Goal: Task Accomplishment & Management: Complete application form

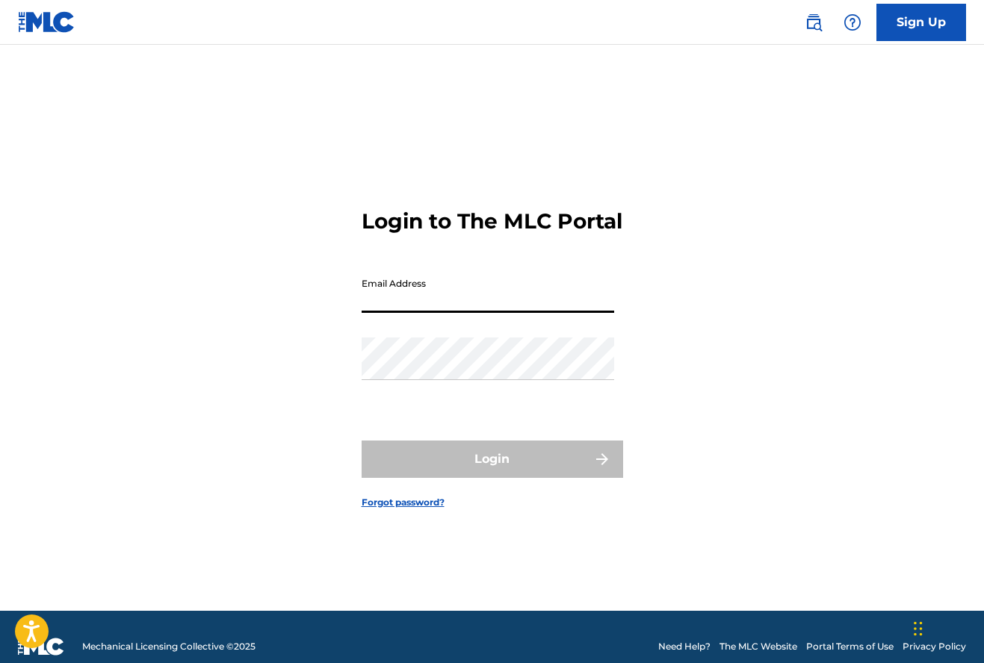
type input "[EMAIL_ADDRESS][DOMAIN_NAME]"
click at [491, 472] on button "Login" at bounding box center [491, 459] width 261 height 37
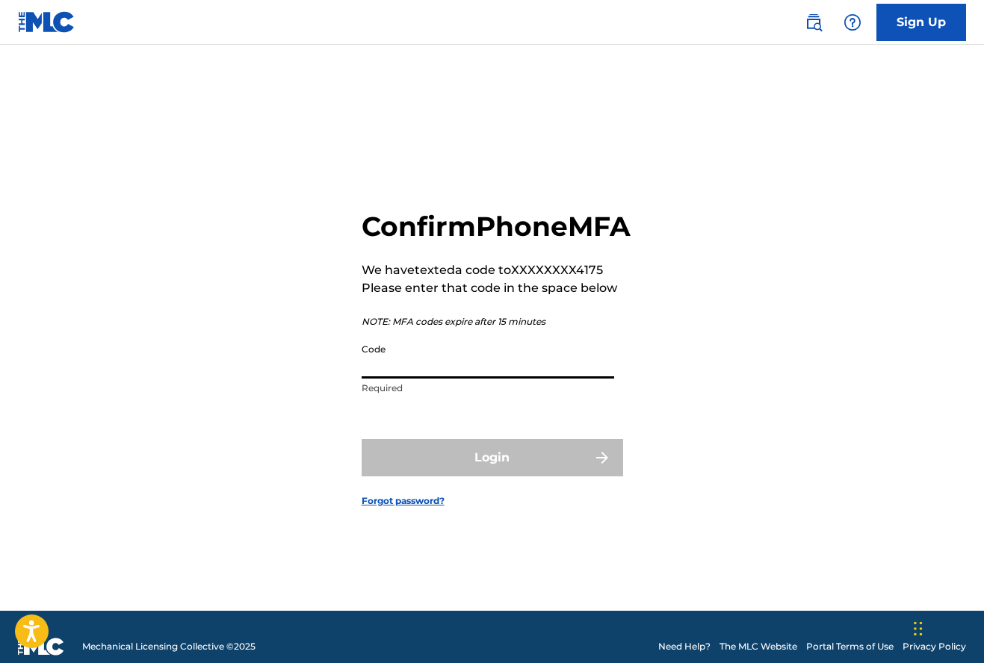
click at [435, 379] on input "Code" at bounding box center [487, 357] width 252 height 43
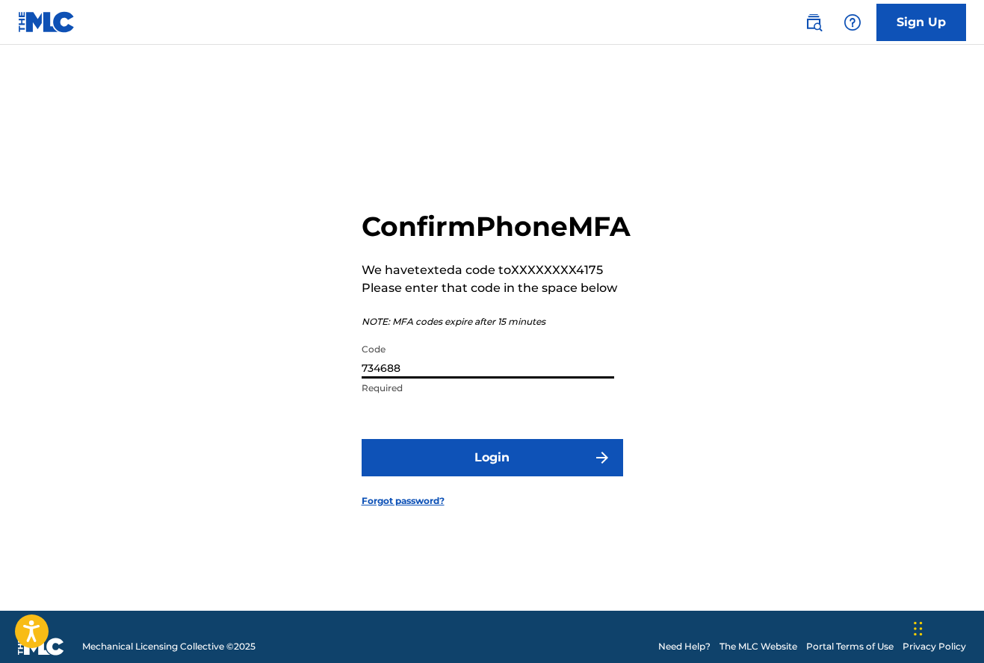
type input "734688"
click at [497, 466] on button "Login" at bounding box center [491, 457] width 261 height 37
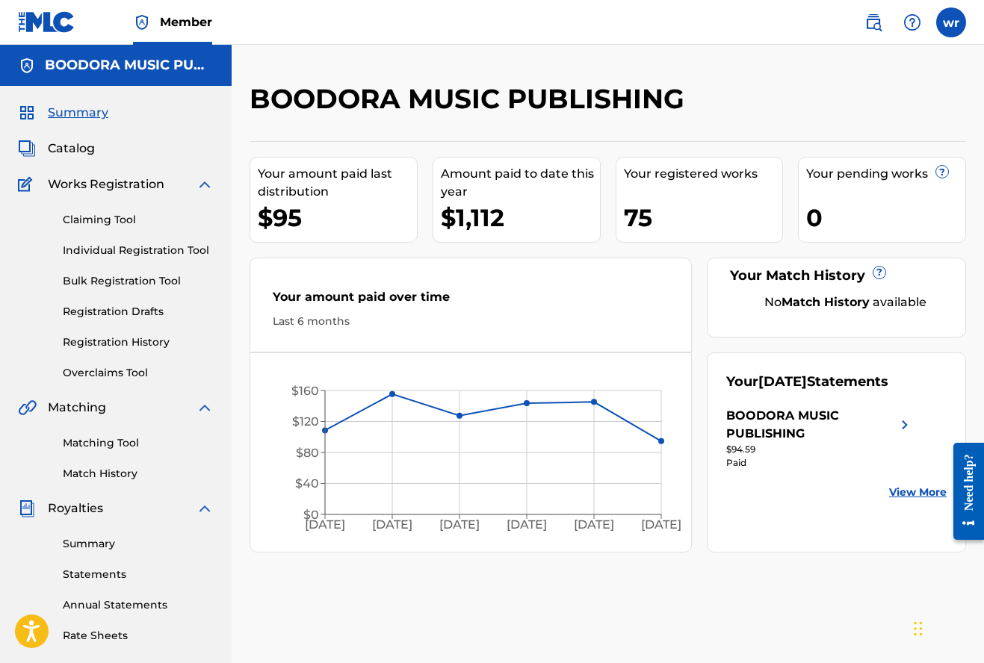
click at [122, 249] on link "Individual Registration Tool" at bounding box center [138, 251] width 151 height 16
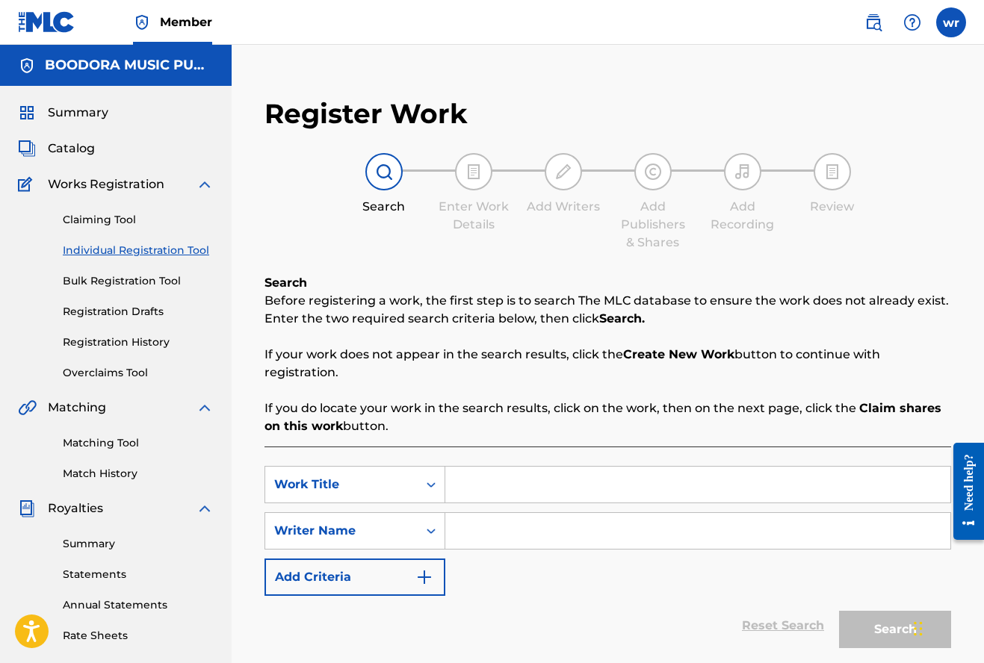
click at [121, 341] on link "Registration History" at bounding box center [138, 343] width 151 height 16
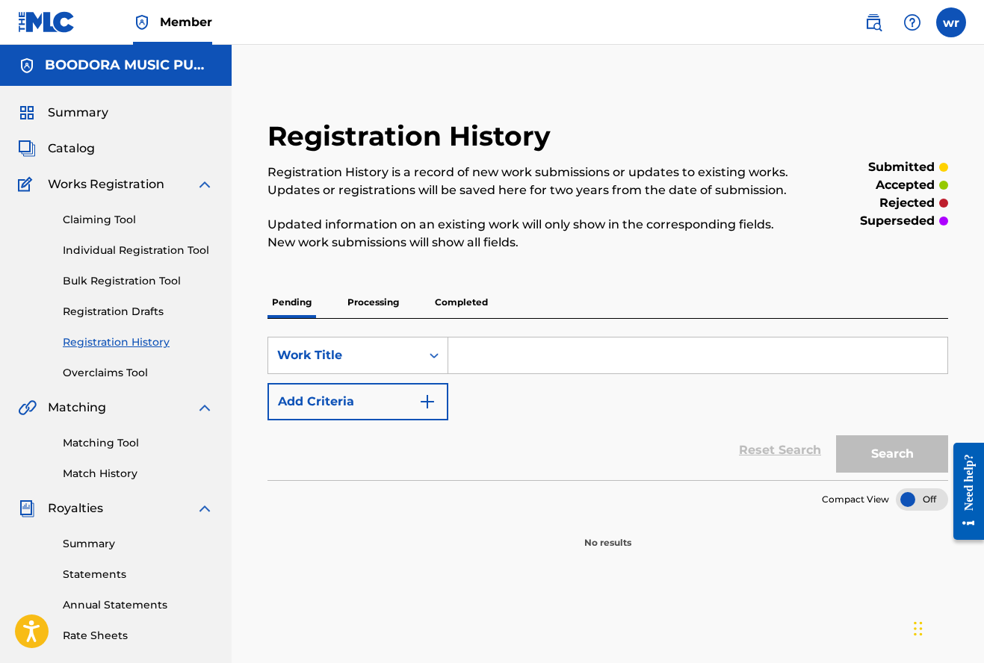
click at [450, 303] on p "Completed" at bounding box center [461, 302] width 62 height 31
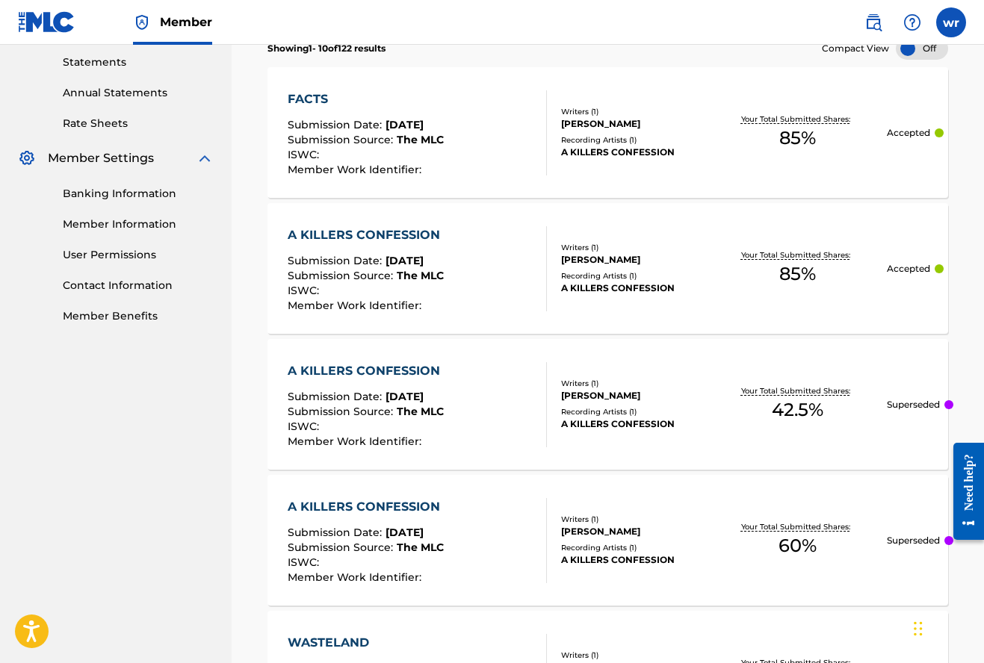
scroll to position [514, 0]
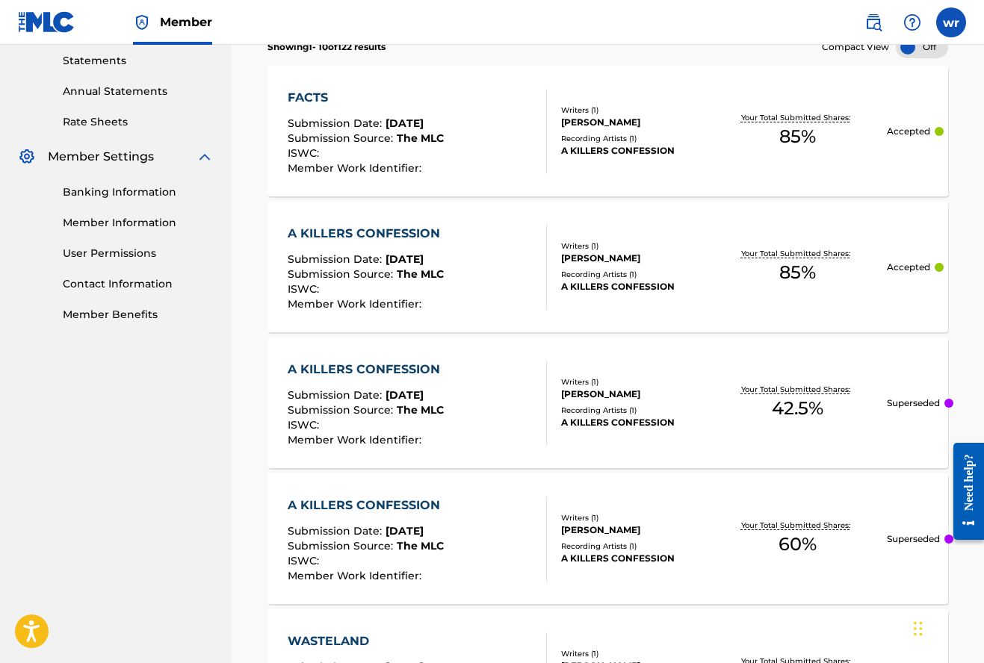
click at [497, 412] on div "A KILLERS CONFESSION Submission Date : [DATE] Submission Source : The MLC ISWC …" at bounding box center [417, 403] width 258 height 85
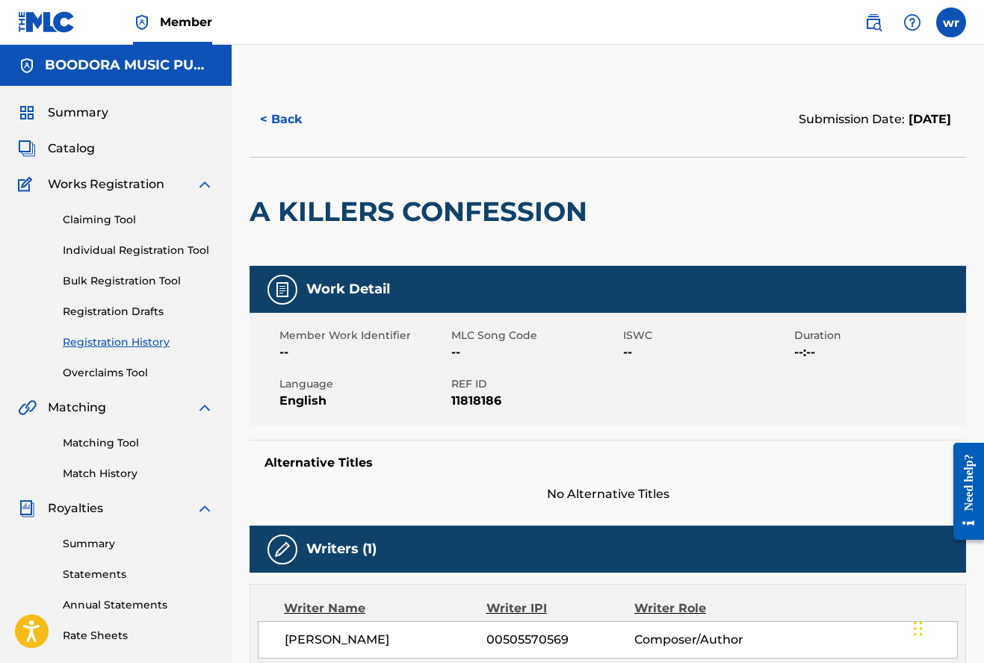
click at [110, 250] on link "Individual Registration Tool" at bounding box center [138, 251] width 151 height 16
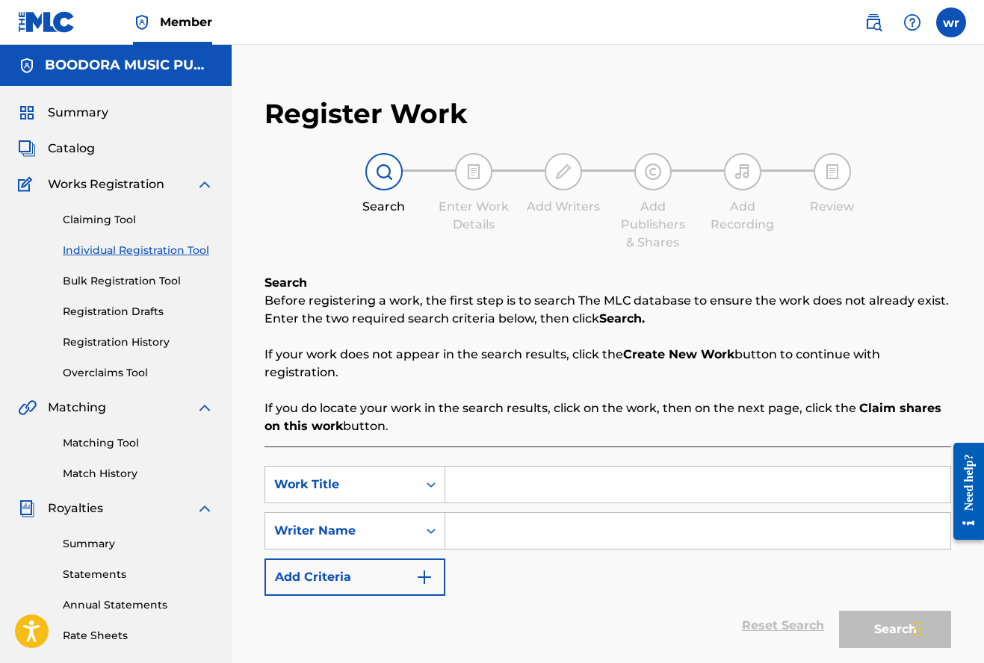
click at [507, 488] on input "Search Form" at bounding box center [697, 485] width 505 height 36
type input "incase of emergency"
drag, startPoint x: 507, startPoint y: 488, endPoint x: 479, endPoint y: 531, distance: 51.2
click at [479, 531] on input "Search Form" at bounding box center [697, 531] width 505 height 36
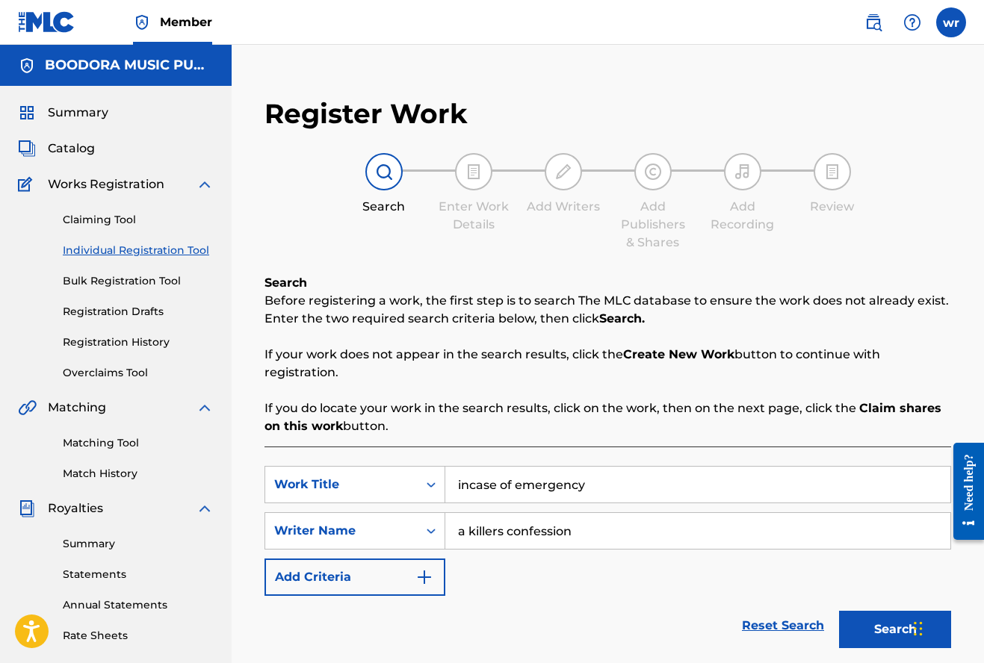
type input "a killers confession"
click at [872, 622] on button "Search" at bounding box center [895, 629] width 112 height 37
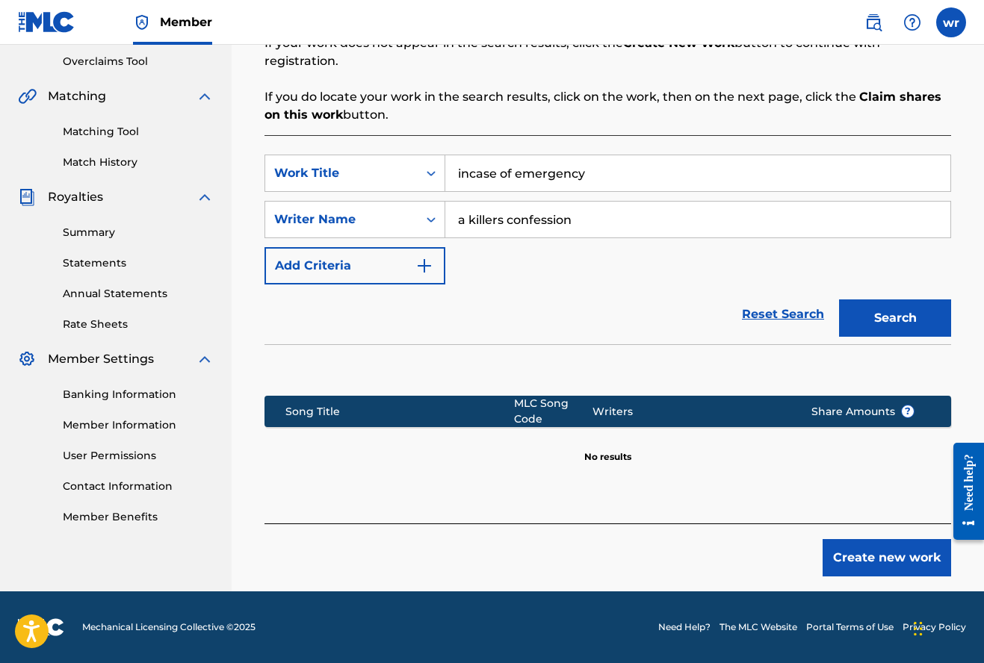
scroll to position [311, 0]
click at [908, 558] on button "Create new work" at bounding box center [886, 557] width 128 height 37
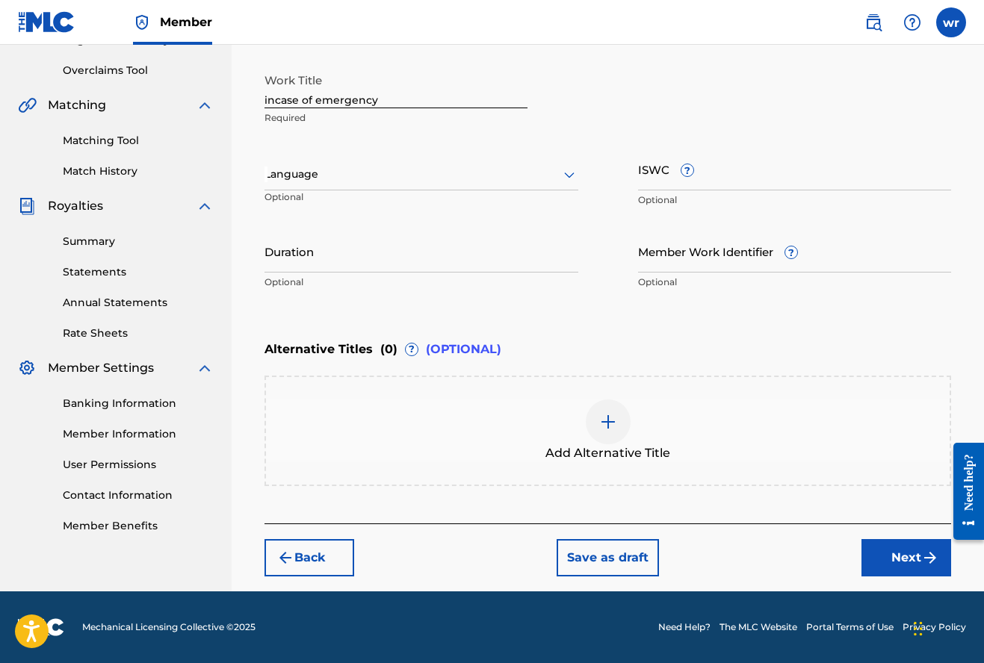
click at [565, 175] on icon at bounding box center [569, 176] width 10 height 6
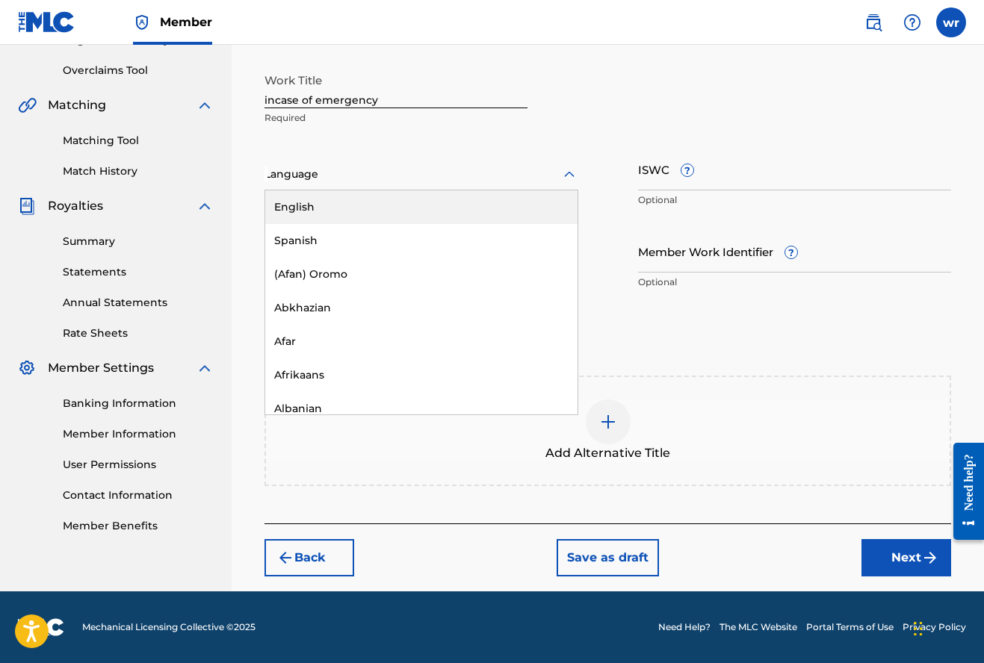
click at [450, 215] on div "English" at bounding box center [421, 207] width 312 height 34
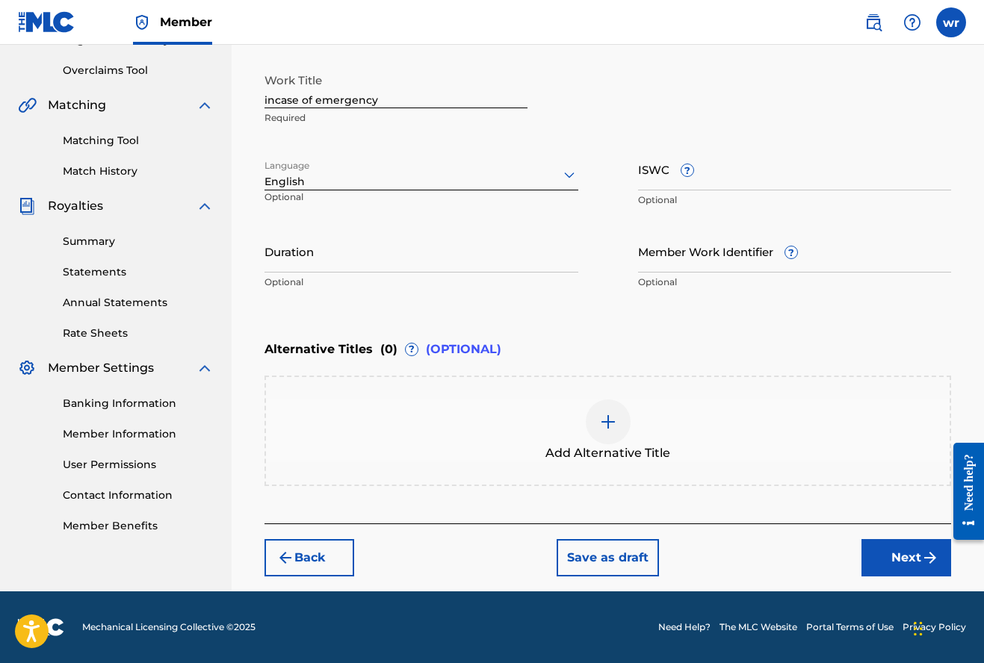
click at [900, 565] on button "Next" at bounding box center [906, 557] width 90 height 37
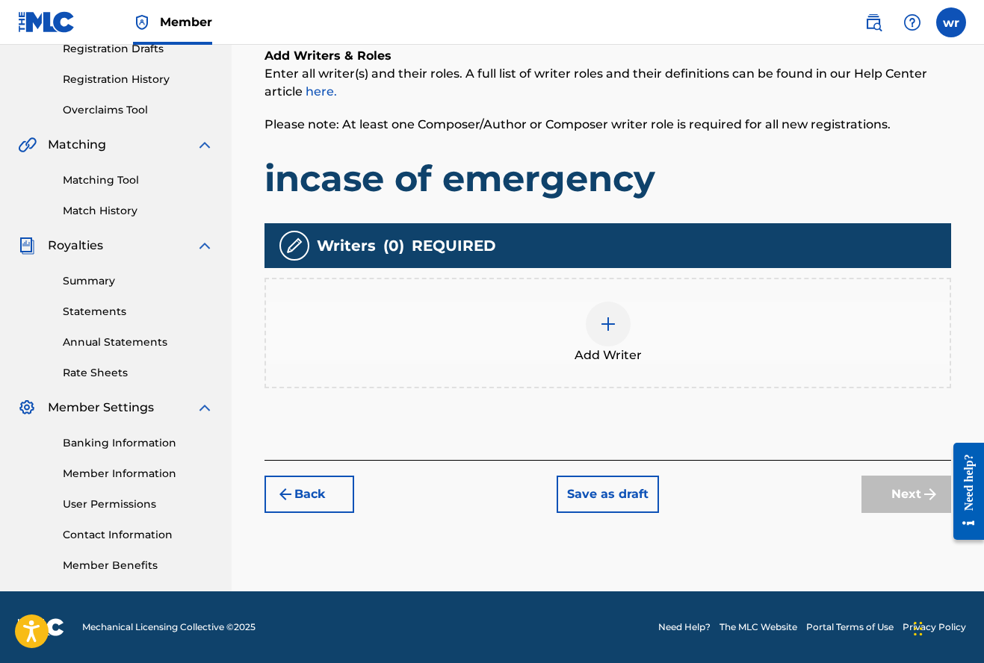
click at [609, 329] on img at bounding box center [608, 324] width 18 height 18
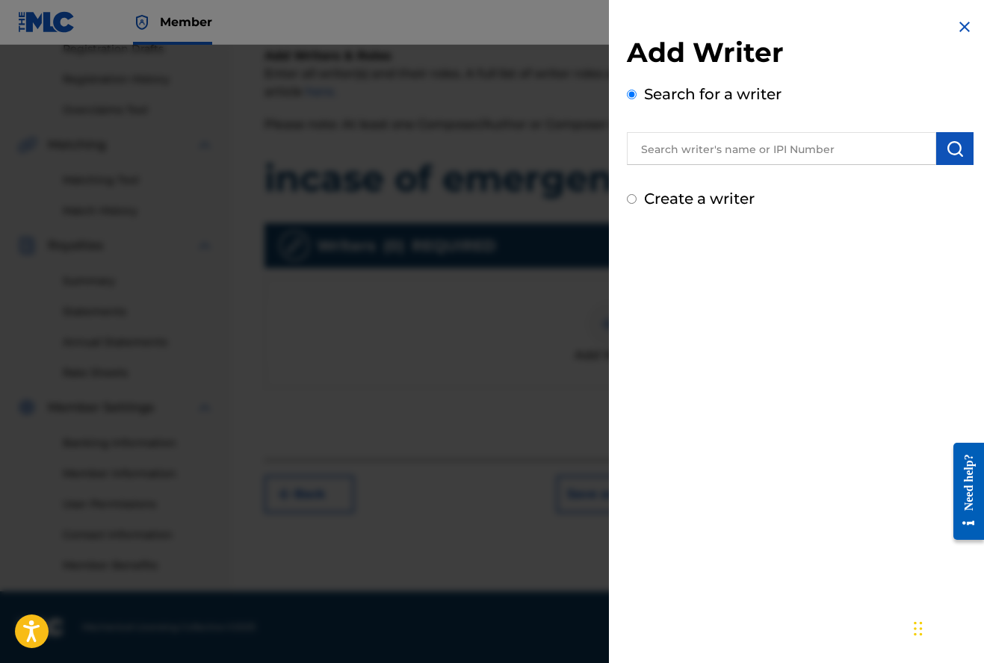
scroll to position [264, 1]
click at [670, 147] on input "text" at bounding box center [781, 148] width 309 height 33
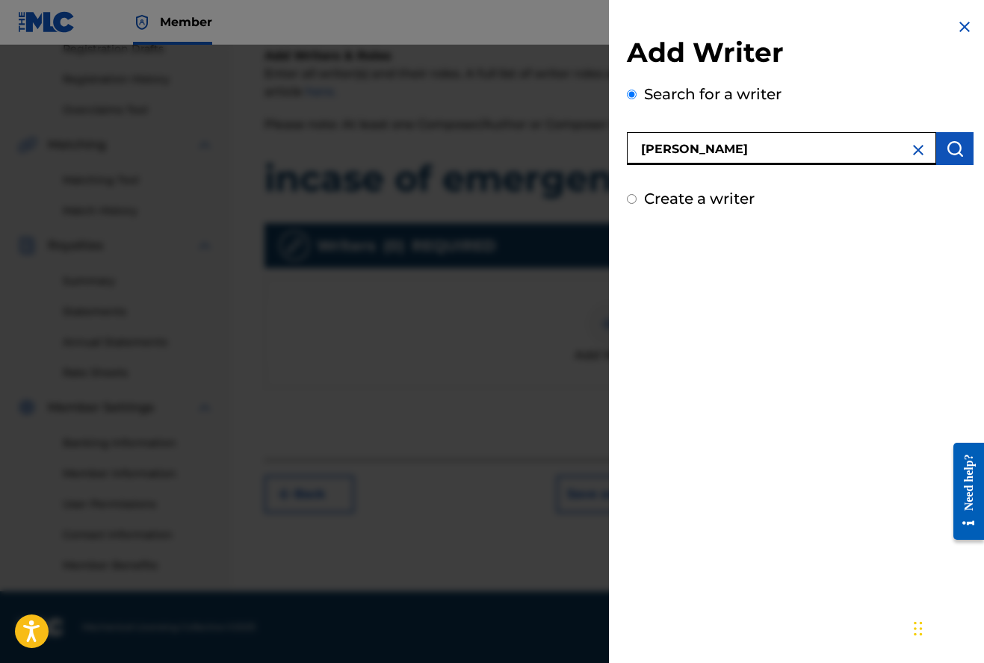
type input "[PERSON_NAME]"
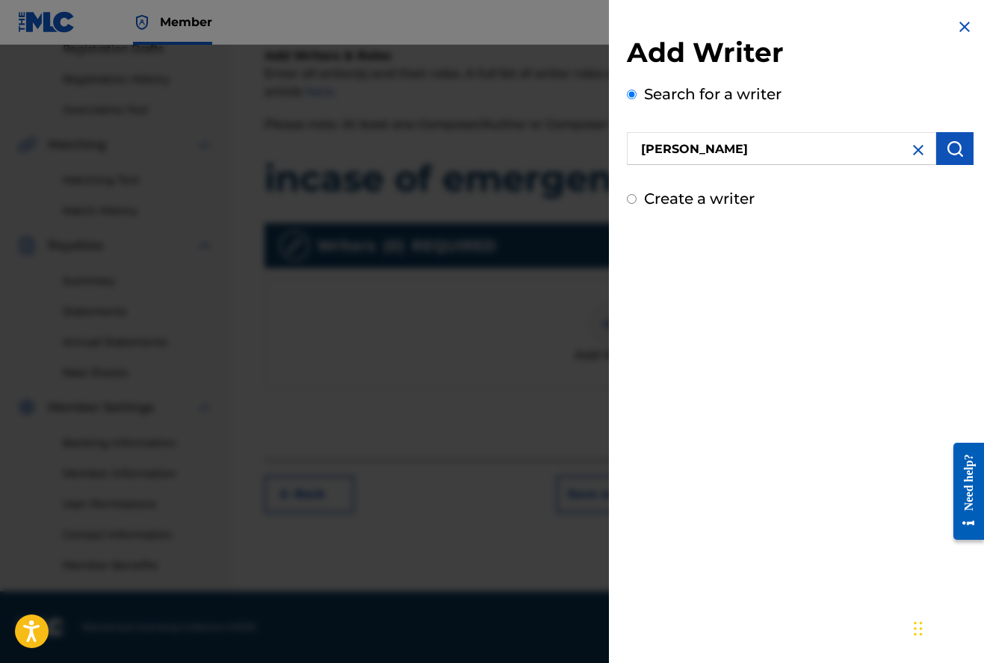
drag, startPoint x: 671, startPoint y: 148, endPoint x: 954, endPoint y: 151, distance: 283.8
click at [954, 151] on img "submit" at bounding box center [954, 149] width 18 height 18
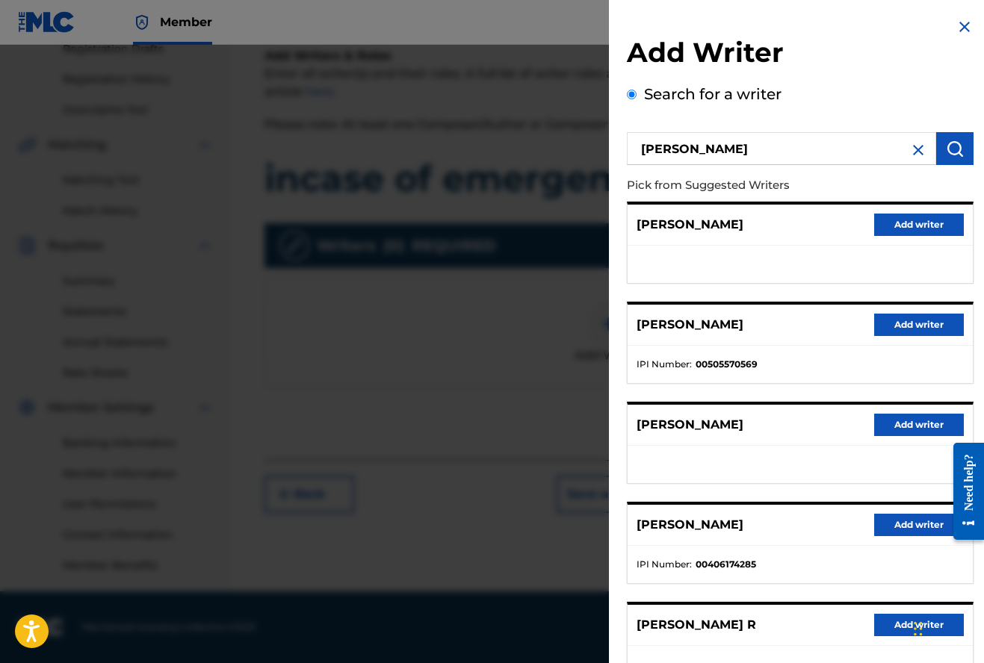
click at [910, 324] on button "Add writer" at bounding box center [919, 325] width 90 height 22
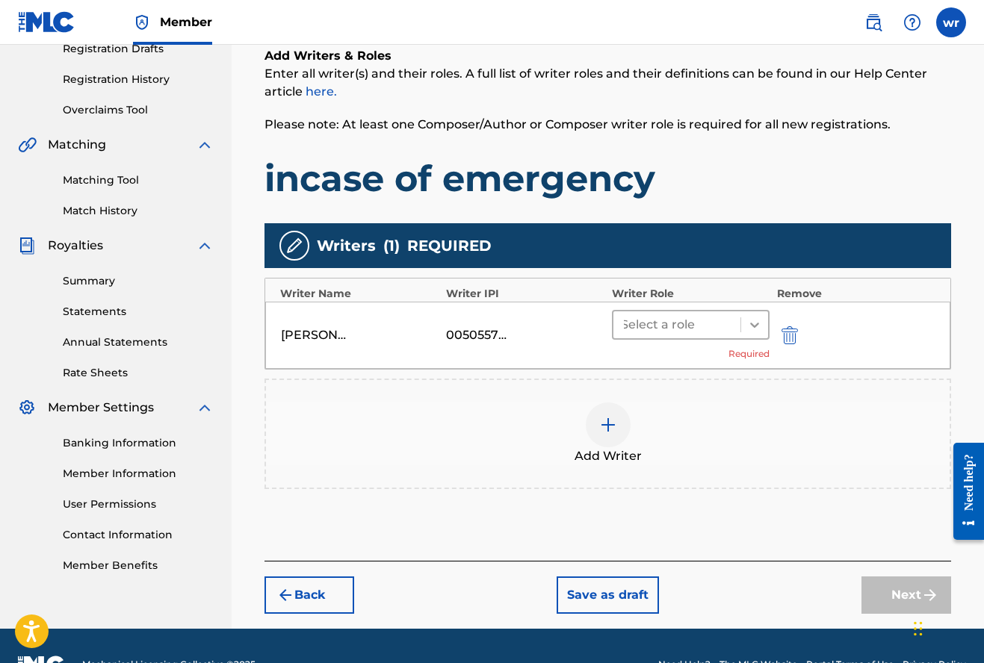
click at [759, 325] on icon at bounding box center [754, 324] width 15 height 15
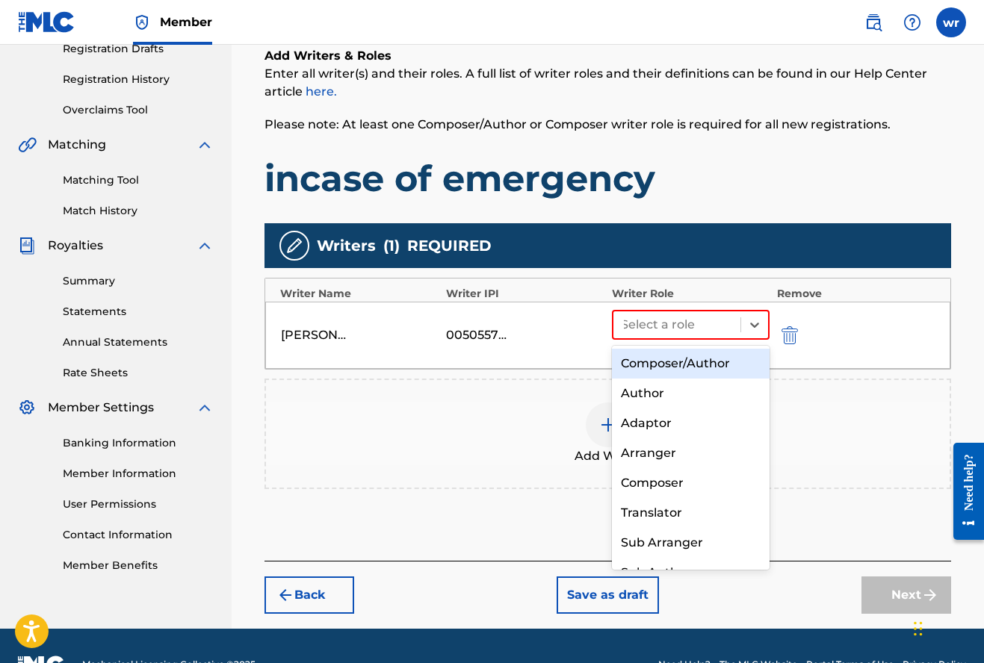
click at [706, 365] on div "Composer/Author" at bounding box center [691, 364] width 158 height 30
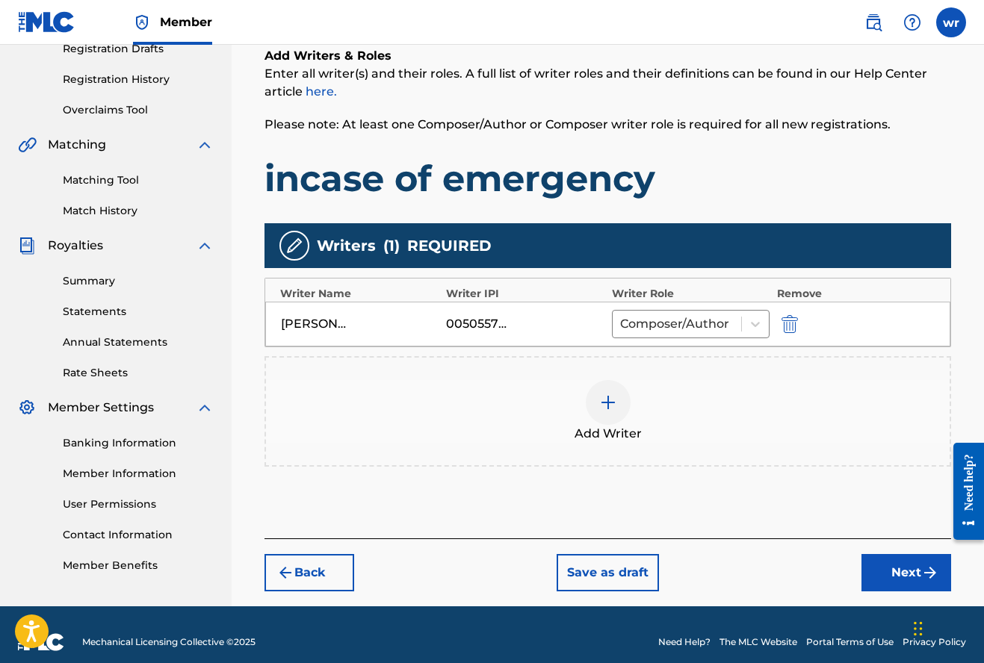
click at [924, 570] on img "submit" at bounding box center [930, 573] width 18 height 18
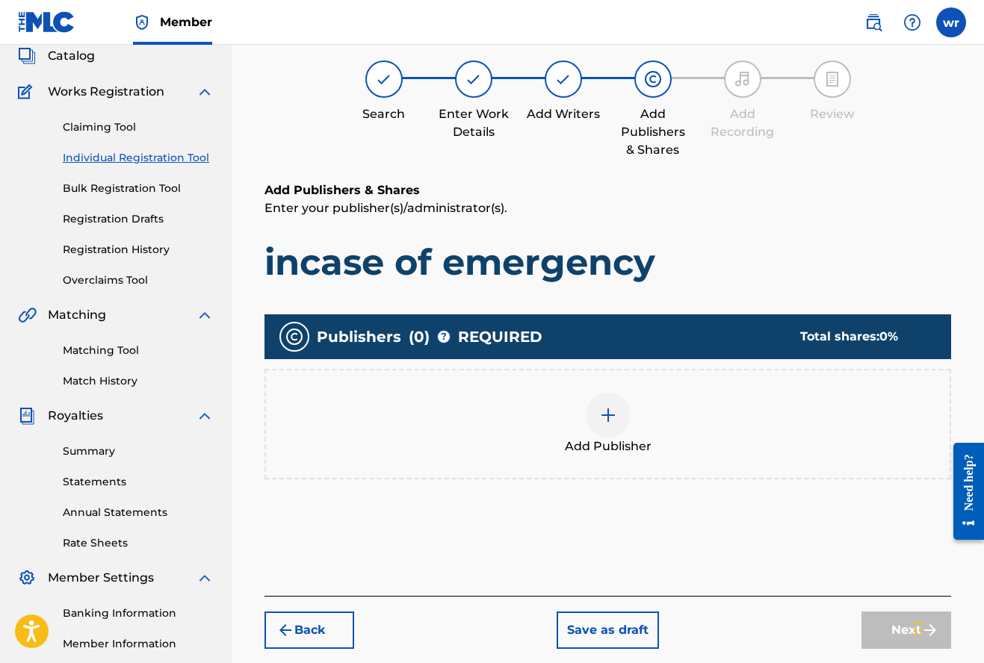
scroll to position [67, 0]
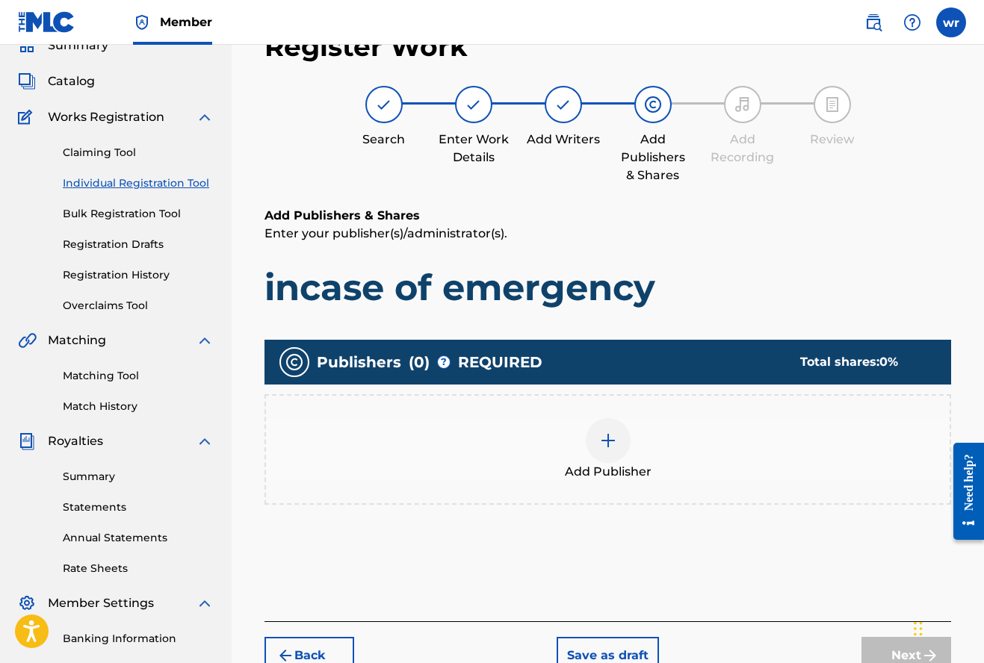
click at [615, 444] on img at bounding box center [608, 441] width 18 height 18
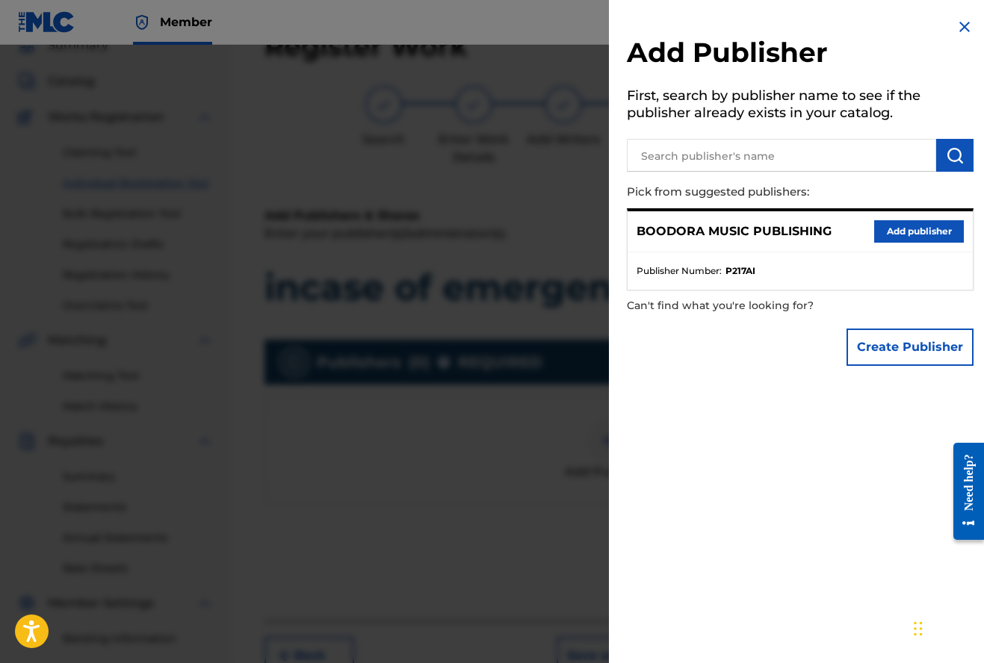
click at [898, 234] on button "Add publisher" at bounding box center [919, 231] width 90 height 22
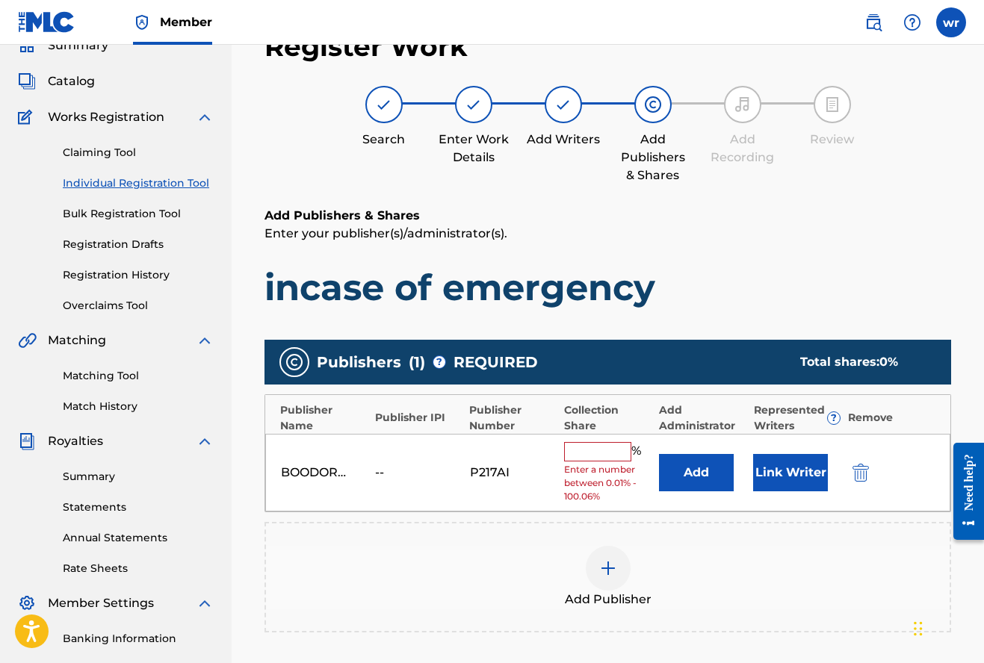
click at [612, 448] on input "text" at bounding box center [597, 451] width 67 height 19
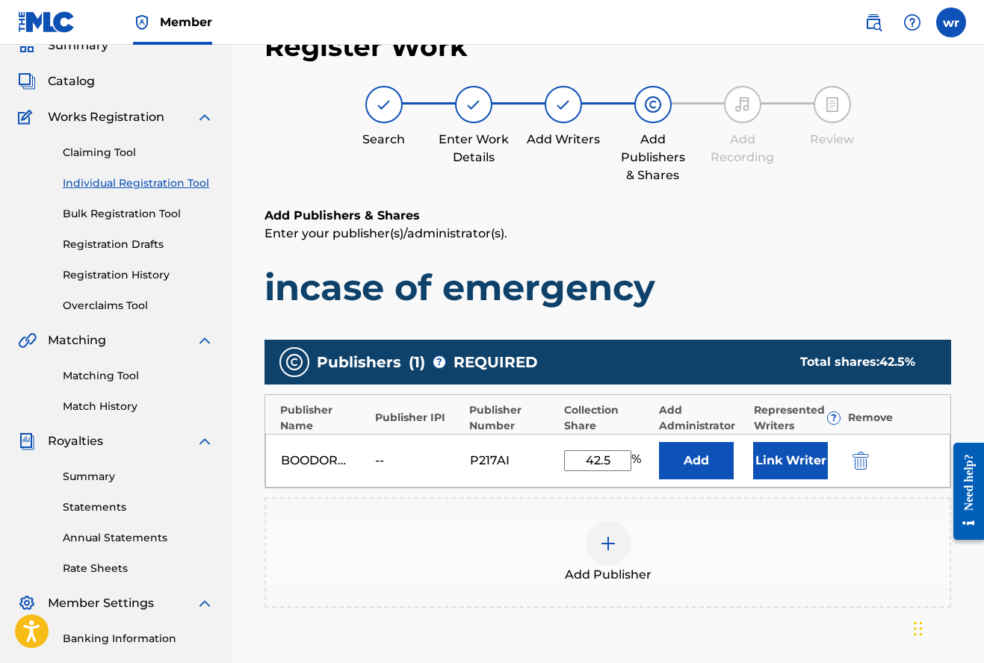
type input "42.5"
click at [777, 462] on button "Link Writer" at bounding box center [790, 460] width 75 height 37
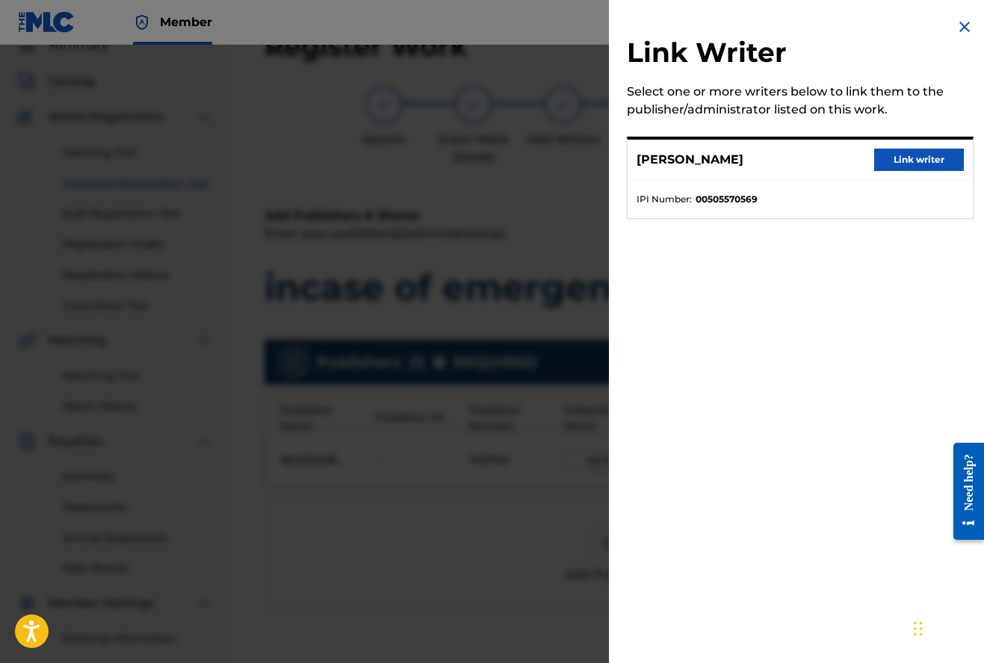
click at [905, 148] on div "[PERSON_NAME] Link writer" at bounding box center [799, 160] width 345 height 41
click at [904, 158] on button "Link writer" at bounding box center [919, 160] width 90 height 22
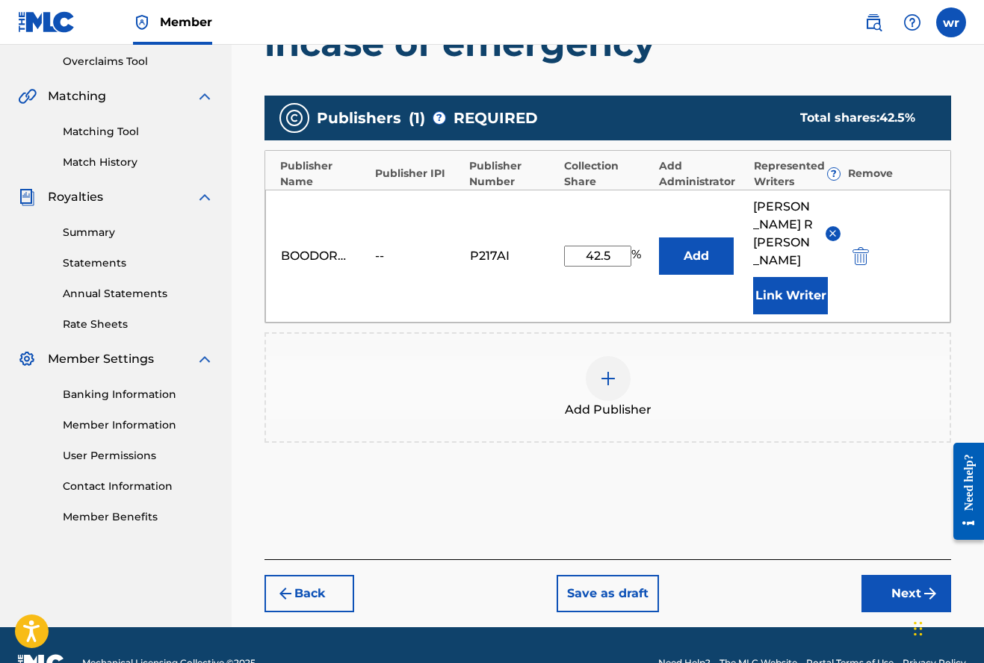
click at [910, 575] on button "Next" at bounding box center [906, 593] width 90 height 37
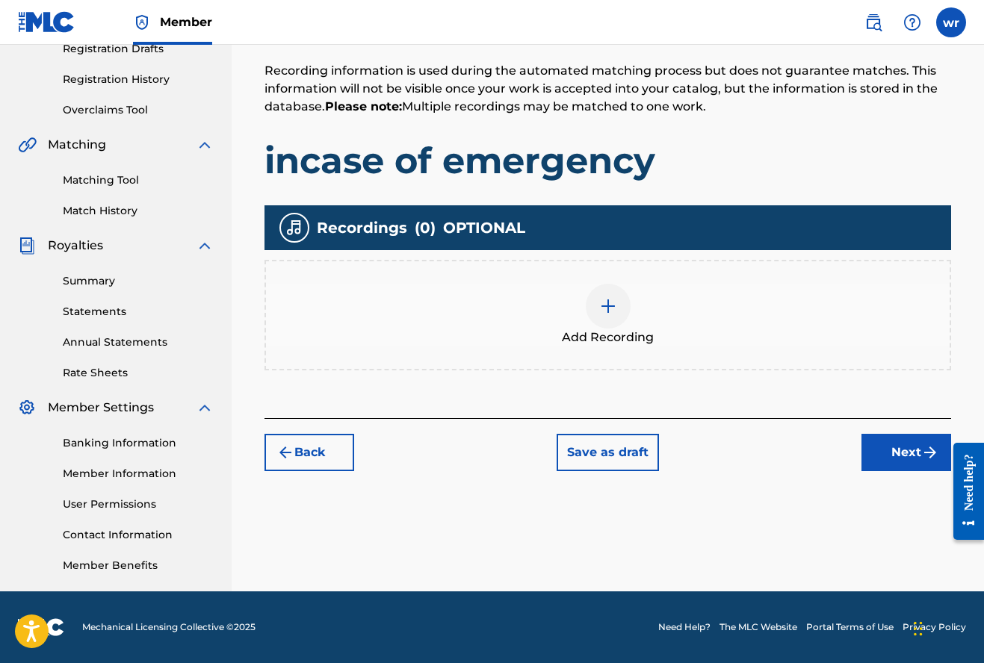
scroll to position [263, 0]
click at [610, 305] on img at bounding box center [608, 306] width 18 height 18
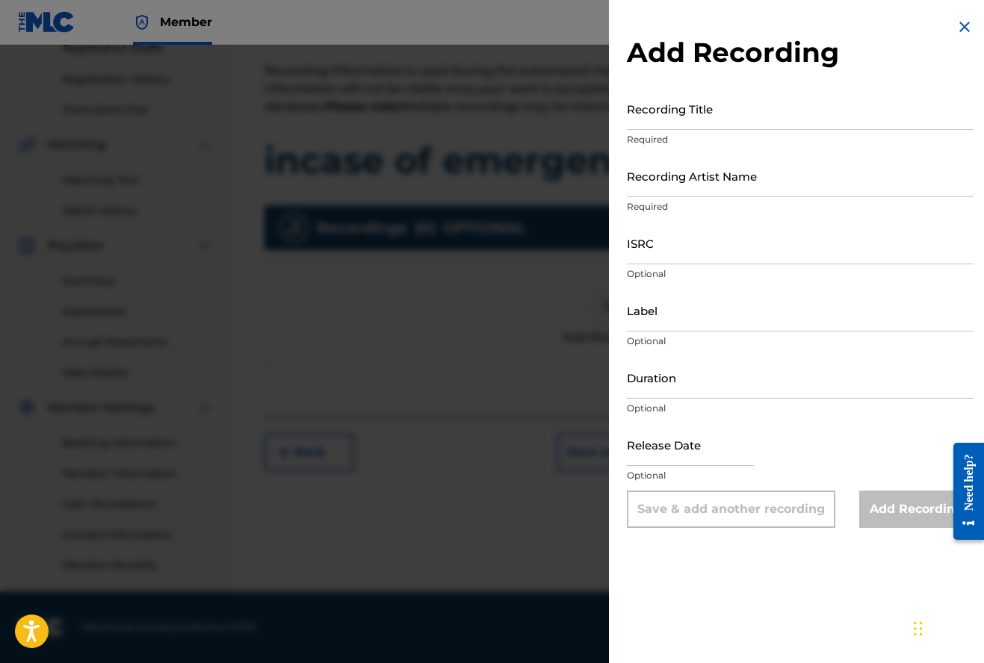
click at [692, 120] on input "Recording Title" at bounding box center [800, 108] width 347 height 43
type input "incase of emergency"
drag, startPoint x: 676, startPoint y: 149, endPoint x: 661, endPoint y: 190, distance: 43.7
click at [661, 190] on input "Recording Artist Name" at bounding box center [800, 176] width 347 height 43
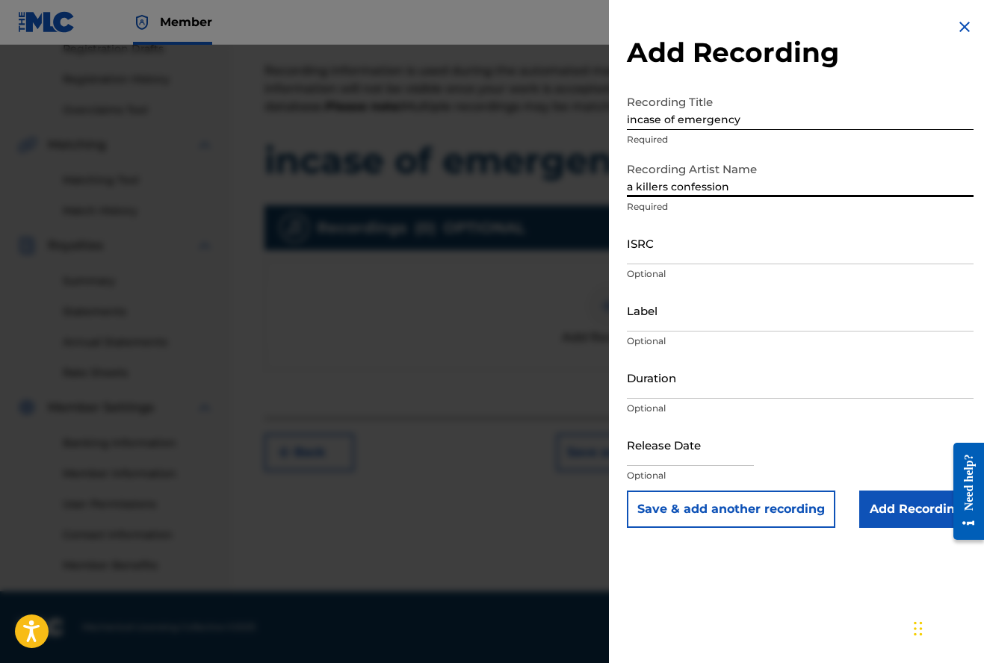
type input "a killers confession"
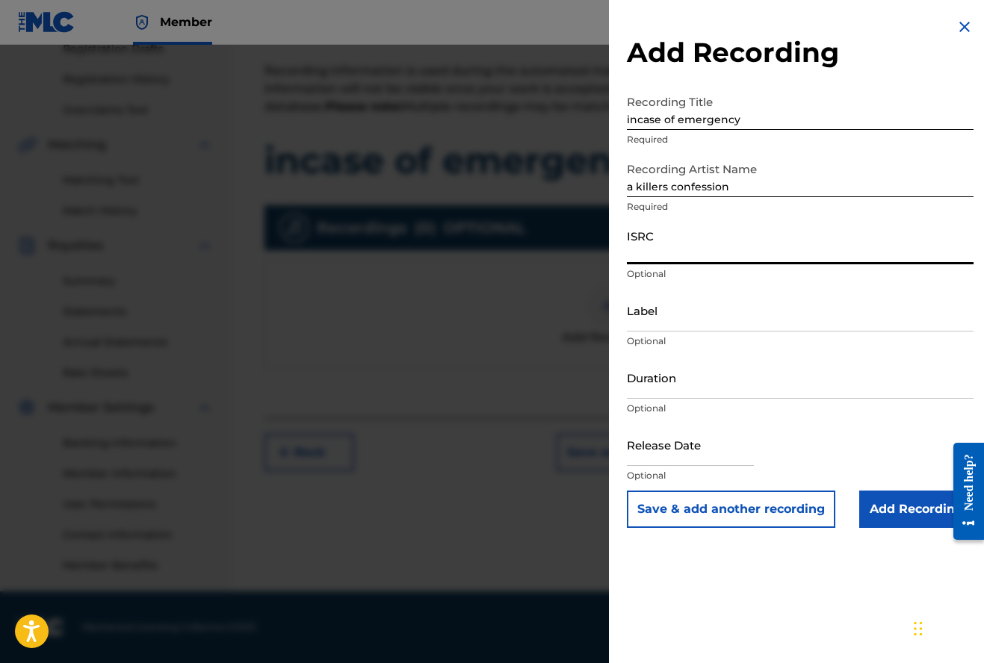
click at [643, 258] on input "ISRC" at bounding box center [800, 243] width 347 height 43
type input "us5ed2505686"
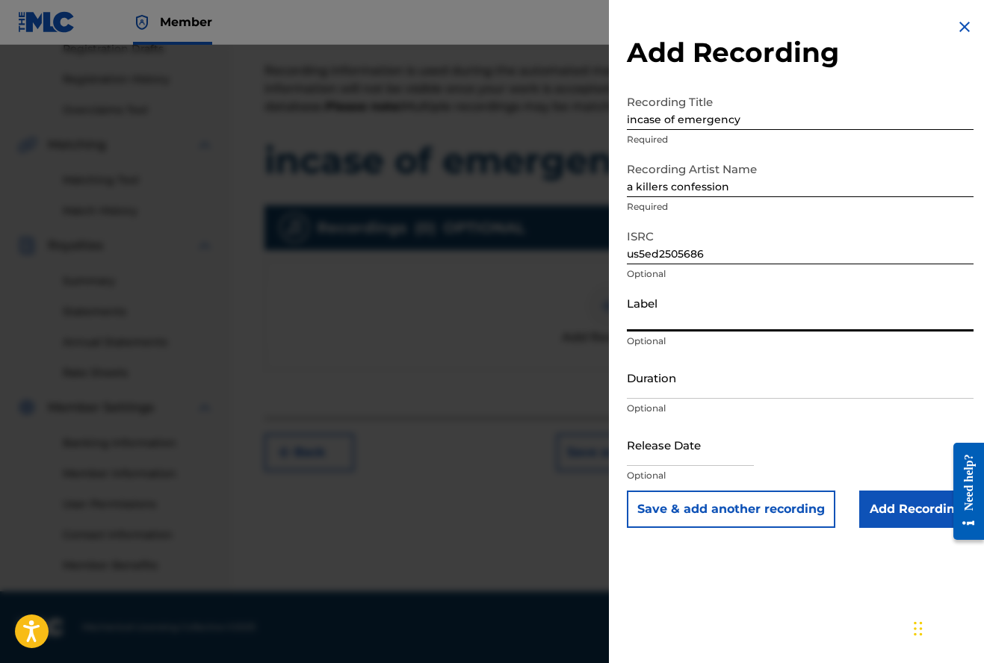
click at [639, 326] on input "Label" at bounding box center [800, 310] width 347 height 43
type input "mnrk heavy"
select select "7"
select select "2025"
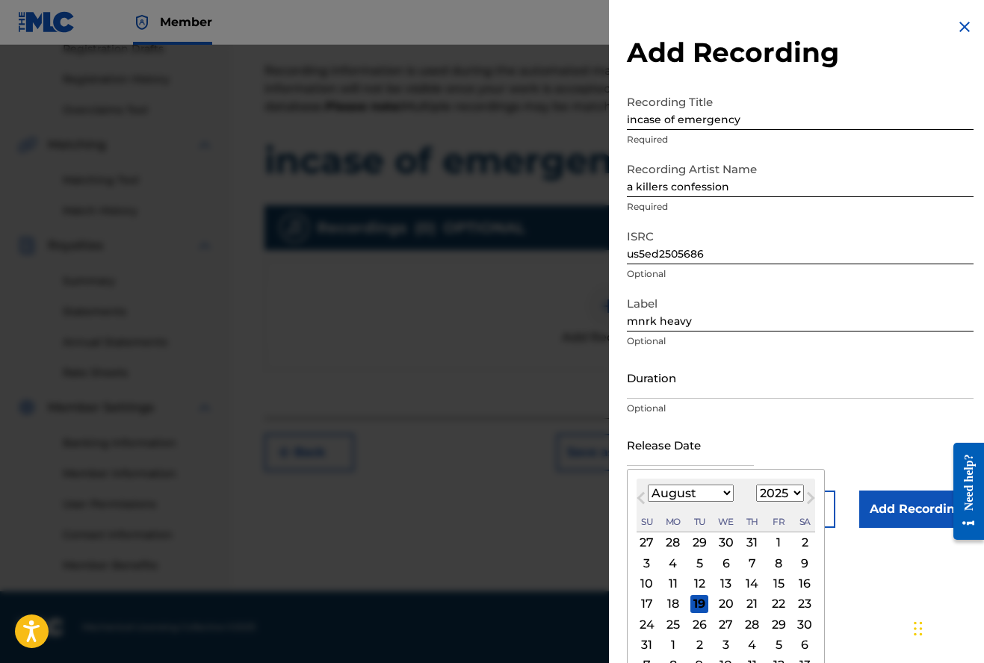
click at [683, 460] on input "text" at bounding box center [690, 444] width 127 height 43
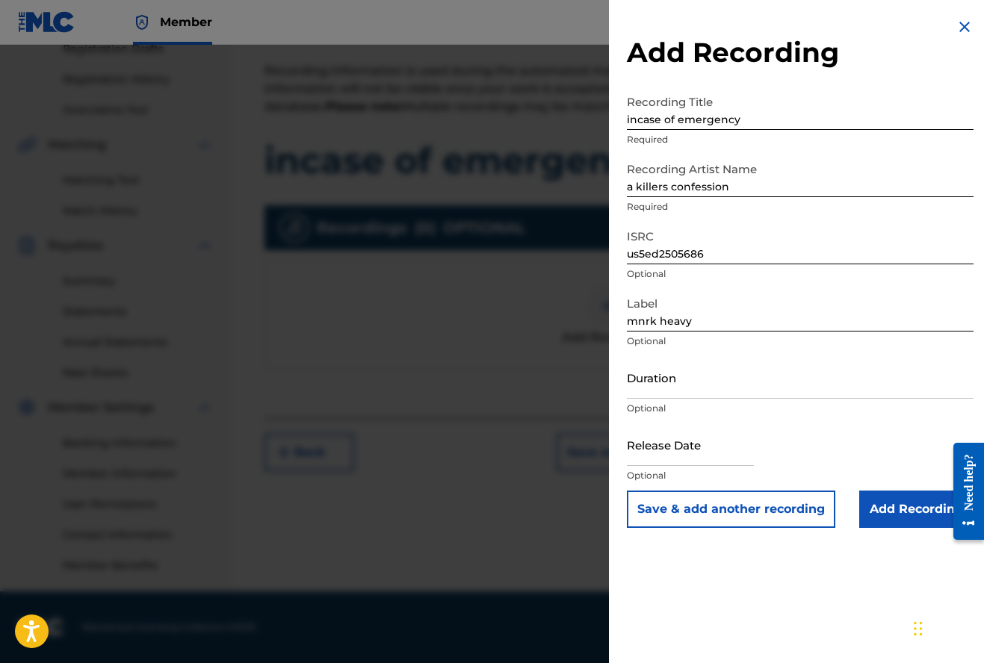
click at [907, 506] on input "Add Recording" at bounding box center [916, 509] width 114 height 37
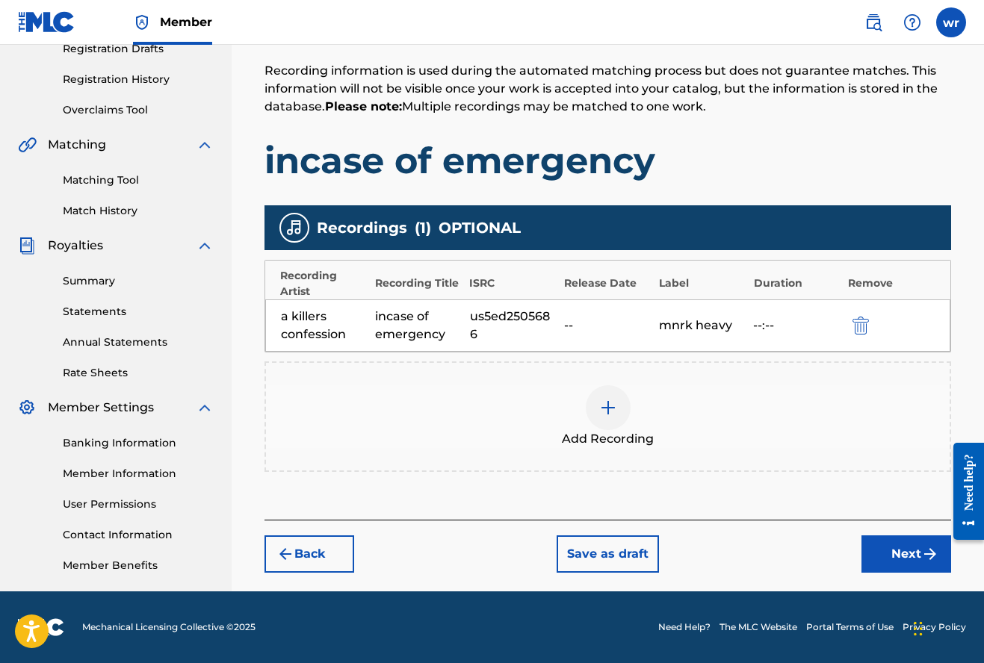
click at [912, 547] on button "Next" at bounding box center [906, 553] width 90 height 37
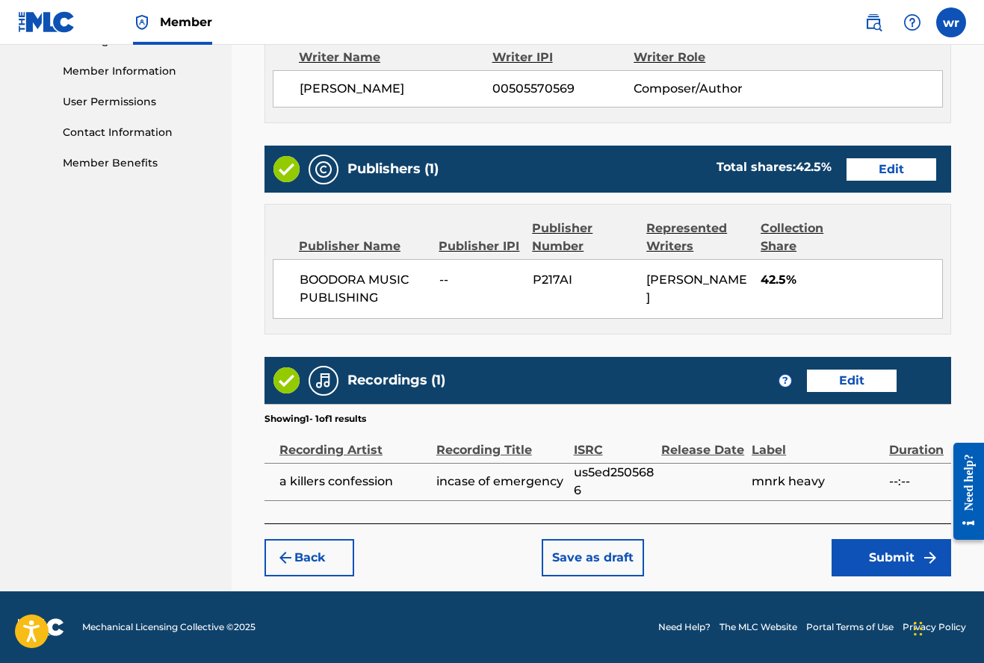
scroll to position [665, 0]
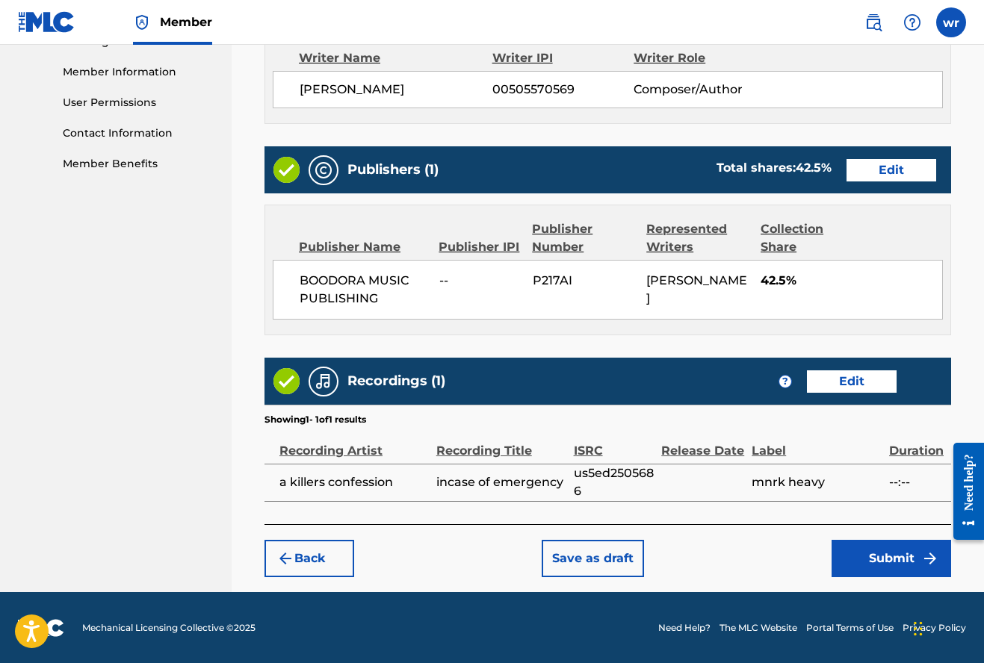
click at [886, 562] on button "Submit" at bounding box center [890, 558] width 119 height 37
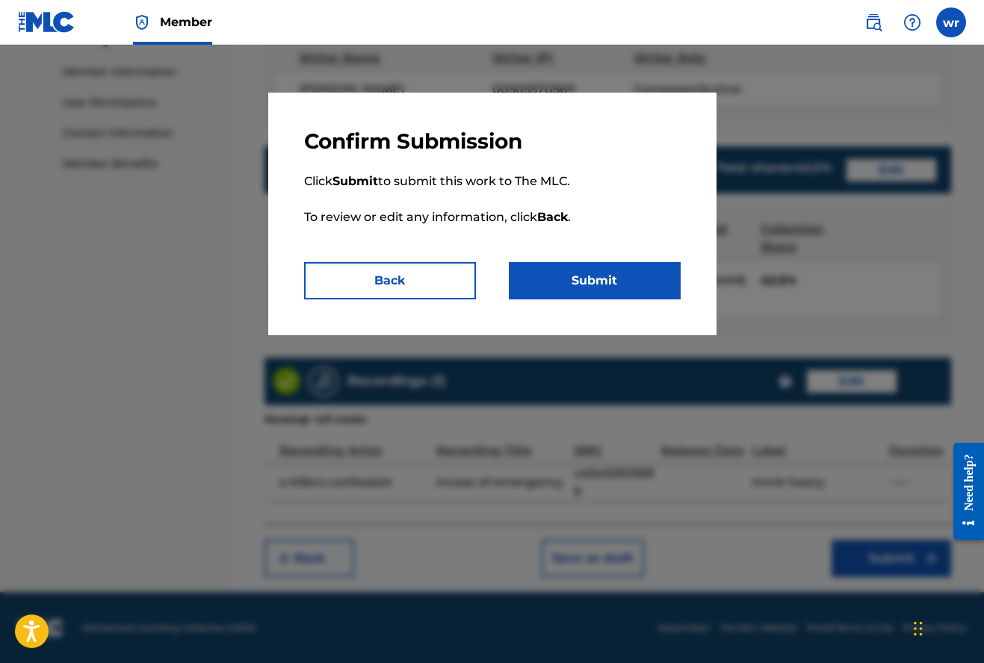
click at [589, 279] on button "Submit" at bounding box center [595, 280] width 172 height 37
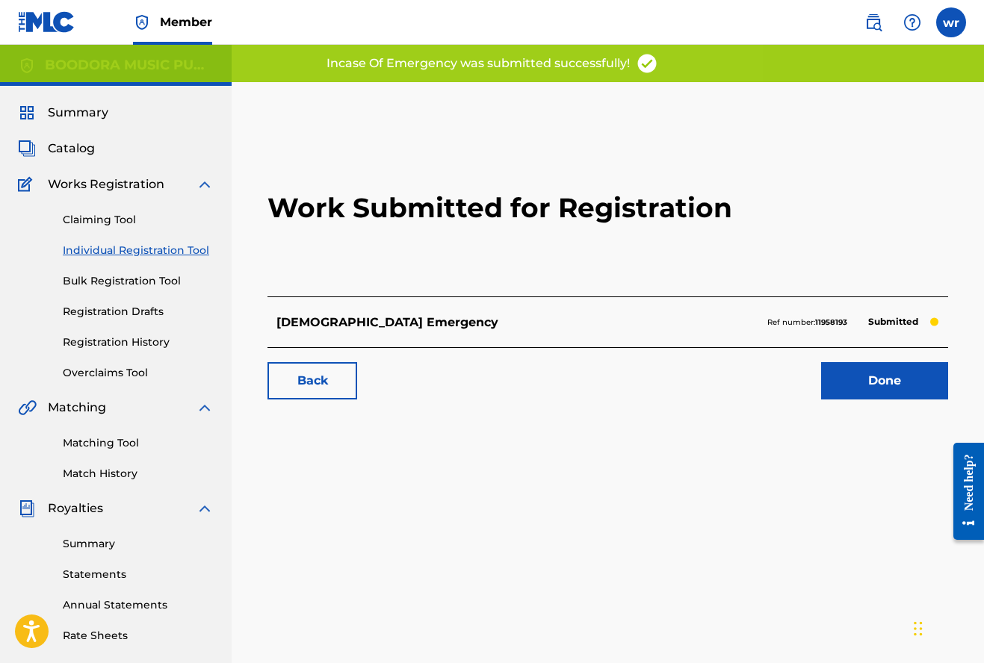
click at [876, 384] on link "Done" at bounding box center [884, 380] width 127 height 37
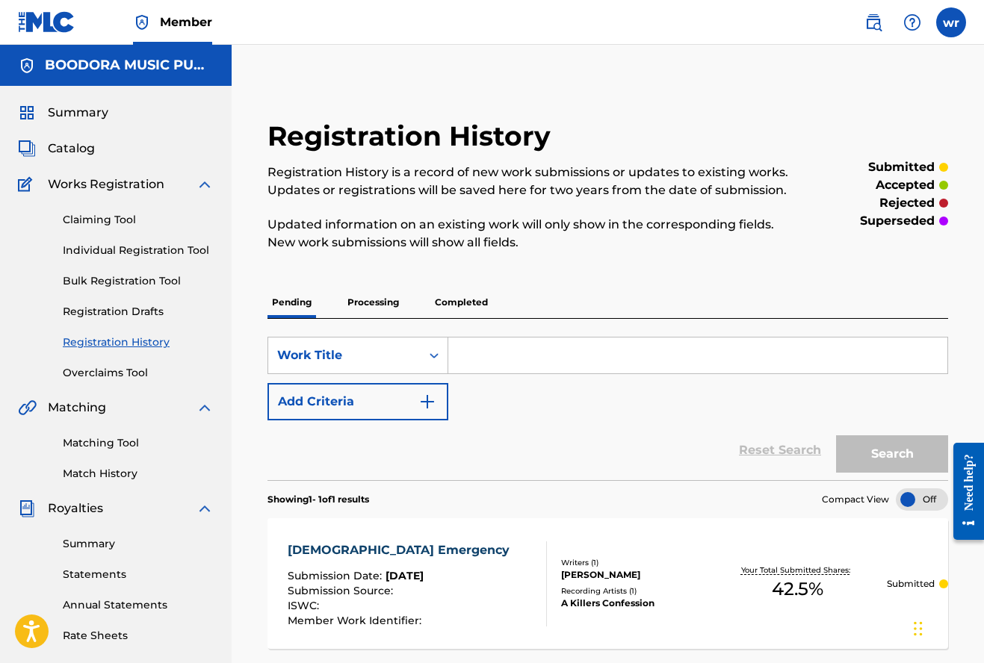
click at [376, 304] on p "Processing" at bounding box center [373, 302] width 60 height 31
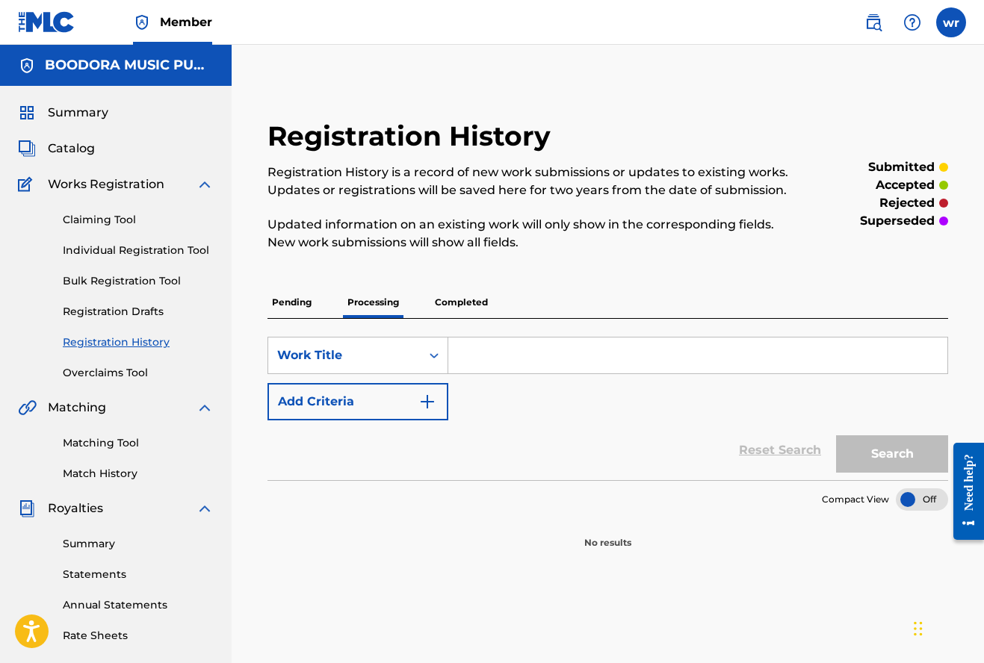
click at [462, 302] on p "Completed" at bounding box center [461, 302] width 62 height 31
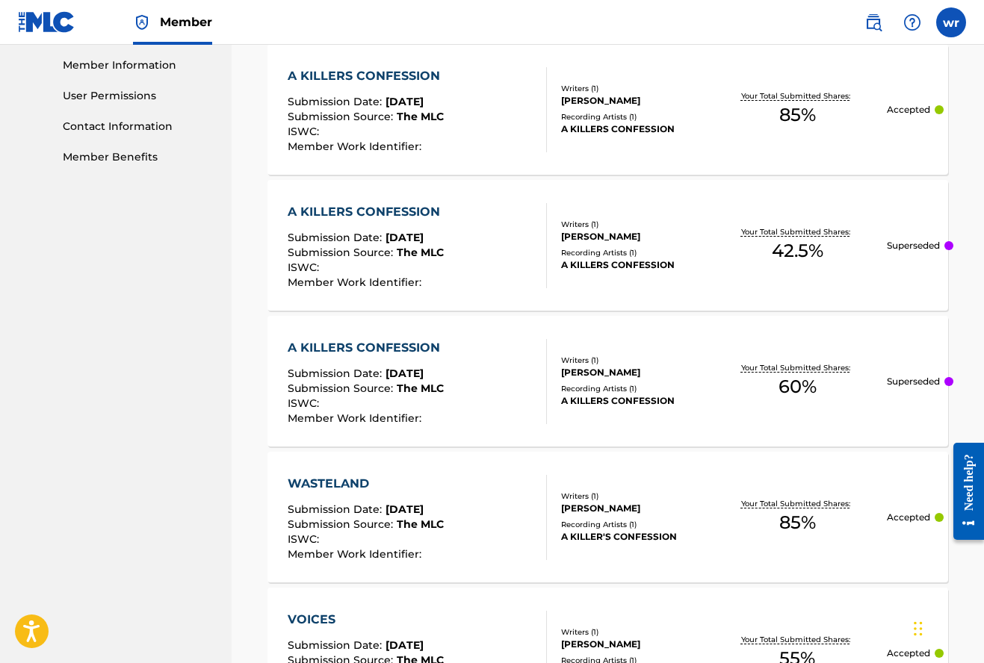
scroll to position [682, 0]
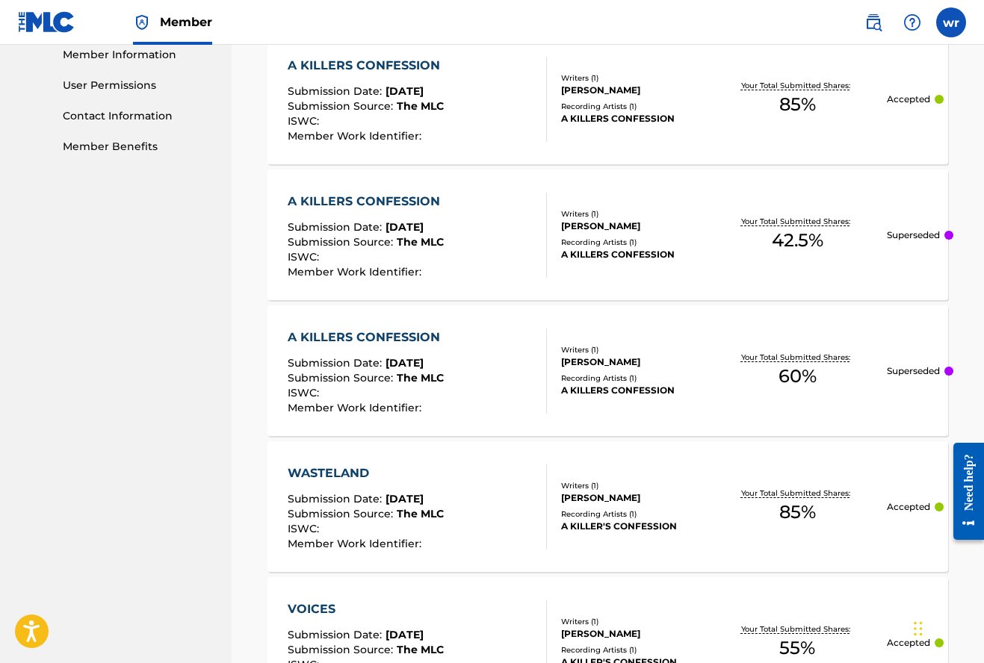
click at [626, 234] on div "Writers ( 1 ) [PERSON_NAME] Recording Artists ( 1 ) A KILLERS CONFESSION" at bounding box center [627, 234] width 161 height 53
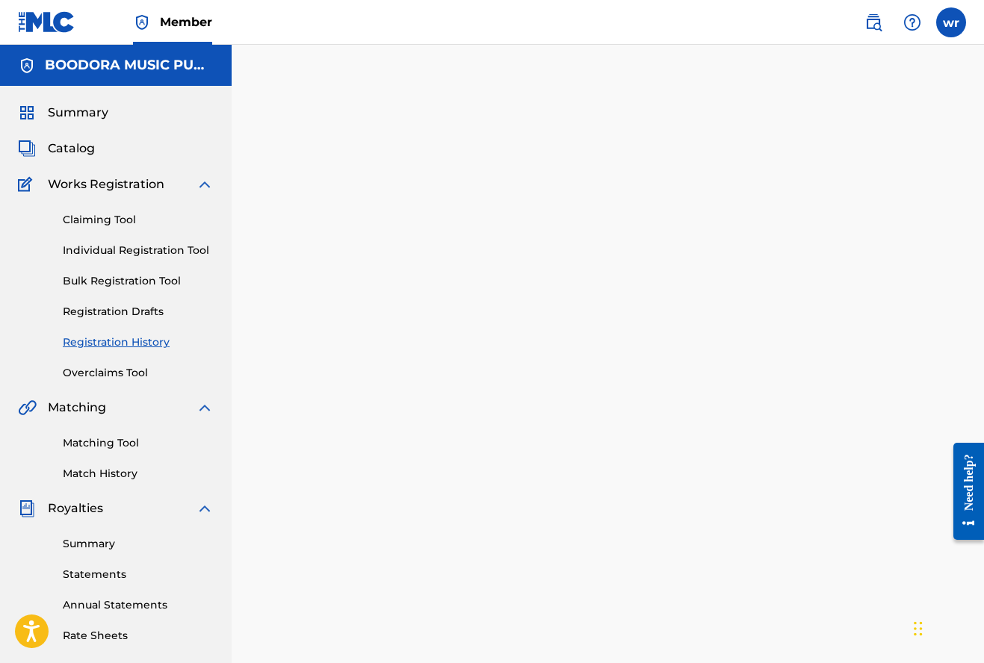
click at [626, 235] on div at bounding box center [608, 468] width 752 height 772
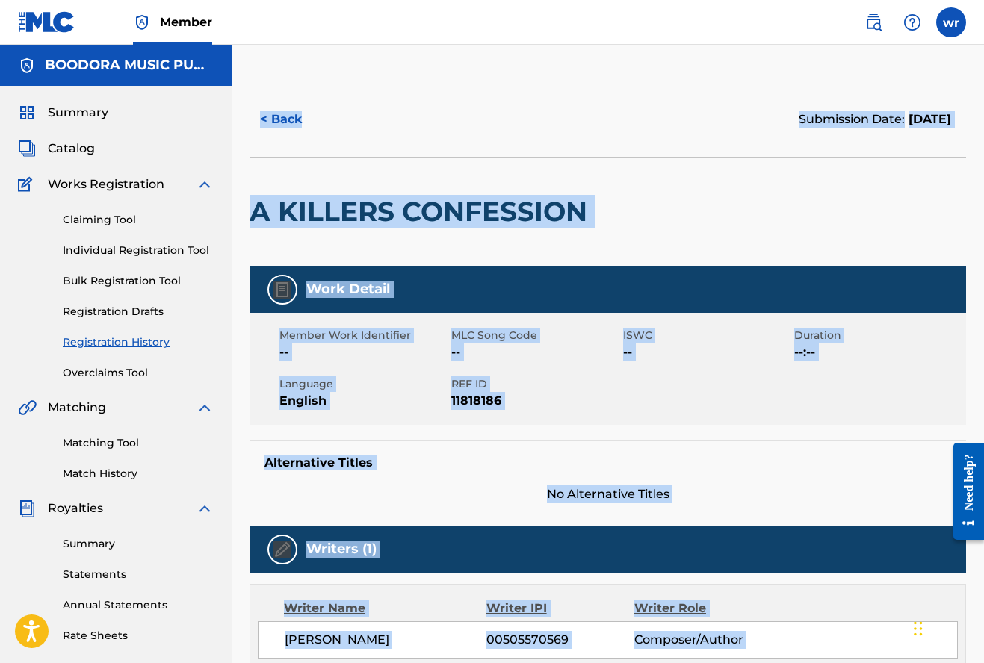
click at [279, 119] on button "< Back" at bounding box center [294, 119] width 90 height 37
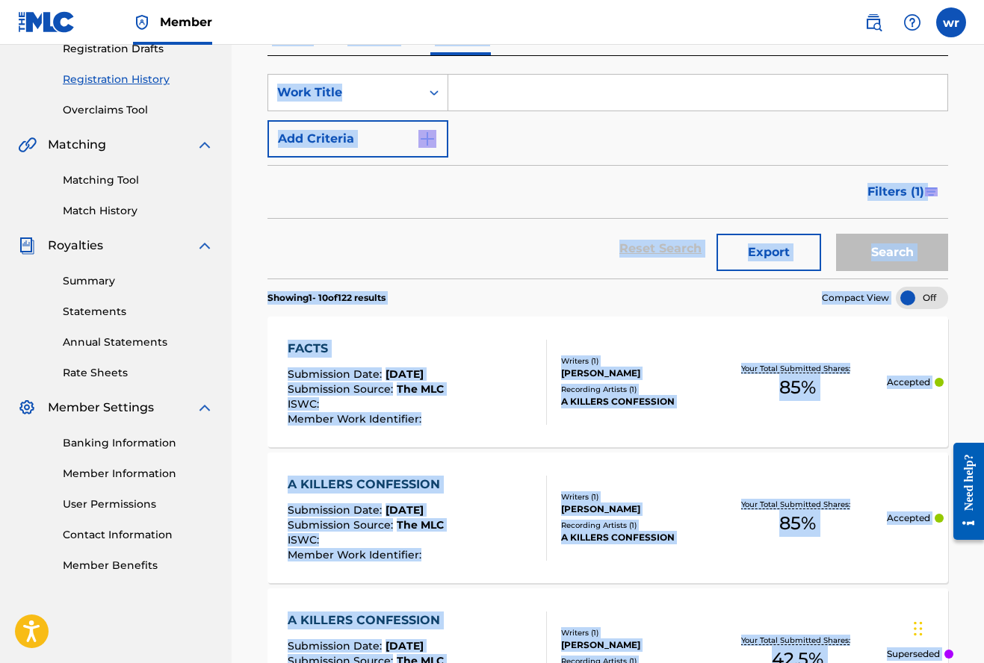
click at [513, 291] on section "Showing 1 - 10 of 122 results Compact View" at bounding box center [607, 294] width 680 height 31
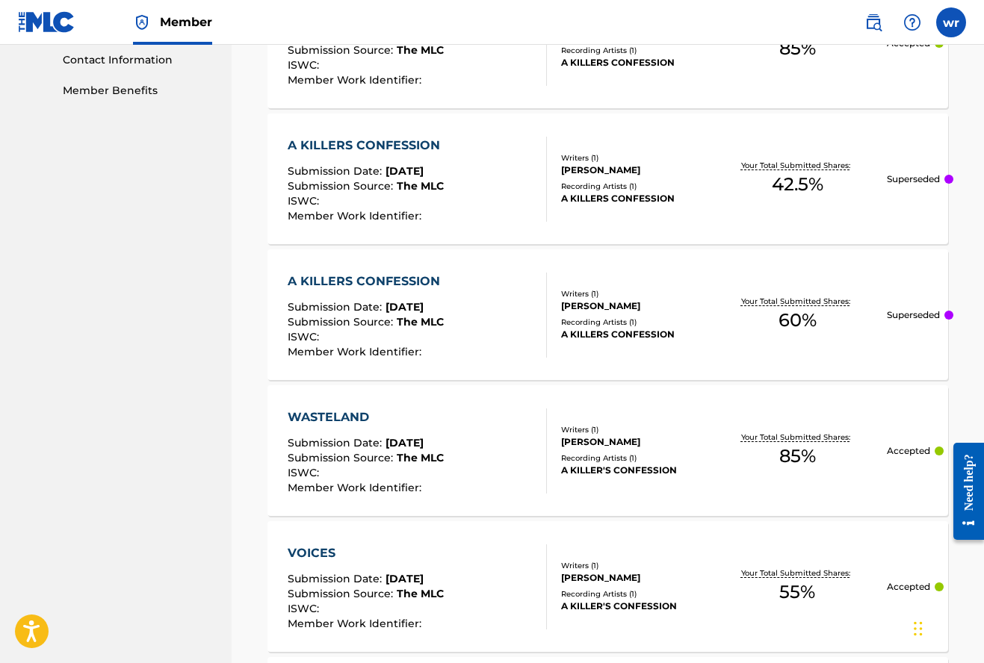
scroll to position [748, 0]
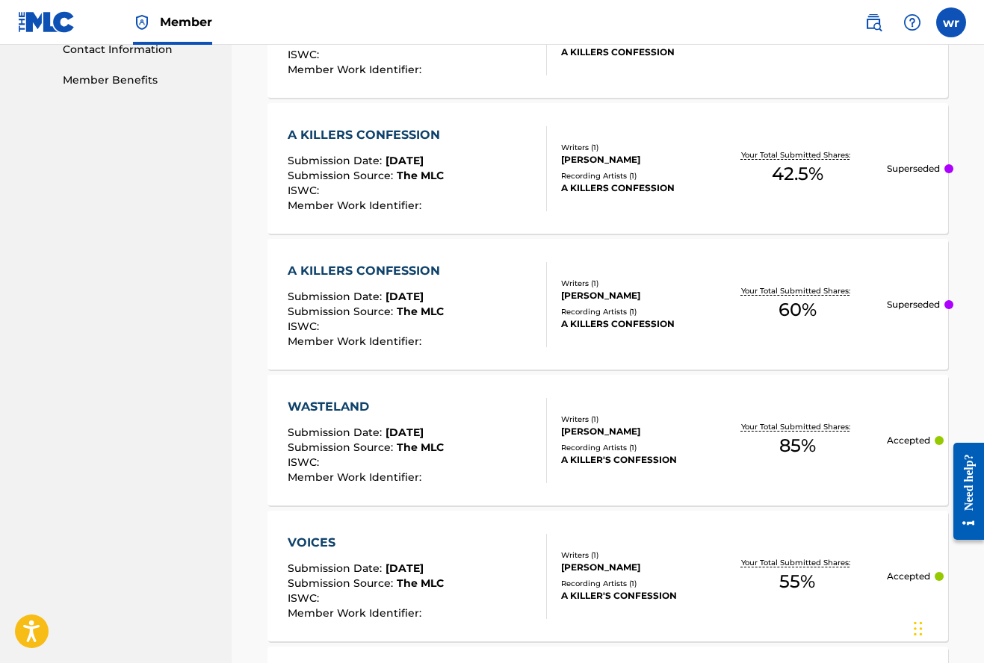
click at [550, 299] on div "Writers ( 1 ) [PERSON_NAME] Recording Artists ( 1 ) A KILLERS CONFESSION" at bounding box center [627, 304] width 161 height 53
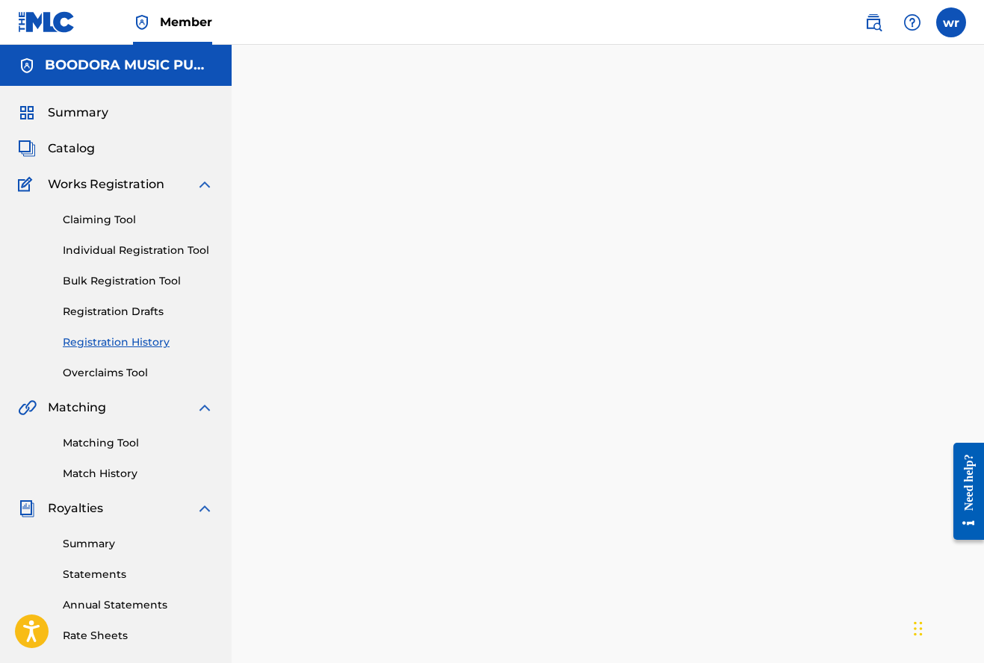
click at [550, 299] on div at bounding box center [608, 468] width 752 height 772
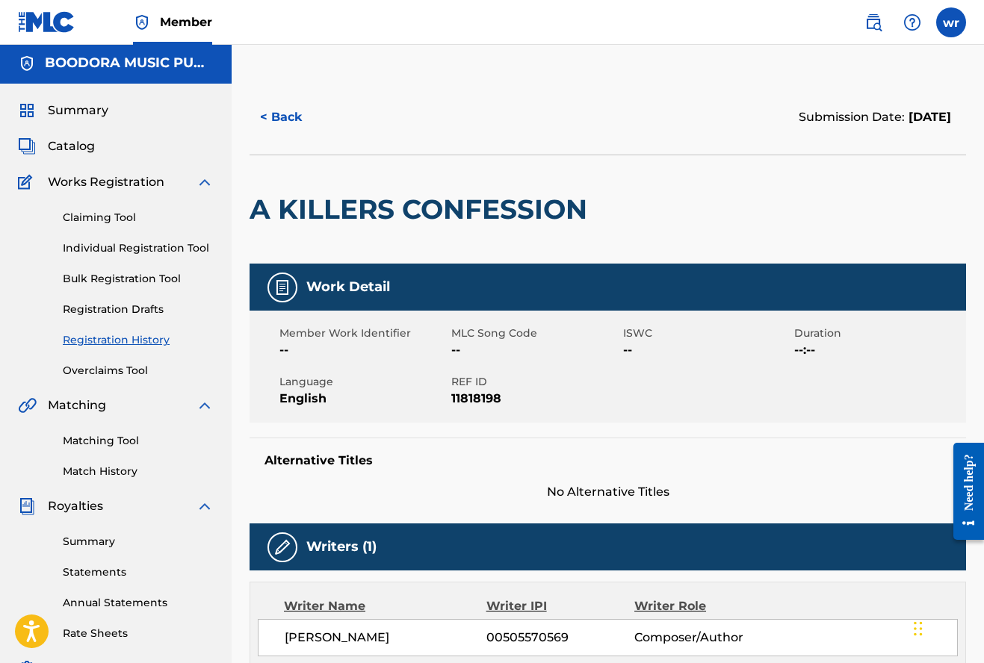
click at [297, 122] on button "< Back" at bounding box center [294, 117] width 90 height 37
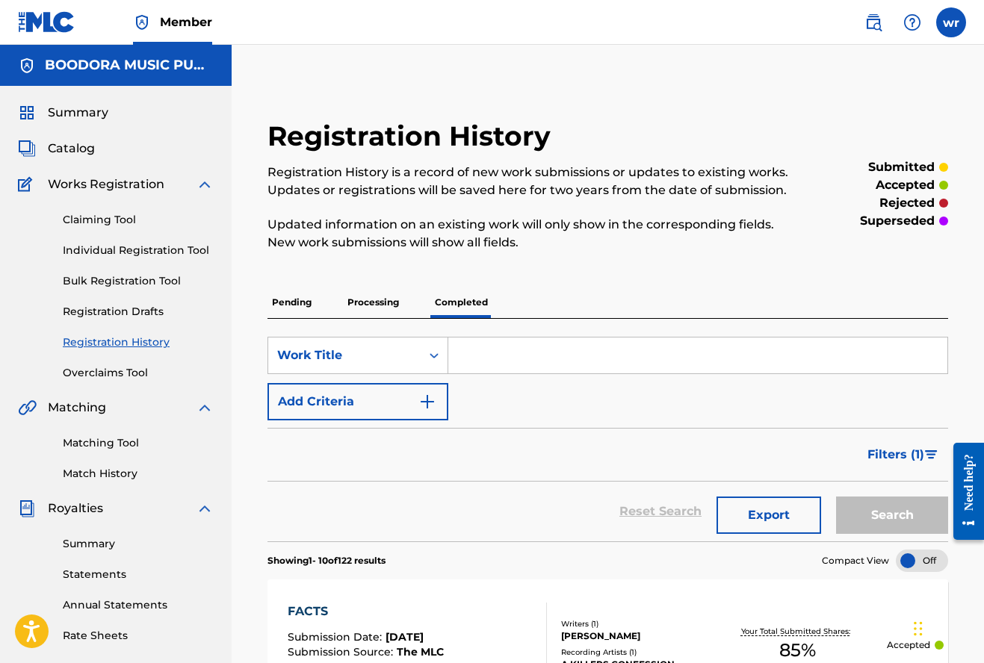
click at [106, 247] on link "Individual Registration Tool" at bounding box center [138, 251] width 151 height 16
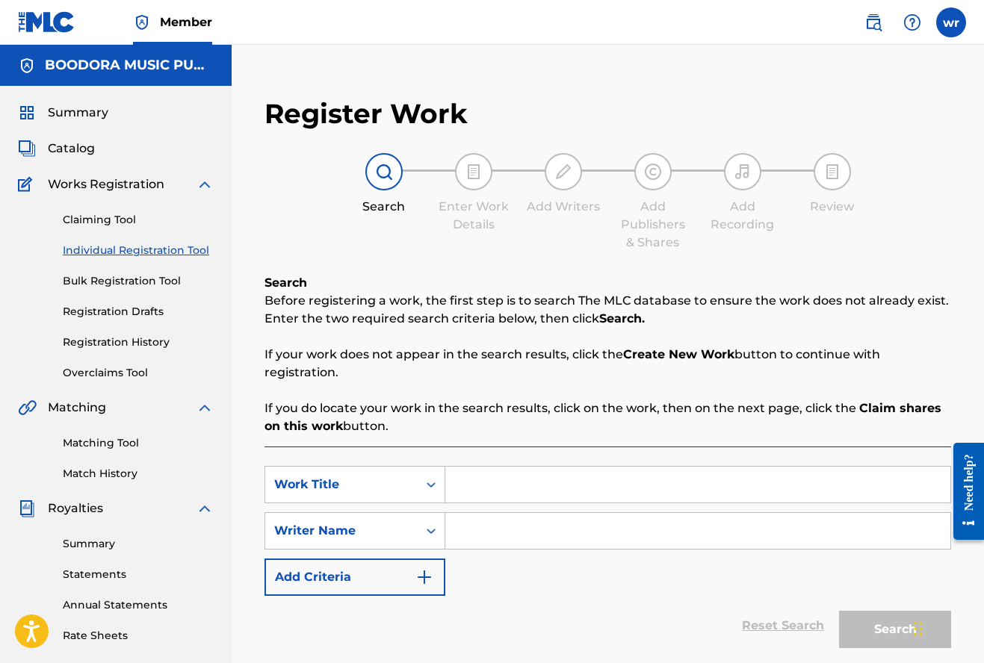
click at [508, 491] on input "Search Form" at bounding box center [697, 485] width 505 height 36
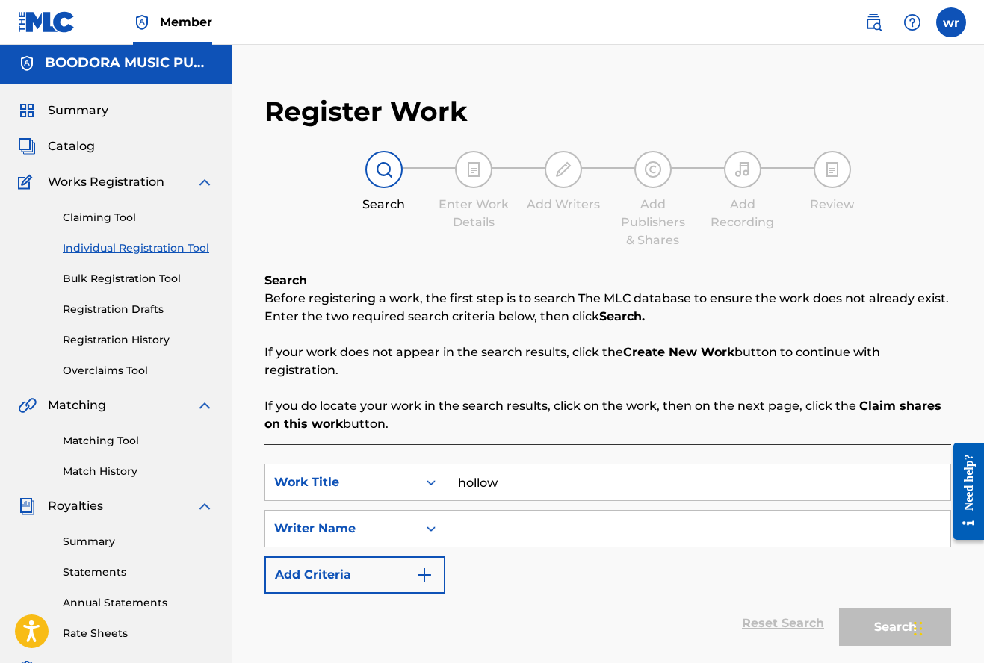
type input "hollow"
click at [493, 533] on input "Search Form" at bounding box center [697, 529] width 505 height 36
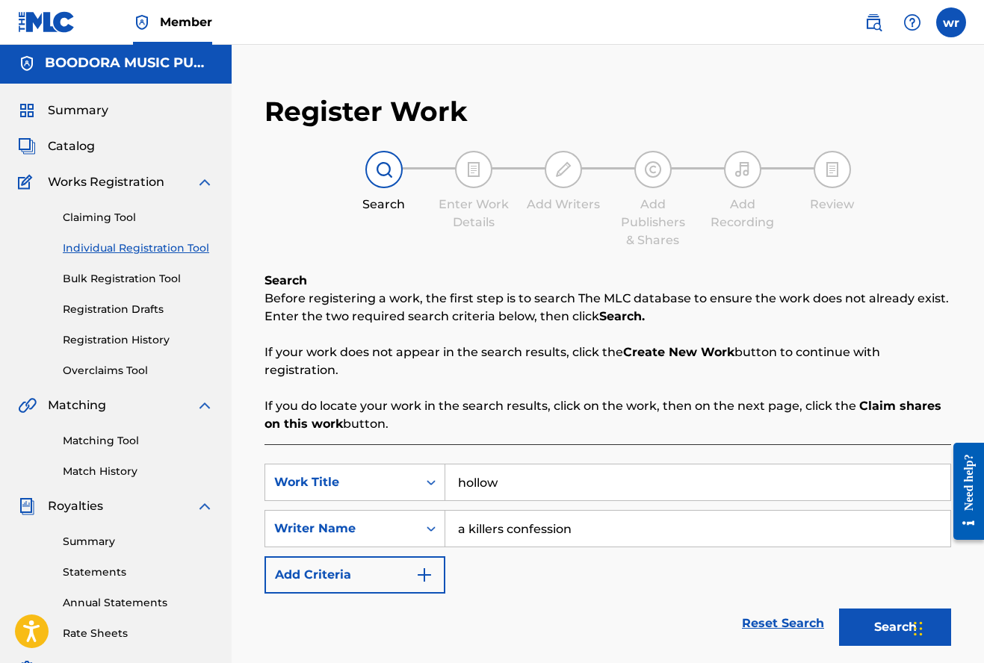
type input "a killers confession"
click at [881, 636] on button "Search" at bounding box center [895, 627] width 112 height 37
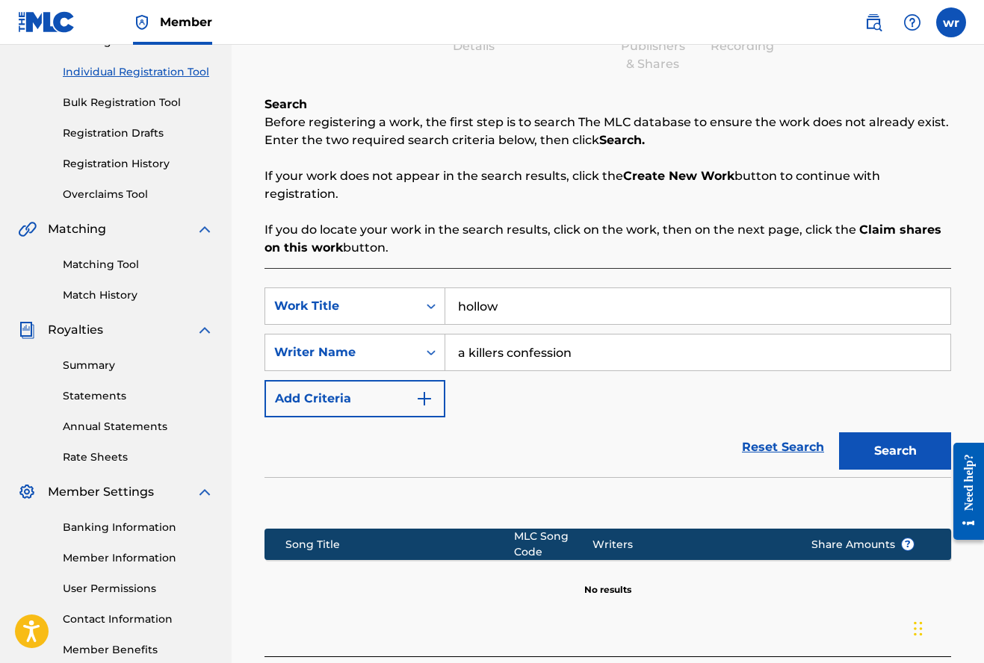
scroll to position [180, 0]
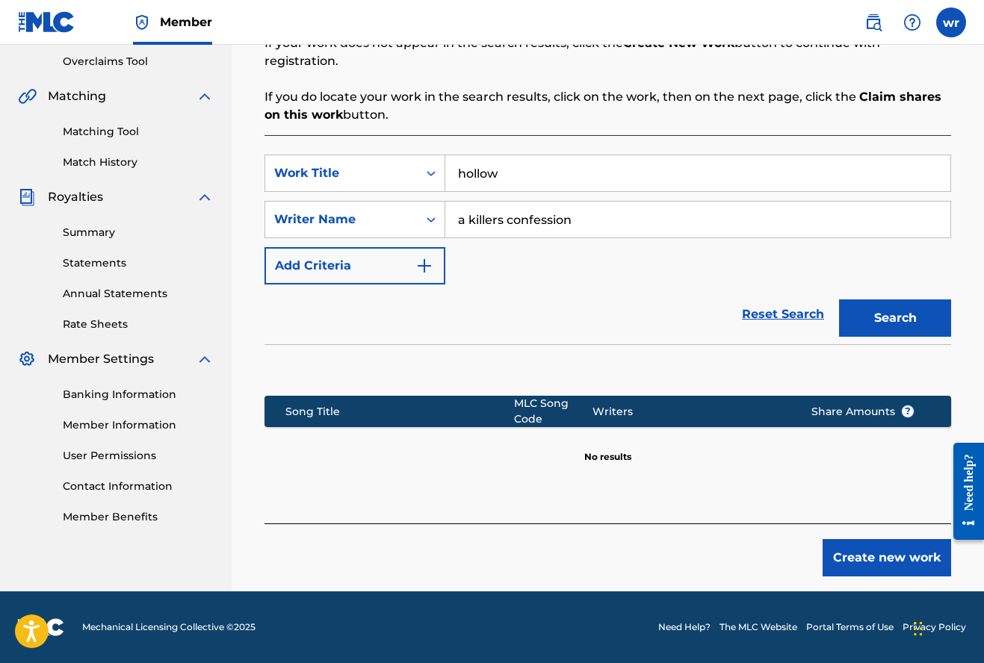
click at [888, 563] on button "Create new work" at bounding box center [886, 557] width 128 height 37
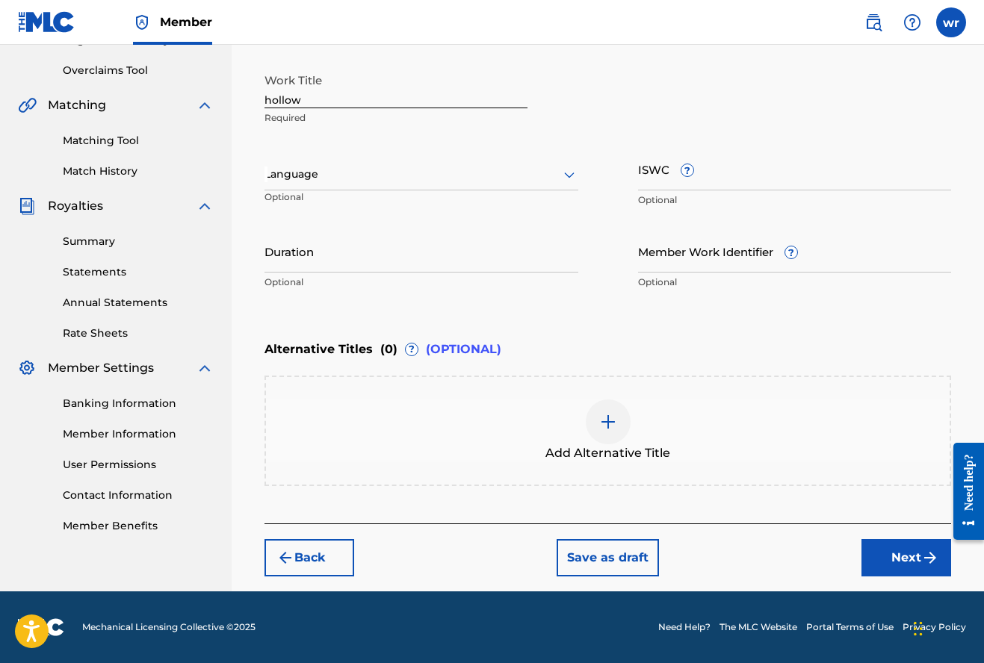
drag, startPoint x: 476, startPoint y: 183, endPoint x: 466, endPoint y: 183, distance: 10.5
click at [476, 183] on div at bounding box center [421, 174] width 314 height 19
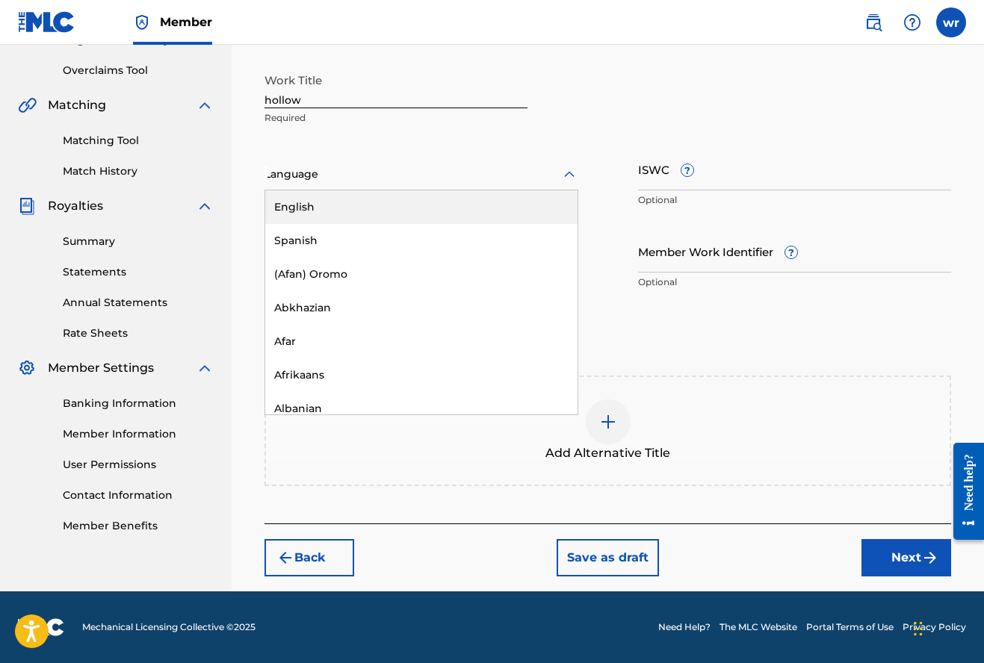
click at [448, 202] on div "English" at bounding box center [421, 207] width 312 height 34
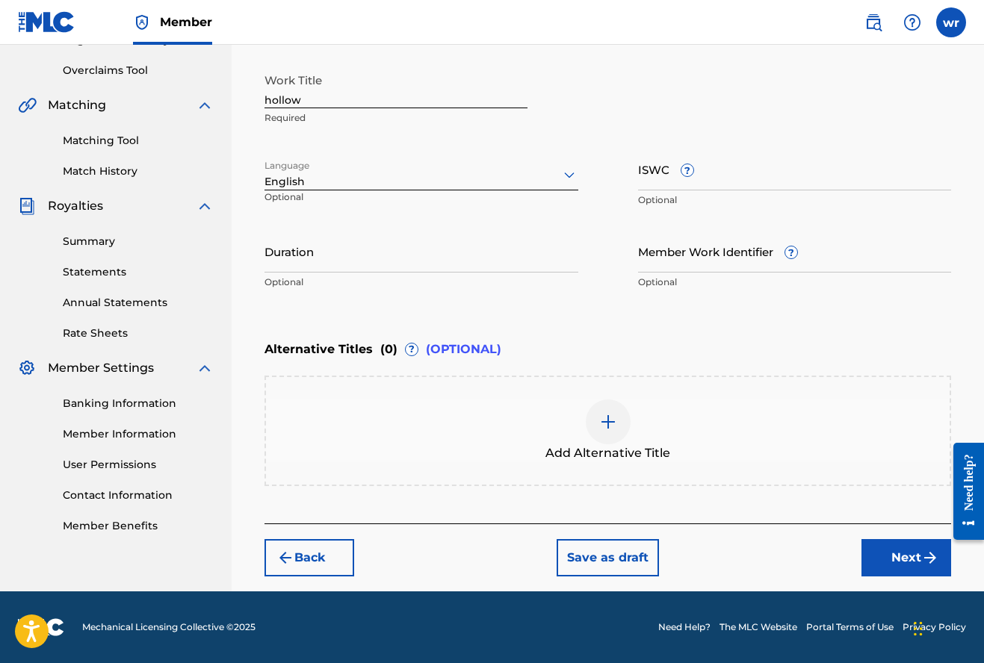
click at [907, 566] on button "Next" at bounding box center [906, 557] width 90 height 37
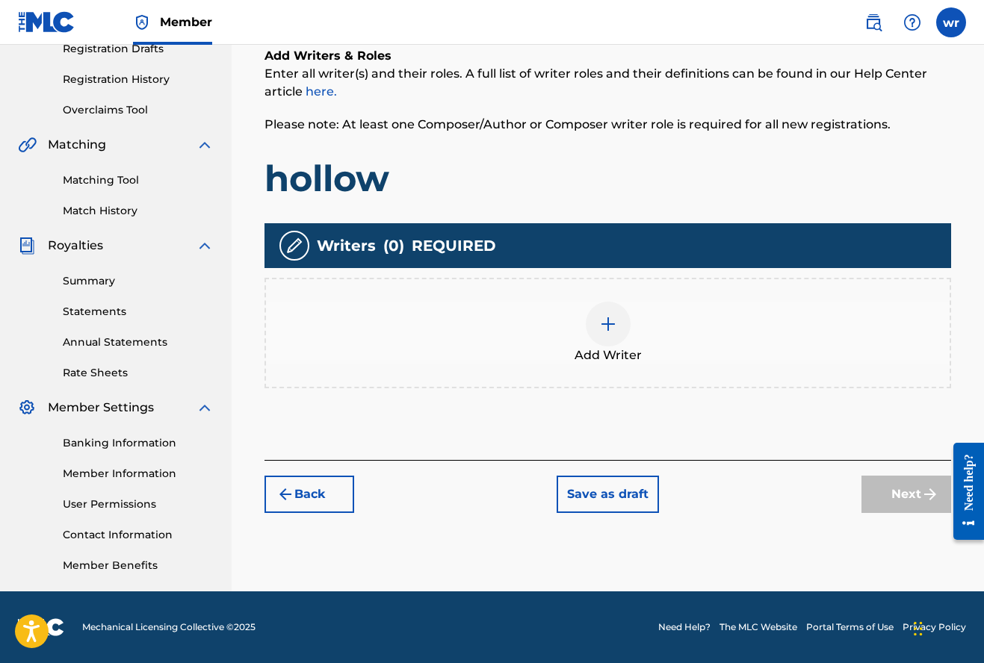
scroll to position [263, 0]
click at [608, 321] on img at bounding box center [608, 324] width 18 height 18
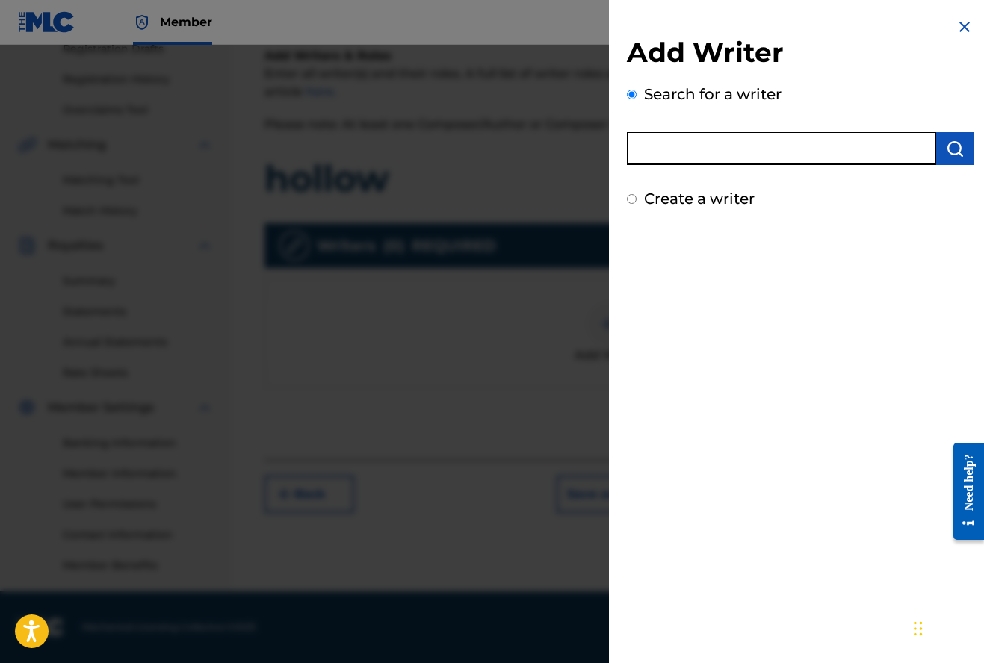
click at [712, 149] on input "text" at bounding box center [781, 148] width 309 height 33
type input "[PERSON_NAME]"
drag, startPoint x: 712, startPoint y: 149, endPoint x: 947, endPoint y: 154, distance: 234.5
click at [947, 154] on img "submit" at bounding box center [954, 149] width 18 height 18
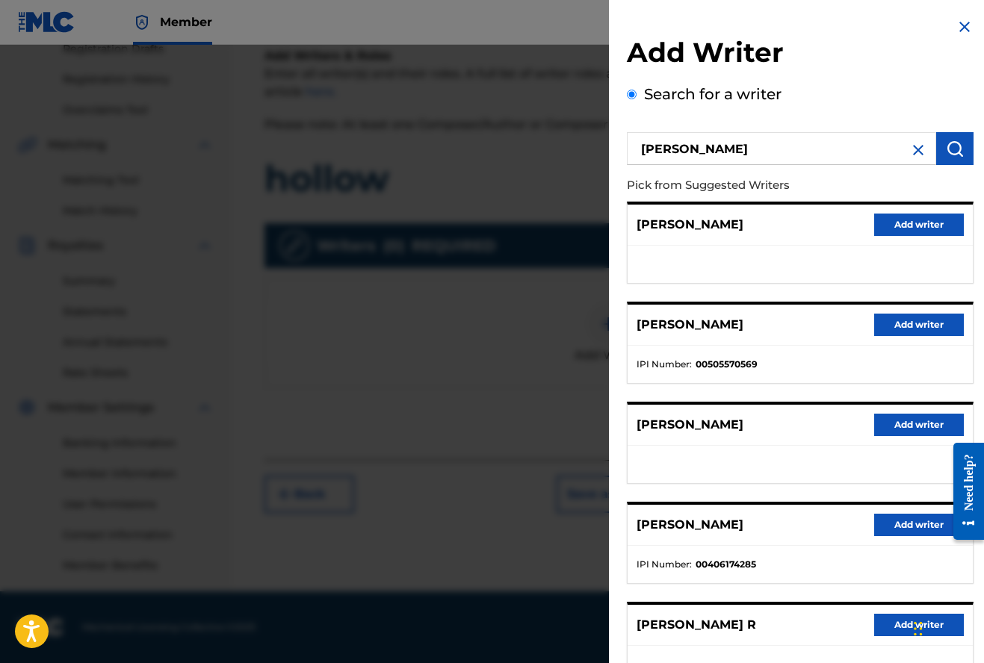
click at [923, 328] on button "Add writer" at bounding box center [919, 325] width 90 height 22
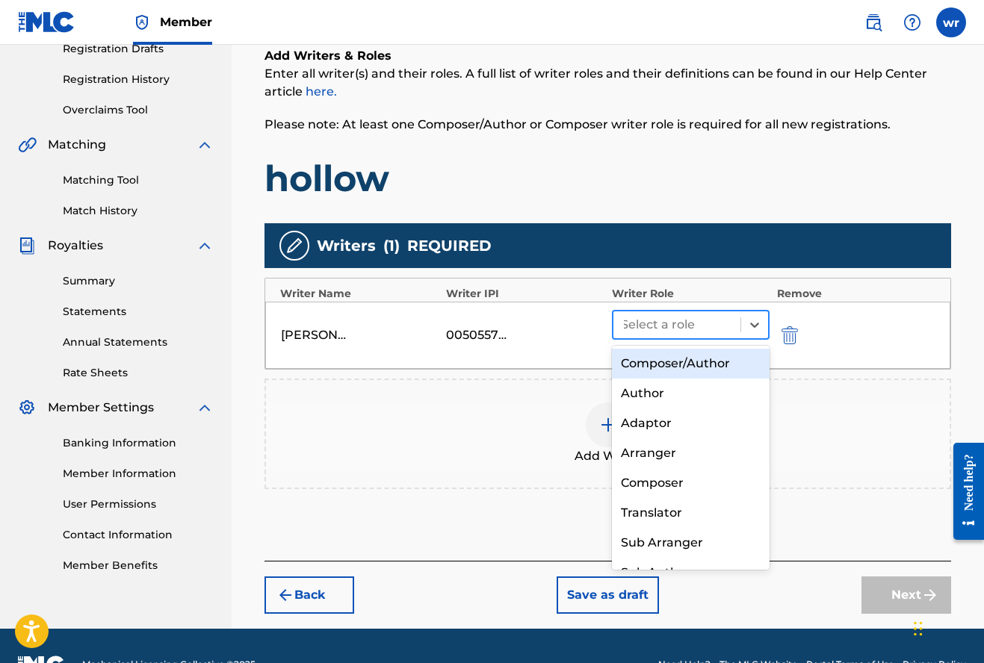
drag, startPoint x: 762, startPoint y: 325, endPoint x: 739, endPoint y: 335, distance: 25.4
click at [762, 325] on div at bounding box center [754, 324] width 27 height 27
click at [709, 363] on div "Composer/Author" at bounding box center [691, 364] width 158 height 30
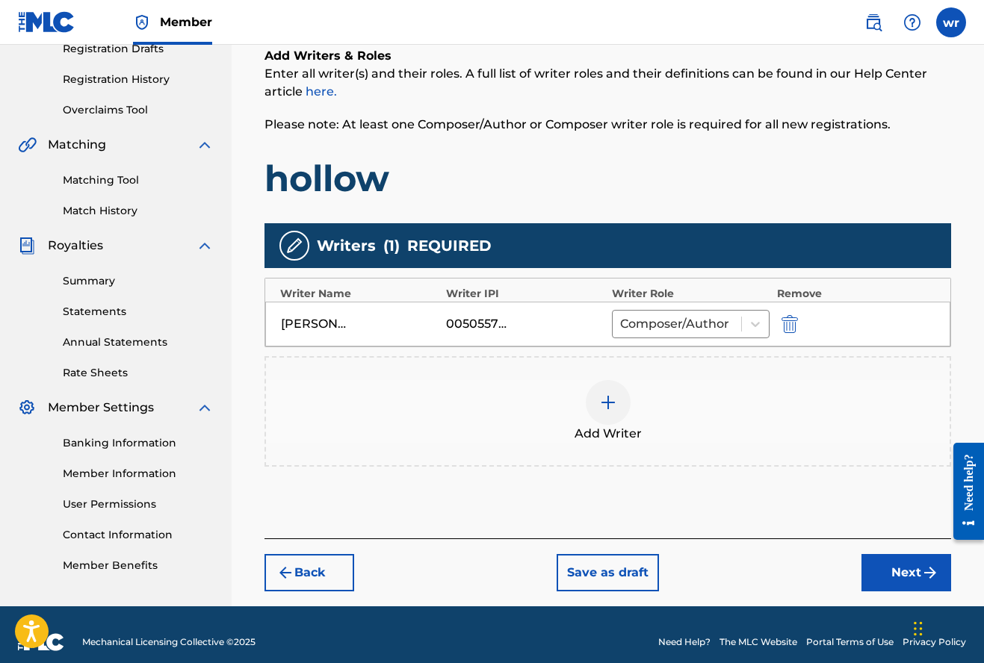
click at [901, 579] on button "Next" at bounding box center [906, 572] width 90 height 37
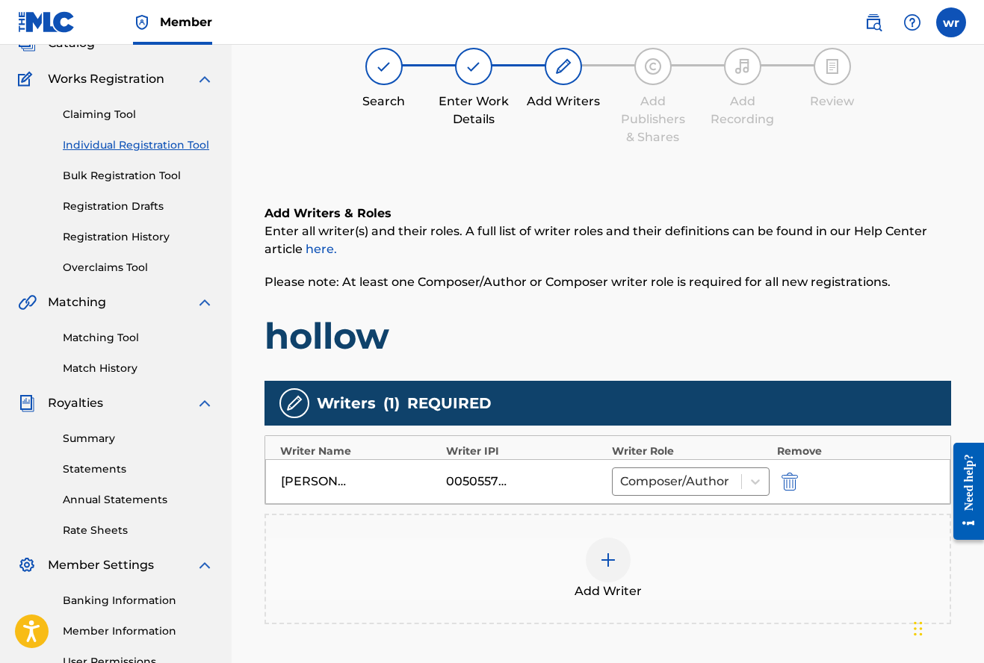
scroll to position [67, 0]
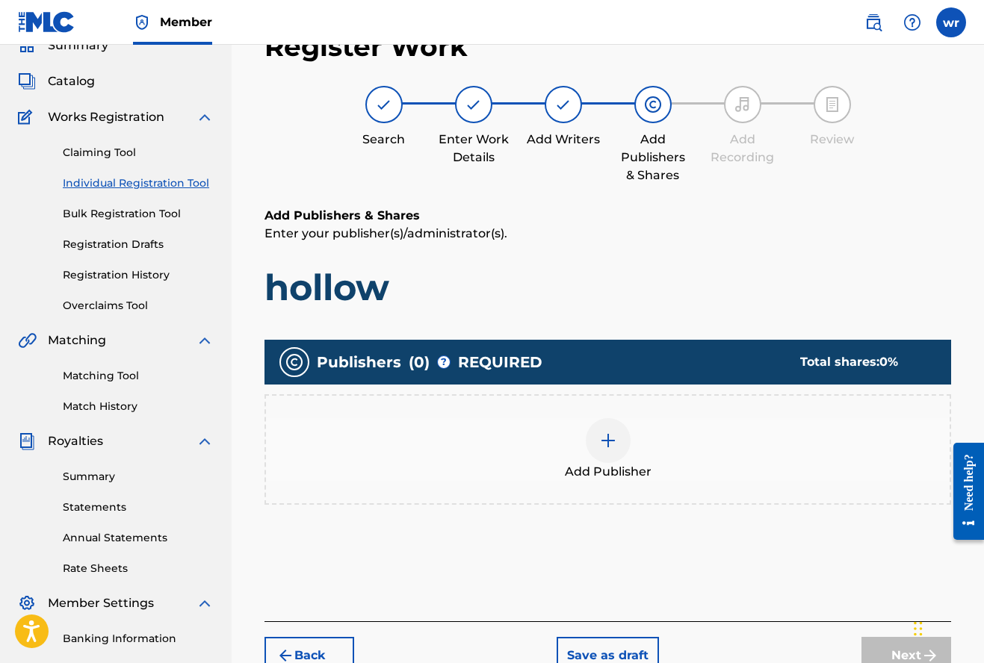
click at [610, 445] on img at bounding box center [608, 441] width 18 height 18
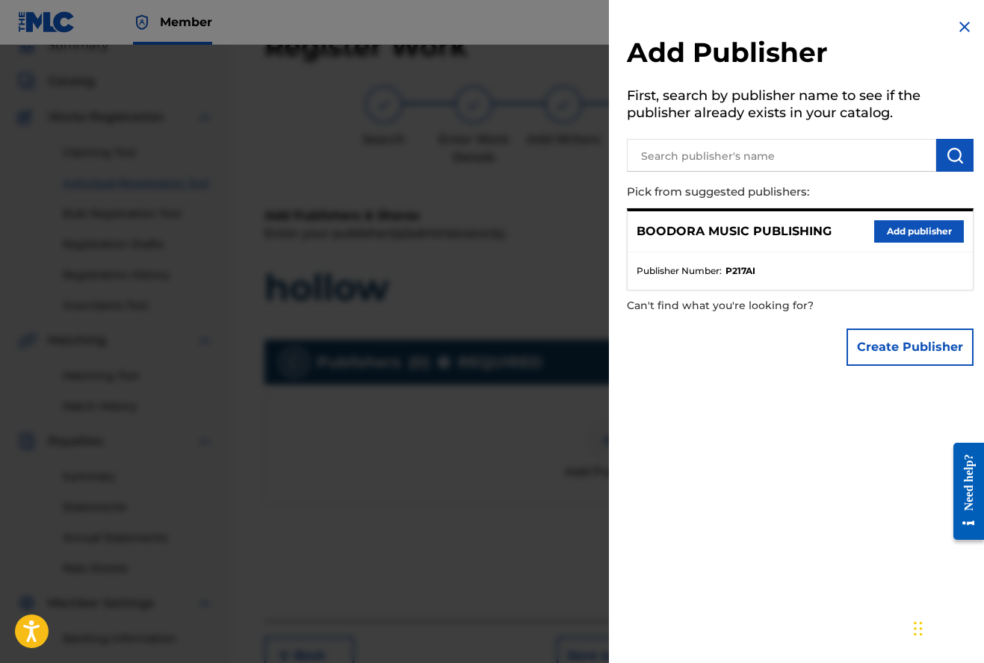
click at [913, 229] on button "Add publisher" at bounding box center [919, 231] width 90 height 22
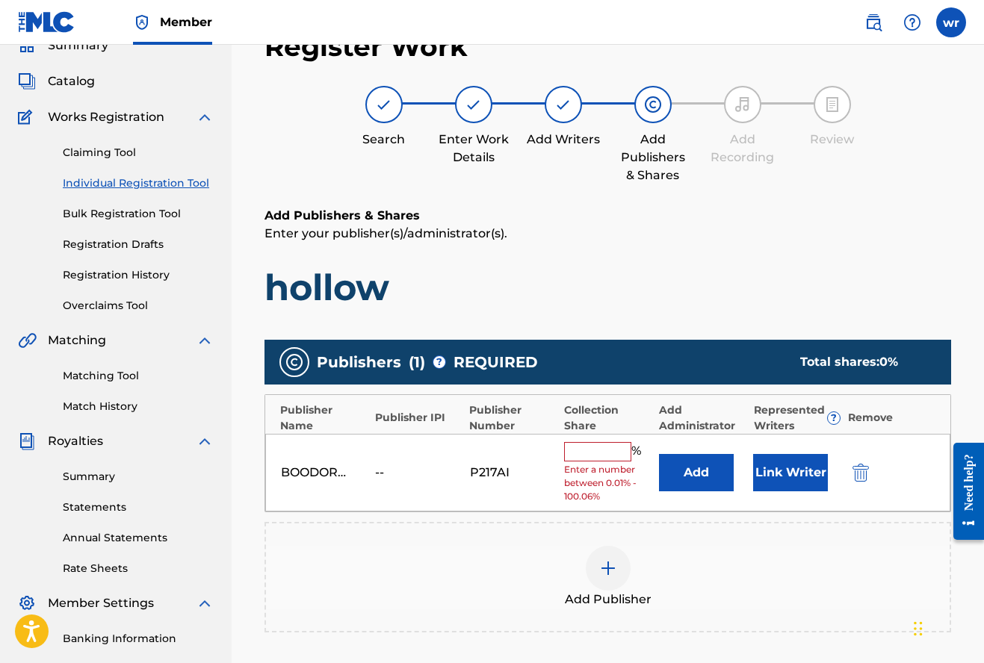
click at [604, 453] on input "text" at bounding box center [597, 451] width 67 height 19
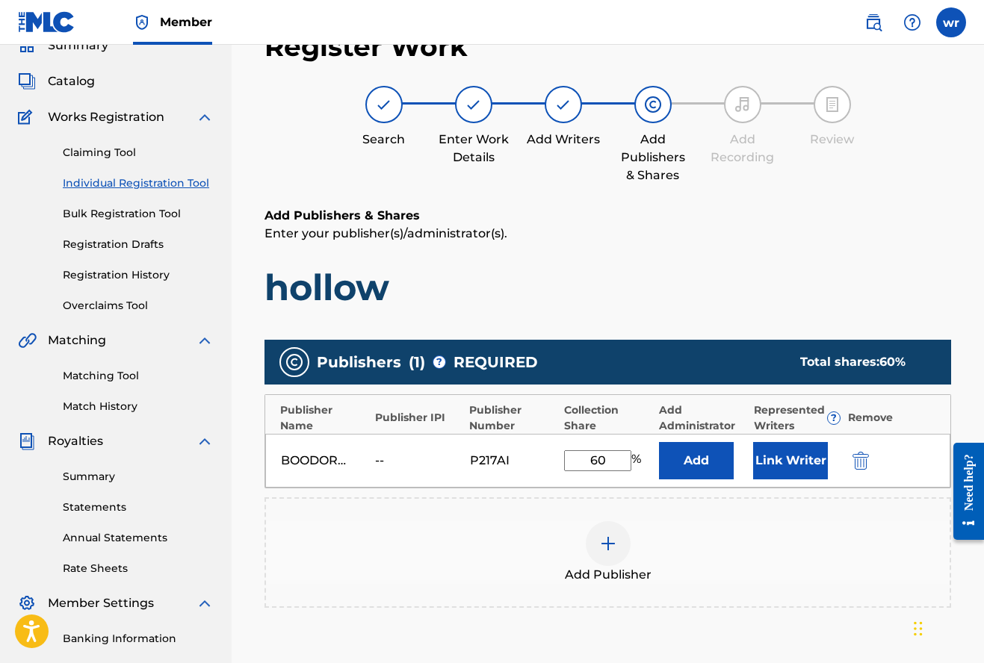
type input "60"
click at [698, 456] on button "Add" at bounding box center [696, 460] width 75 height 37
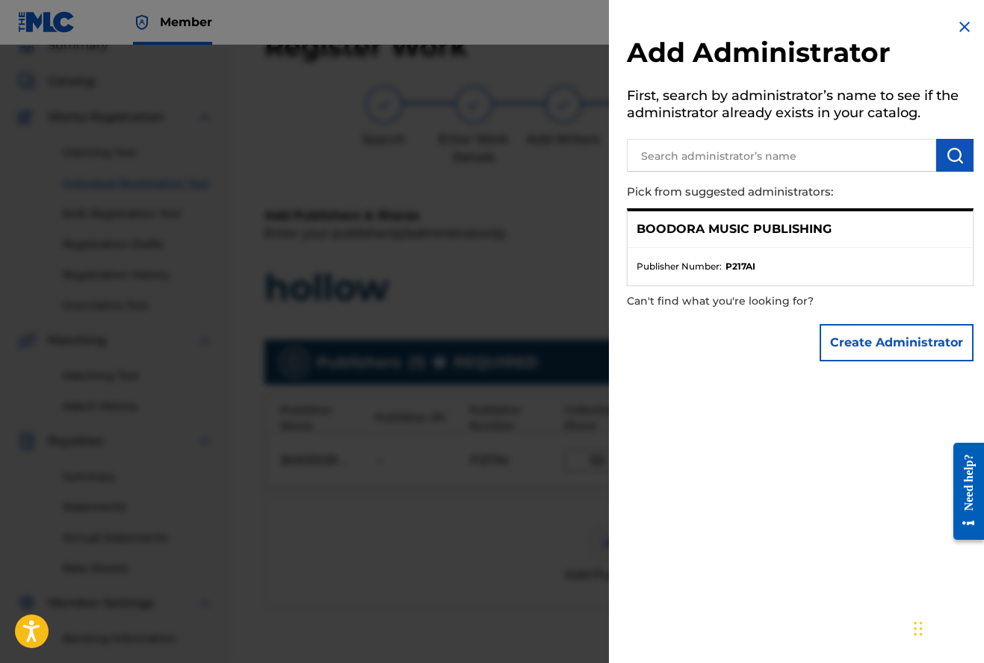
drag, startPoint x: 959, startPoint y: 29, endPoint x: 940, endPoint y: 40, distance: 21.4
click at [959, 29] on img at bounding box center [964, 27] width 18 height 18
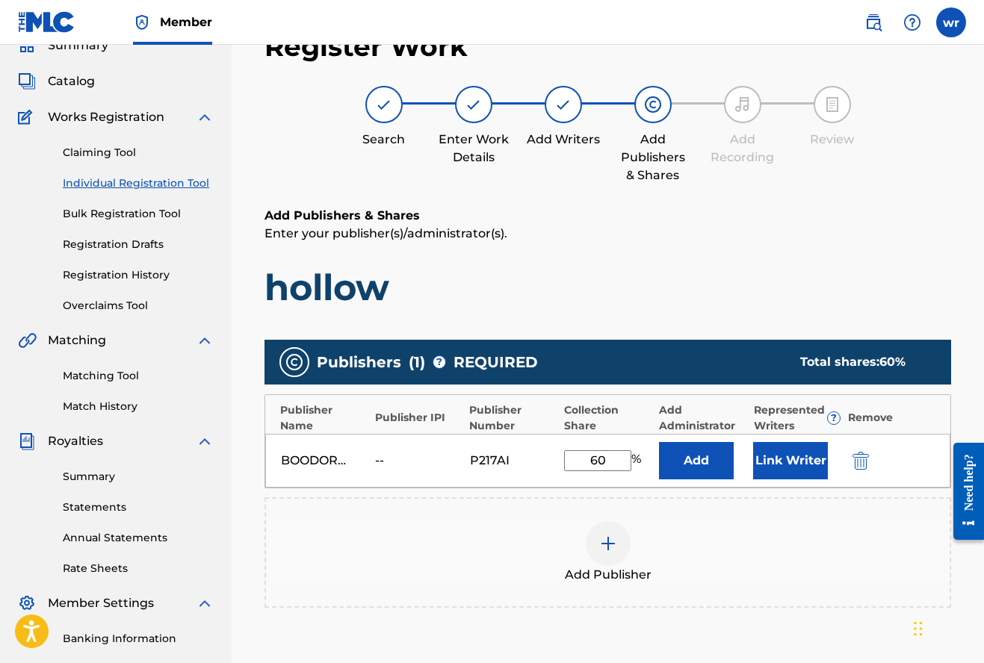
click at [782, 459] on button "Link Writer" at bounding box center [790, 460] width 75 height 37
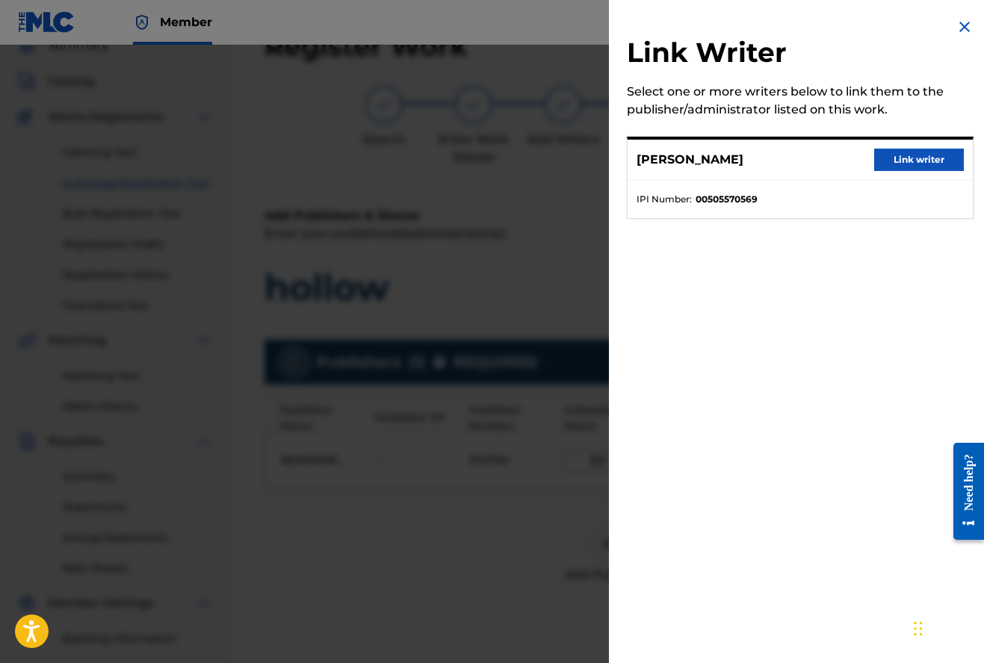
drag, startPoint x: 930, startPoint y: 157, endPoint x: 925, endPoint y: 165, distance: 9.7
click at [930, 157] on button "Link writer" at bounding box center [919, 160] width 90 height 22
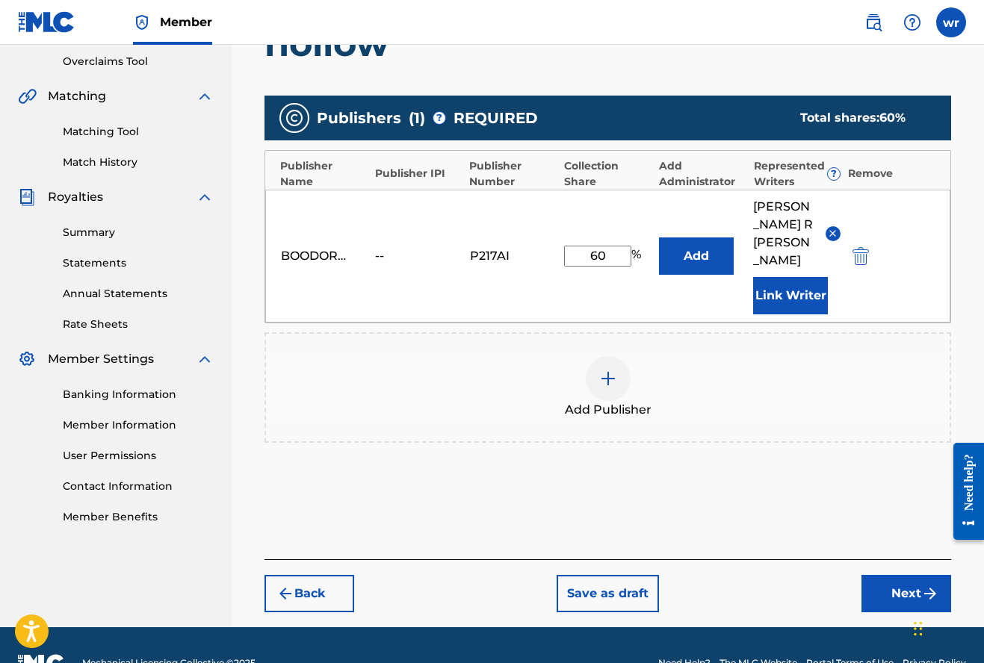
click at [895, 575] on button "Next" at bounding box center [906, 593] width 90 height 37
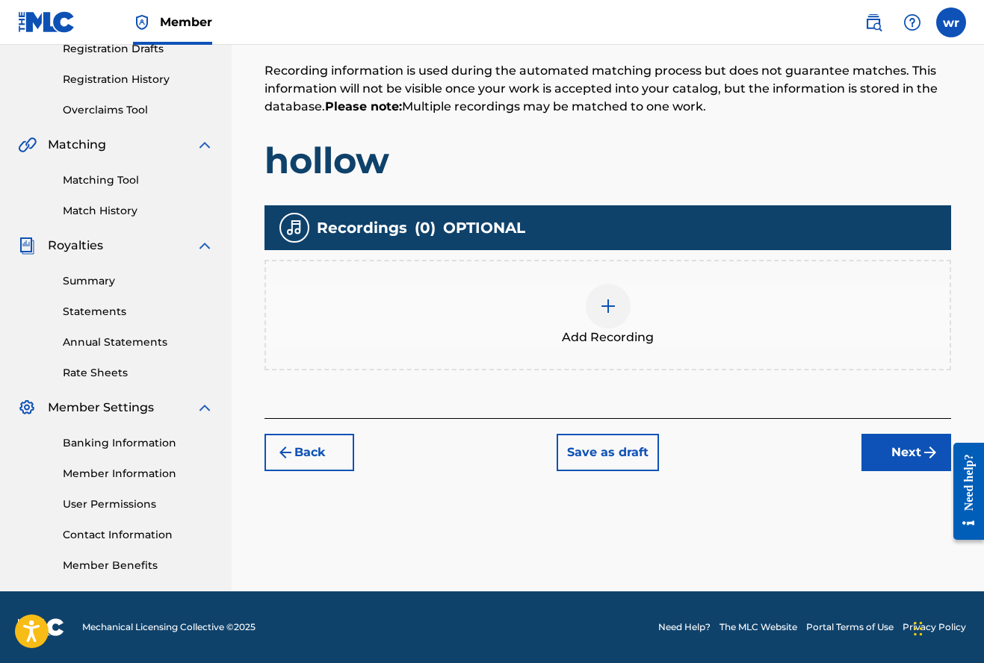
click at [609, 313] on img at bounding box center [608, 306] width 18 height 18
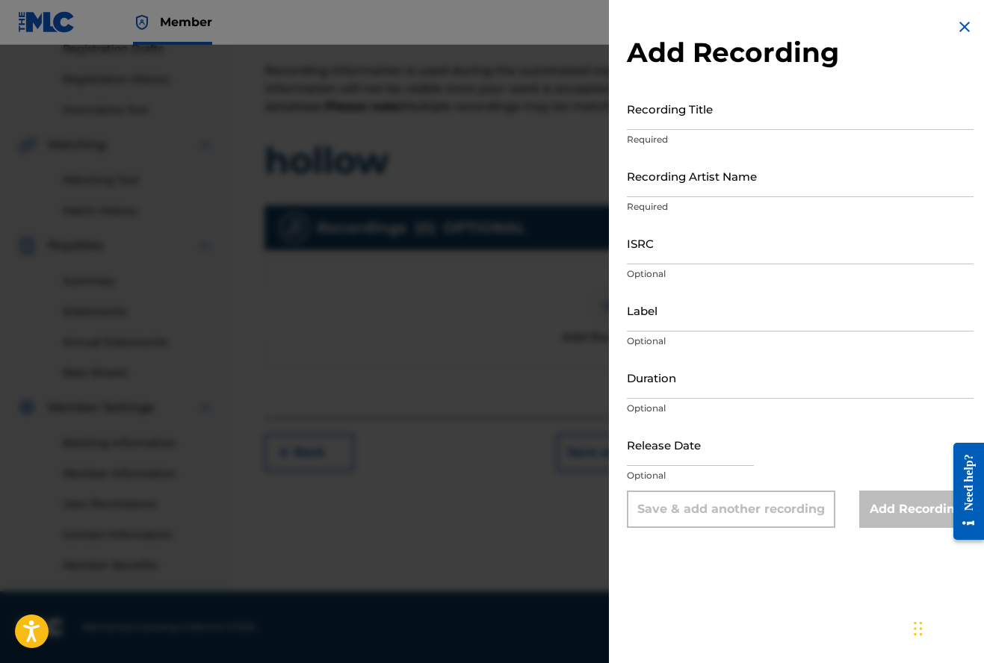
click at [685, 125] on input "Recording Title" at bounding box center [800, 108] width 347 height 43
type input "hollow"
click at [695, 185] on input "Recording Artist Name" at bounding box center [800, 176] width 347 height 43
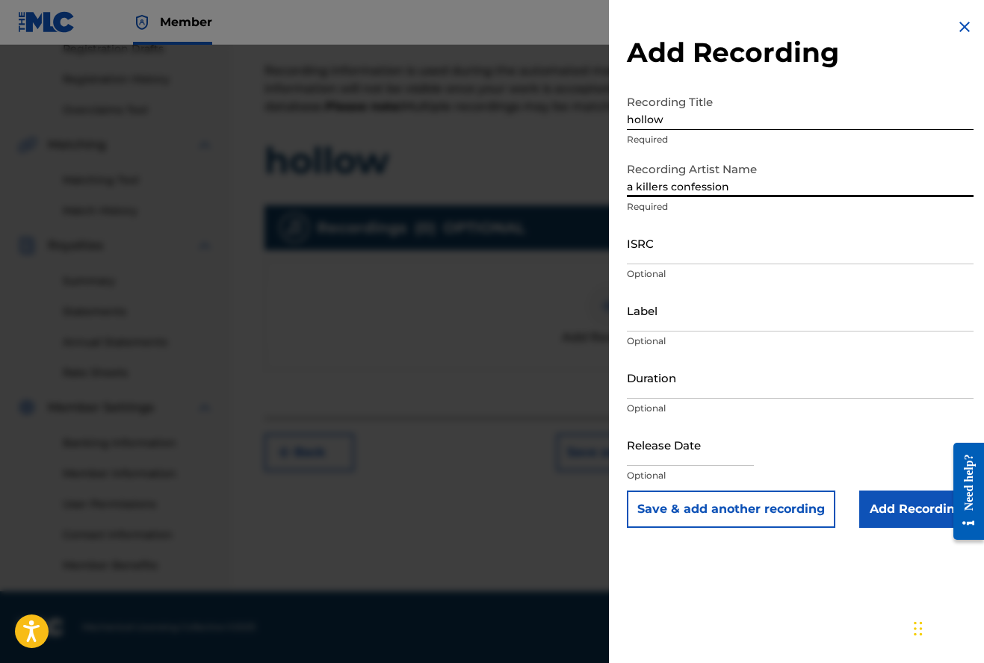
type input "a killers confession"
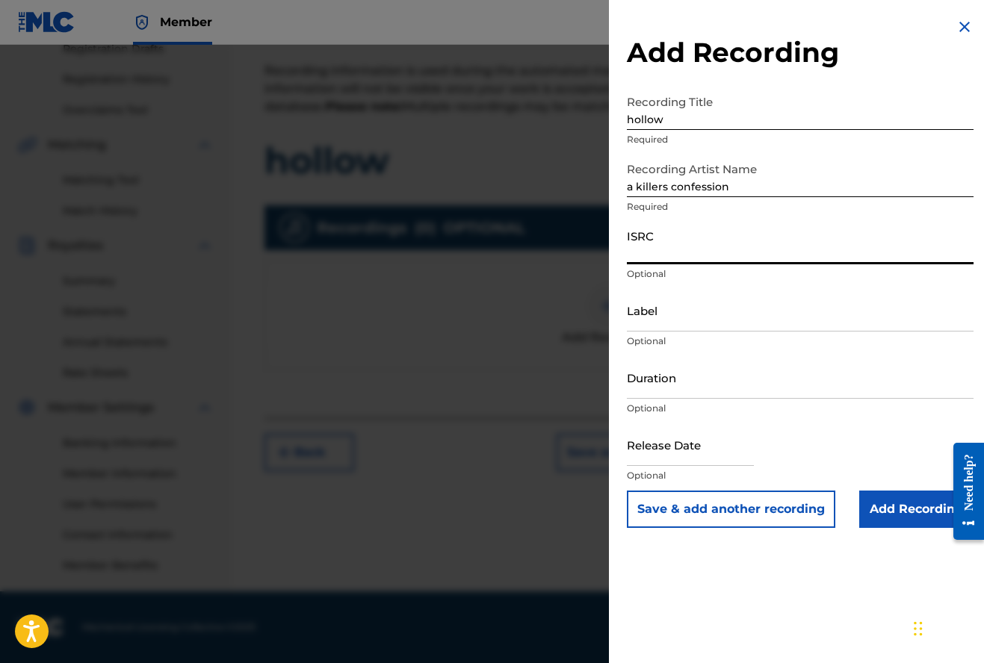
click at [668, 255] on input "ISRC" at bounding box center [800, 243] width 347 height 43
type input "us5ed2506052"
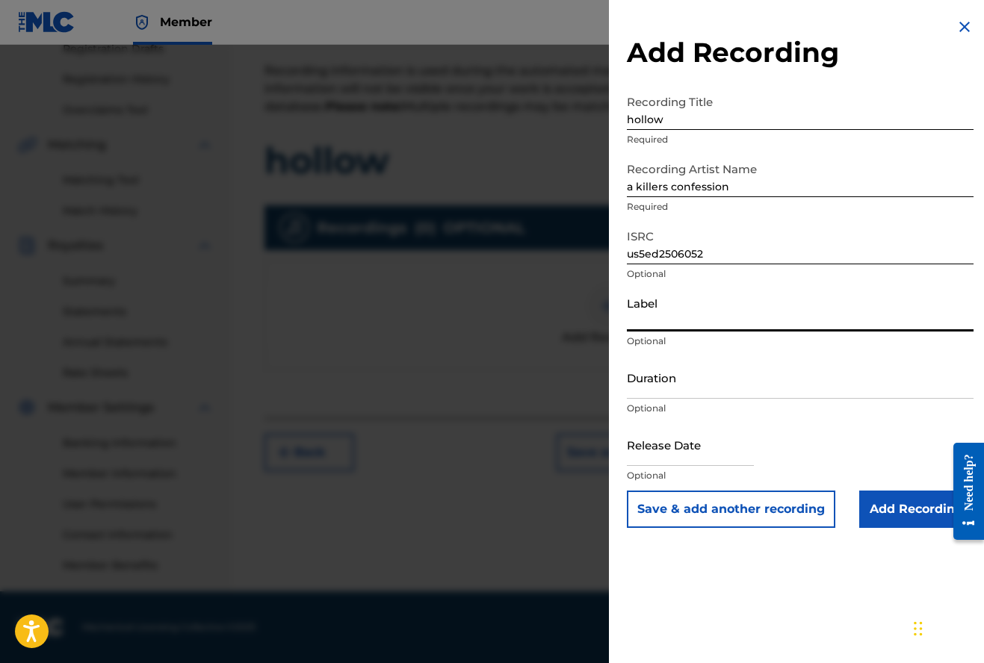
click at [659, 320] on input "Label" at bounding box center [800, 310] width 347 height 43
type input "mnrk heavy"
click at [899, 518] on input "Add Recording" at bounding box center [916, 509] width 114 height 37
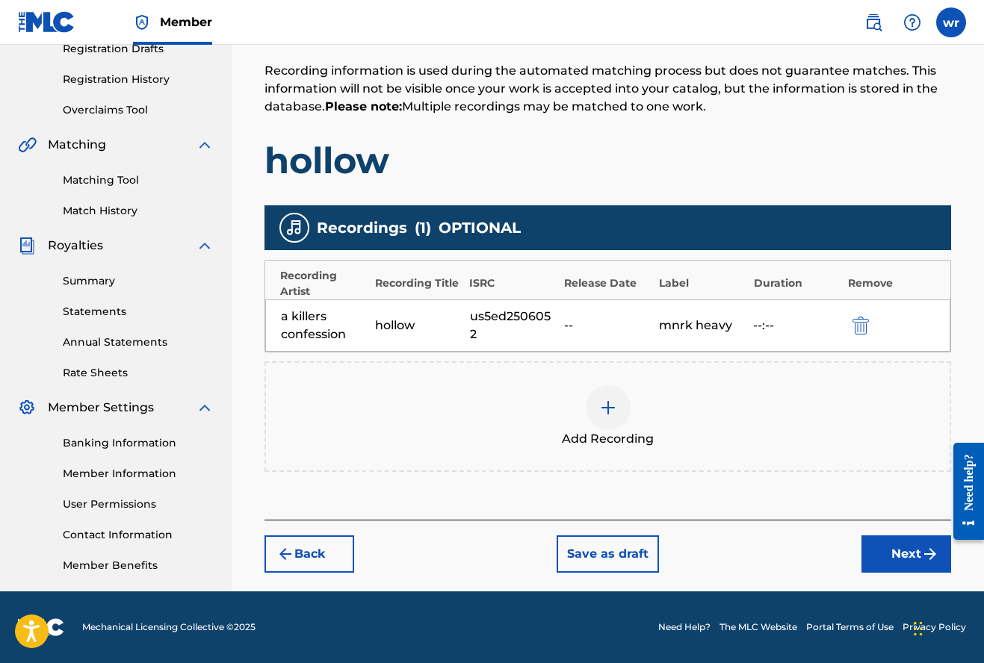
click at [896, 547] on button "Next" at bounding box center [906, 553] width 90 height 37
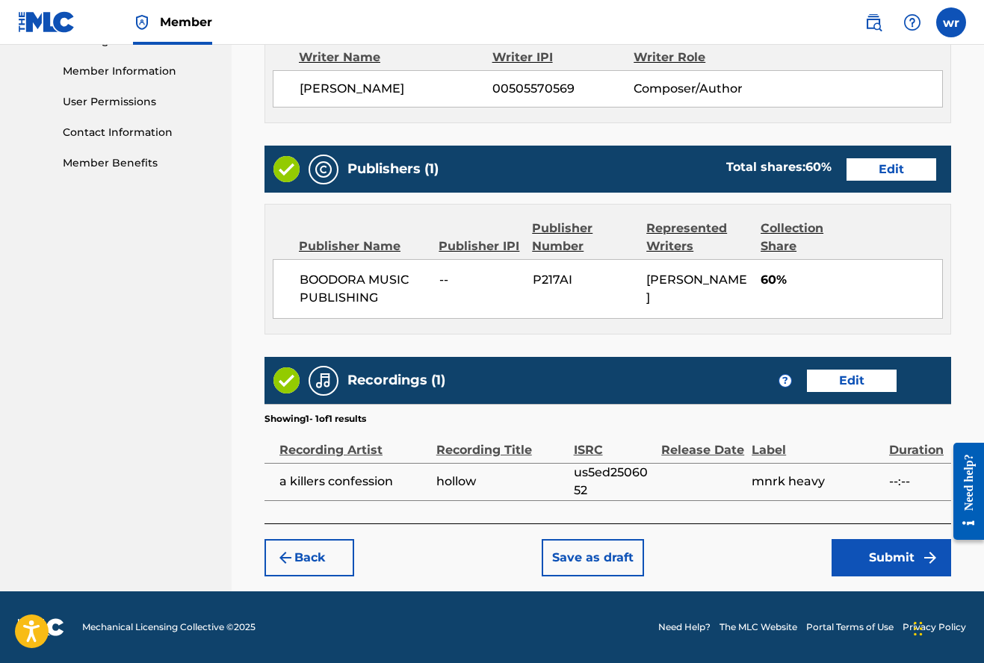
scroll to position [665, 0]
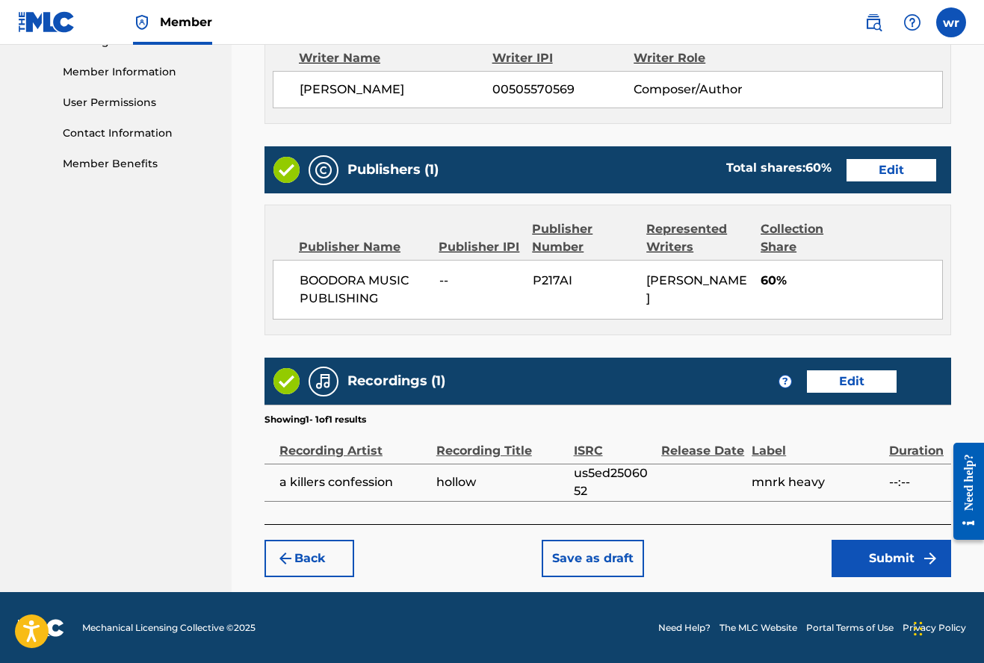
click at [889, 559] on button "Submit" at bounding box center [890, 558] width 119 height 37
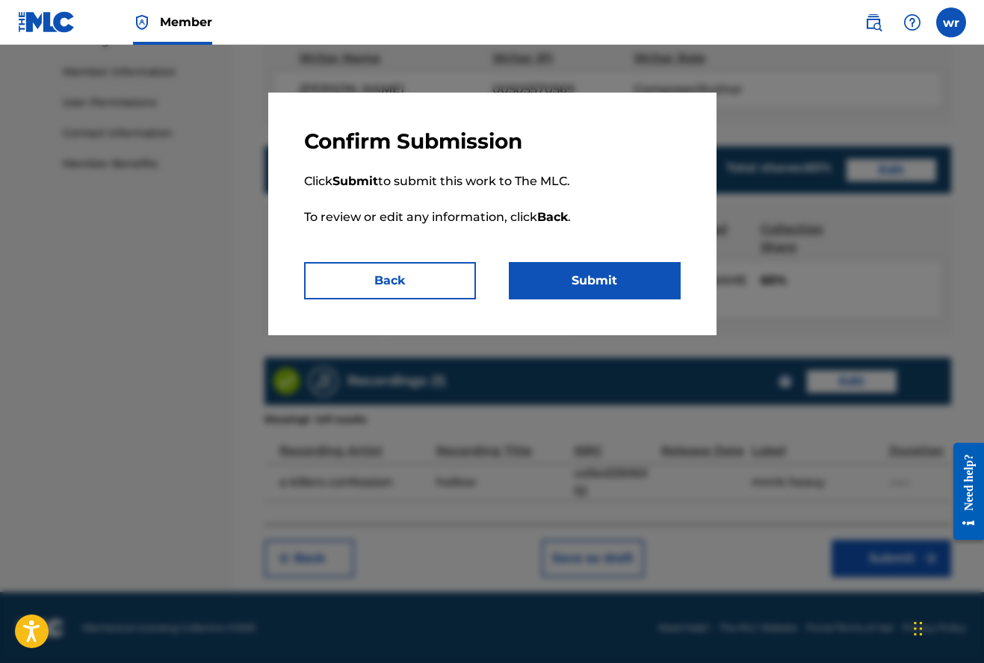
click at [588, 286] on button "Submit" at bounding box center [595, 280] width 172 height 37
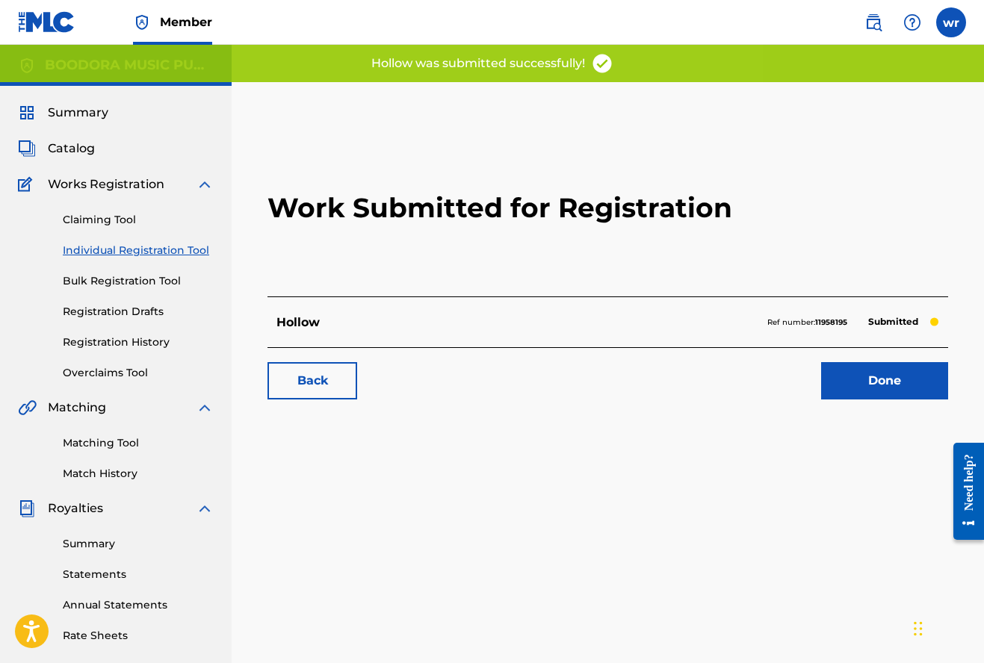
click at [144, 249] on link "Individual Registration Tool" at bounding box center [138, 251] width 151 height 16
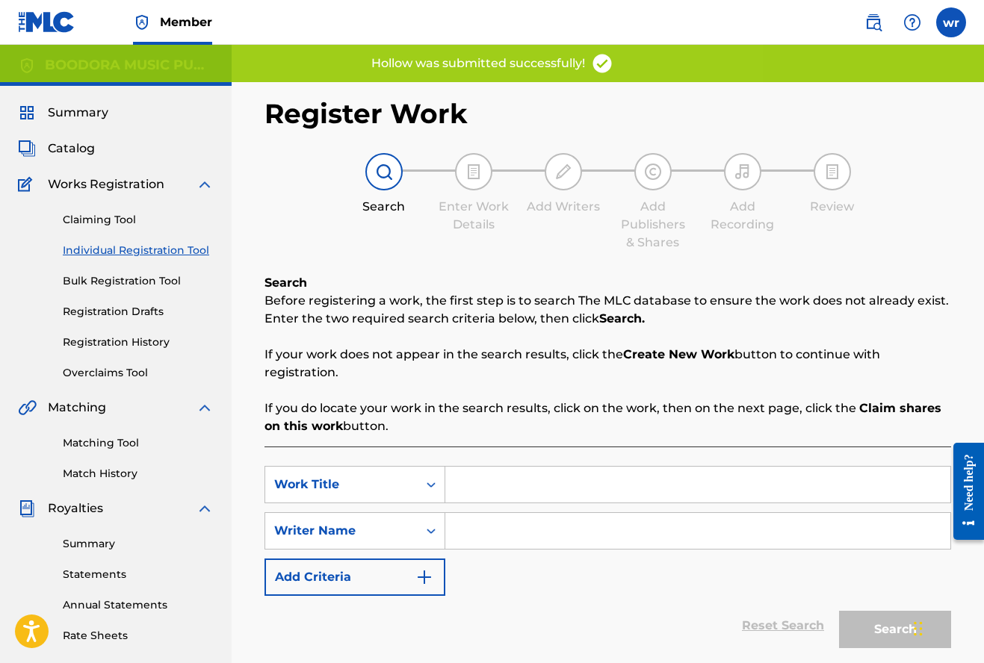
click at [476, 488] on input "Search Form" at bounding box center [697, 485] width 505 height 36
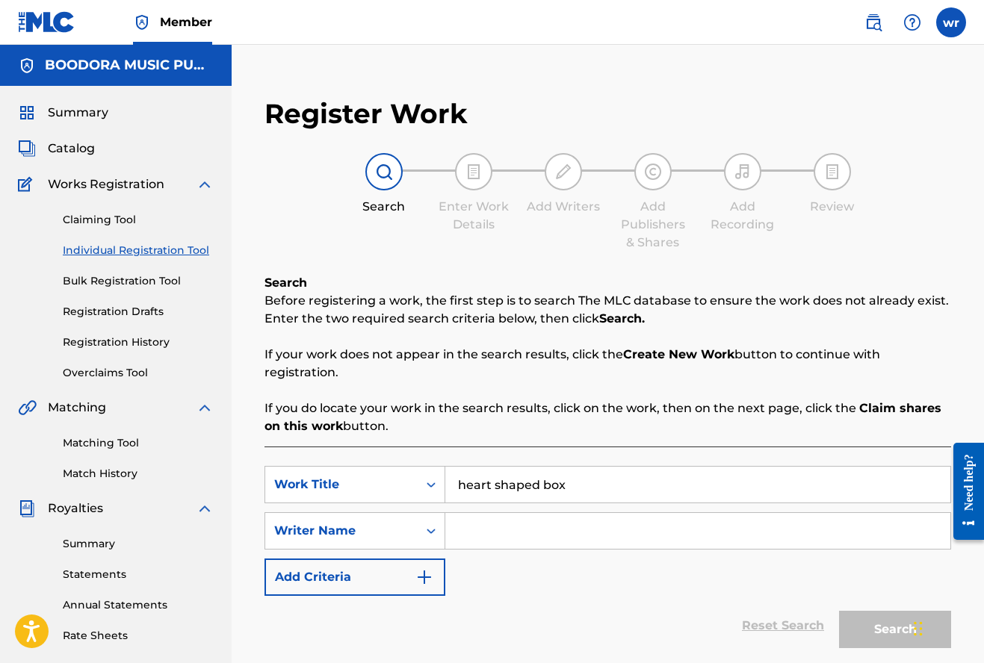
type input "heart shaped box"
click at [479, 535] on input "Search Form" at bounding box center [697, 531] width 505 height 36
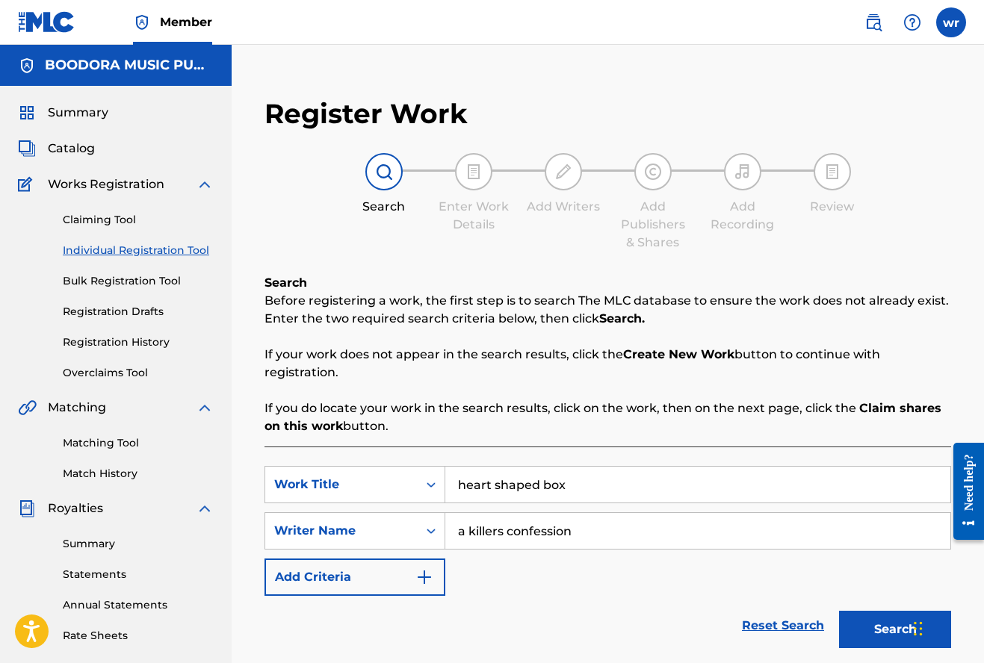
click at [544, 533] on input "a killers confession" at bounding box center [697, 531] width 505 height 36
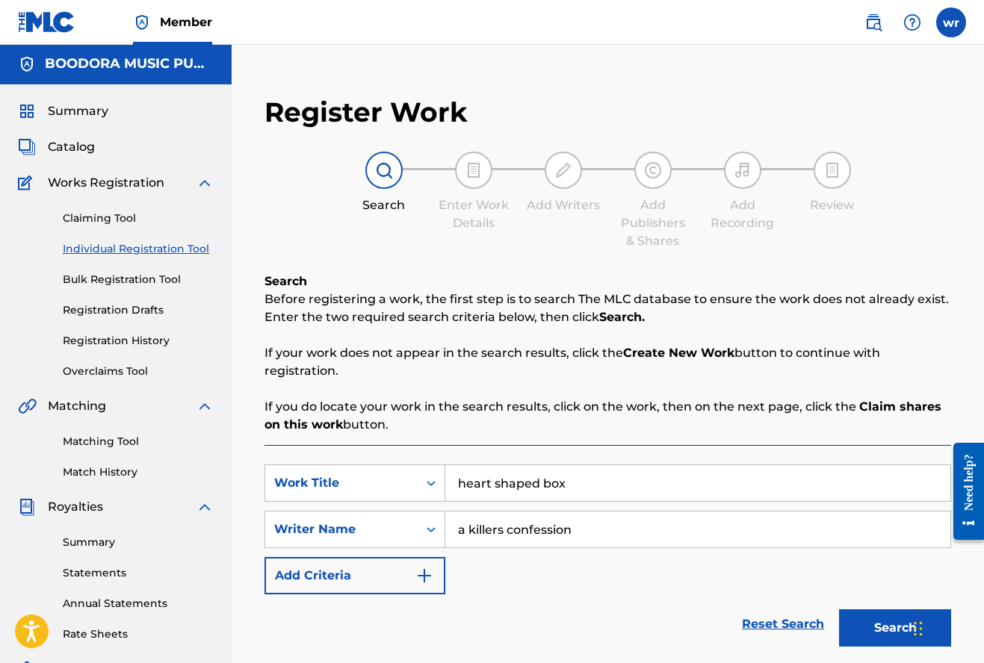
scroll to position [40, 0]
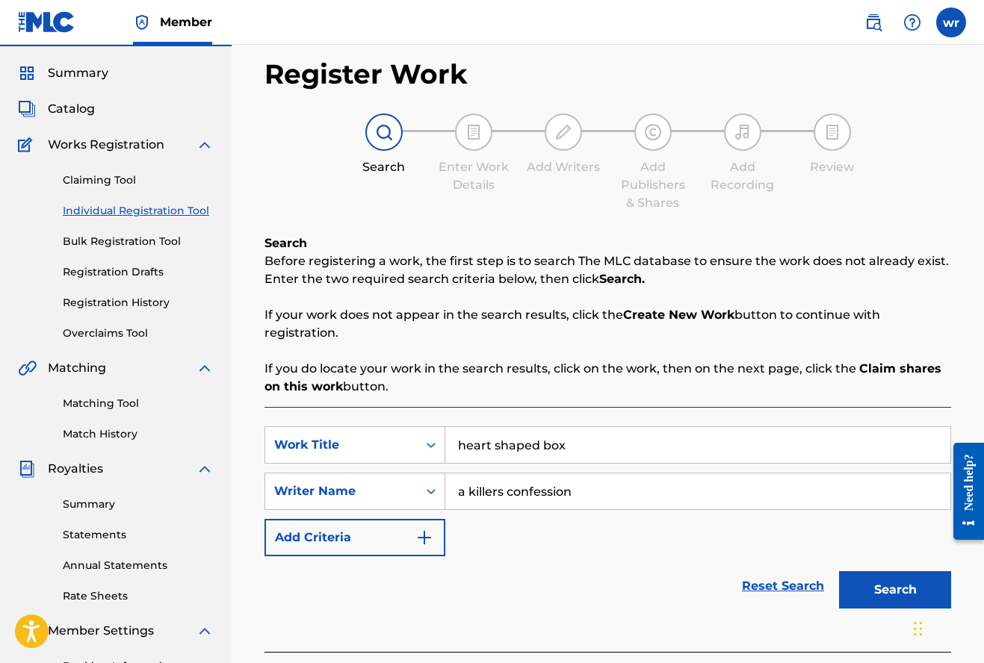
type input "a killers confession"
click at [881, 593] on button "Search" at bounding box center [895, 589] width 112 height 37
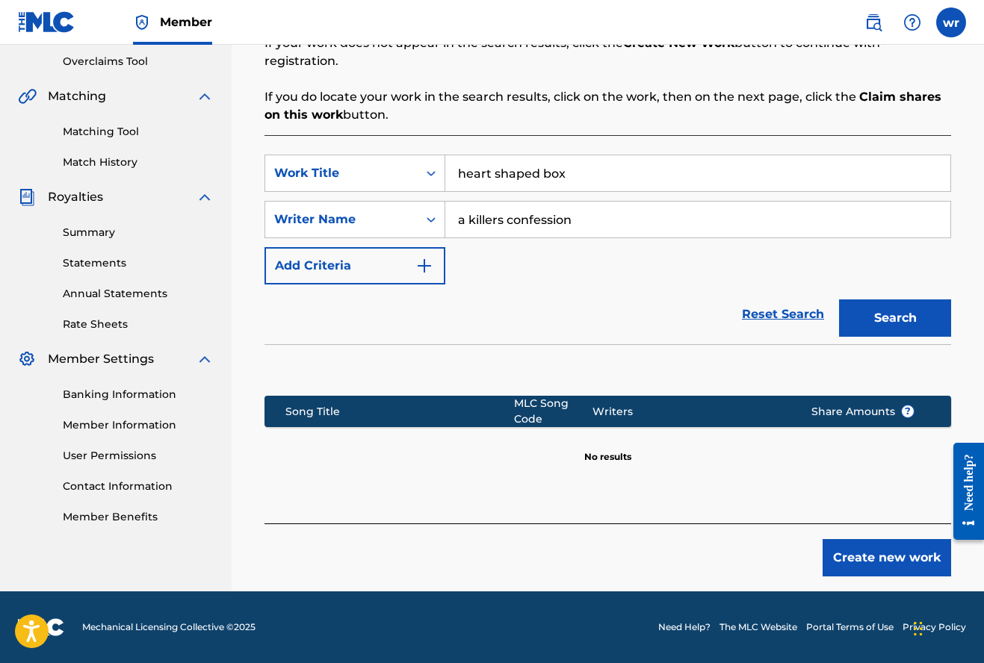
click at [895, 565] on button "Create new work" at bounding box center [886, 557] width 128 height 37
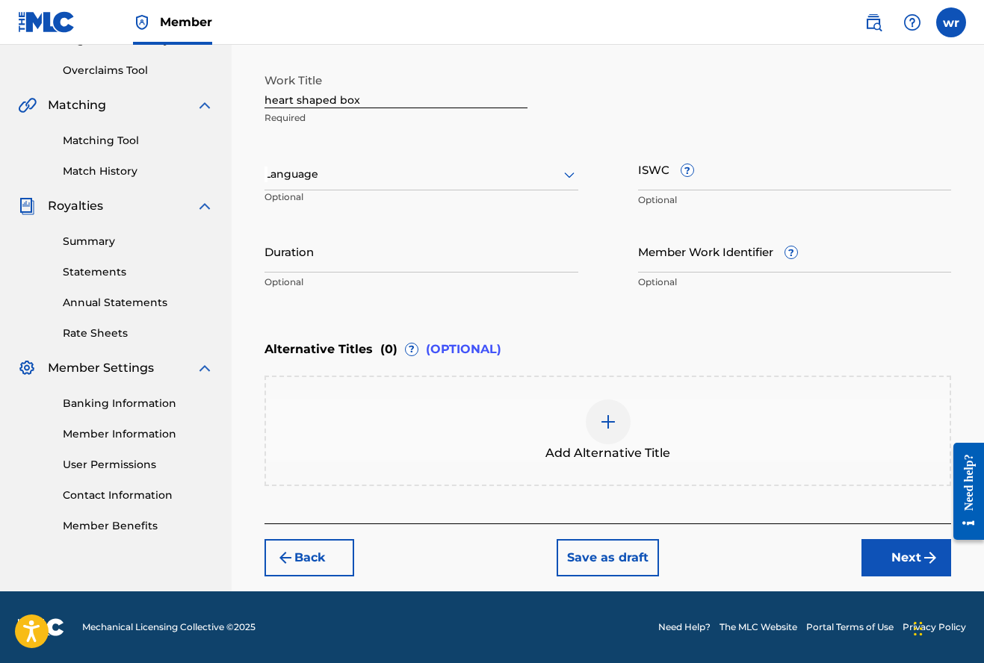
drag, startPoint x: 493, startPoint y: 176, endPoint x: 473, endPoint y: 184, distance: 21.8
click at [492, 176] on div at bounding box center [421, 174] width 314 height 19
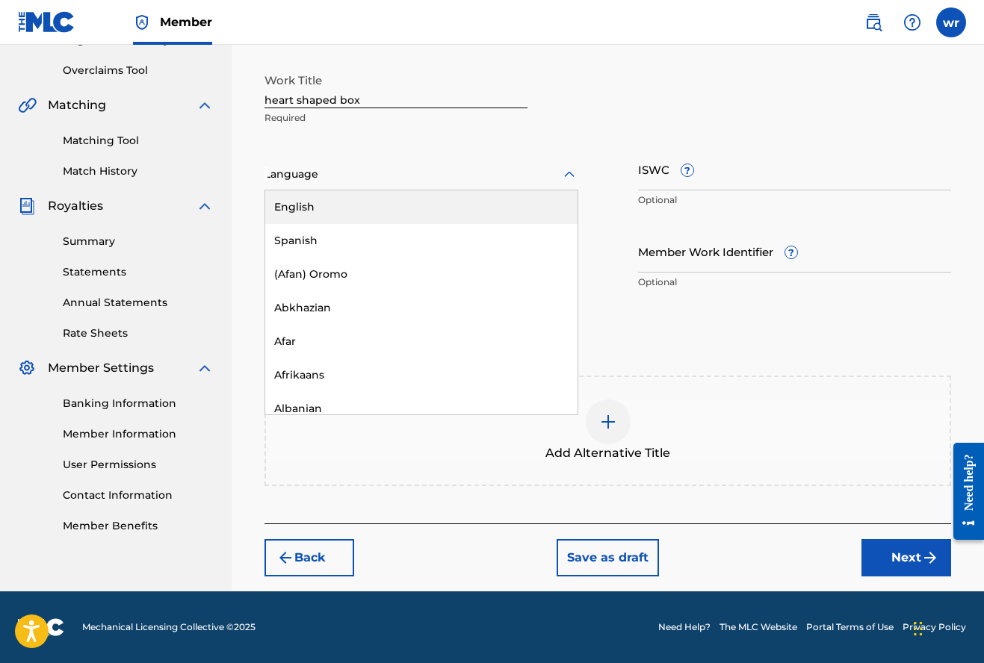
drag, startPoint x: 450, startPoint y: 201, endPoint x: 463, endPoint y: 210, distance: 15.5
click at [450, 201] on div "English" at bounding box center [421, 207] width 312 height 34
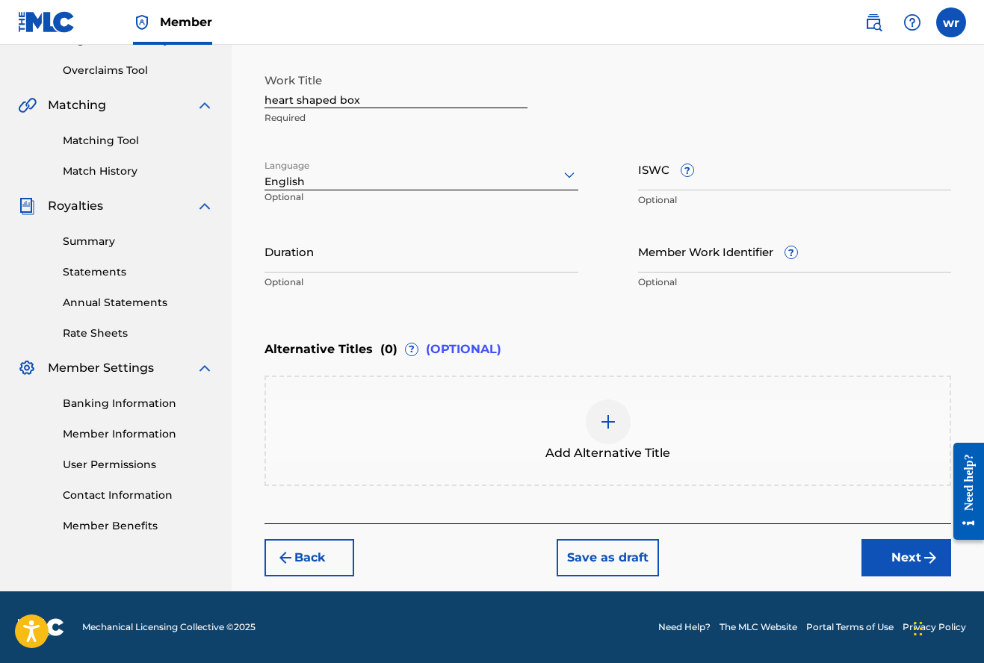
click at [887, 563] on button "Next" at bounding box center [906, 557] width 90 height 37
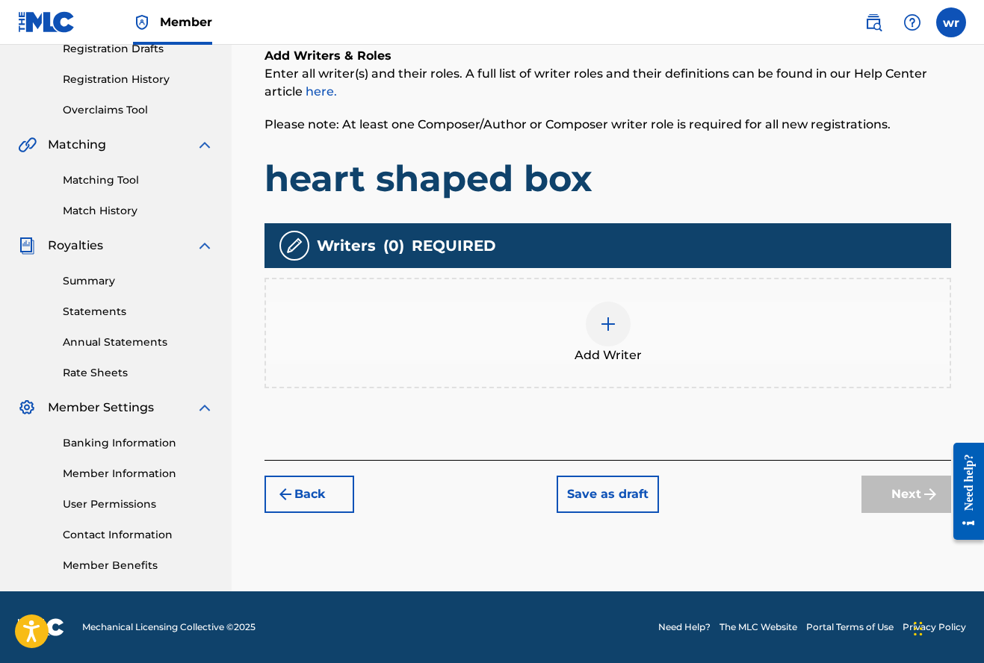
scroll to position [263, 0]
click at [610, 331] on img at bounding box center [608, 324] width 18 height 18
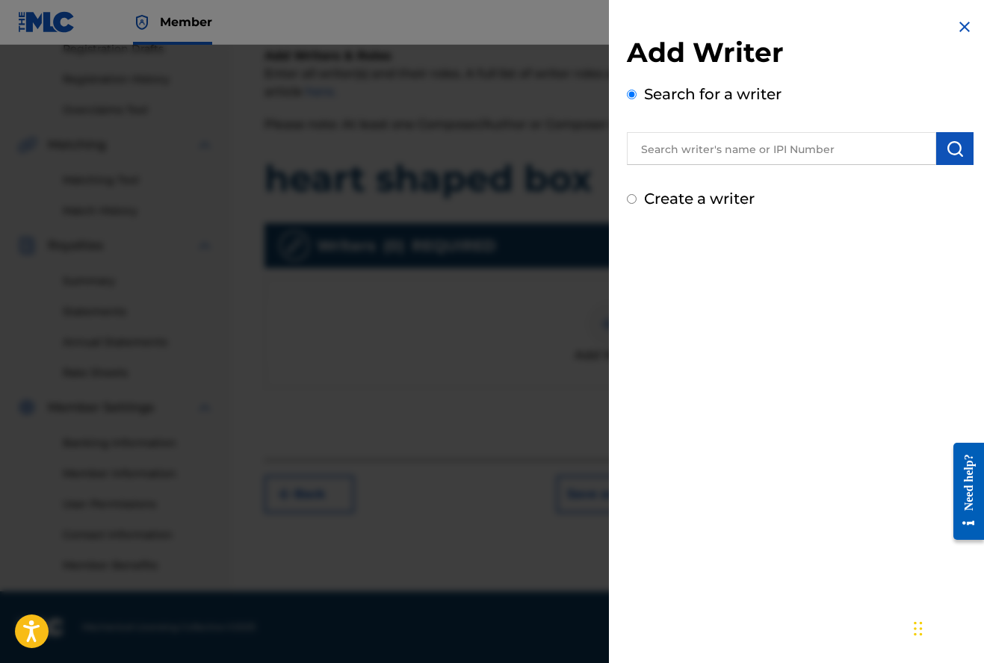
click at [668, 147] on input "text" at bounding box center [781, 148] width 309 height 33
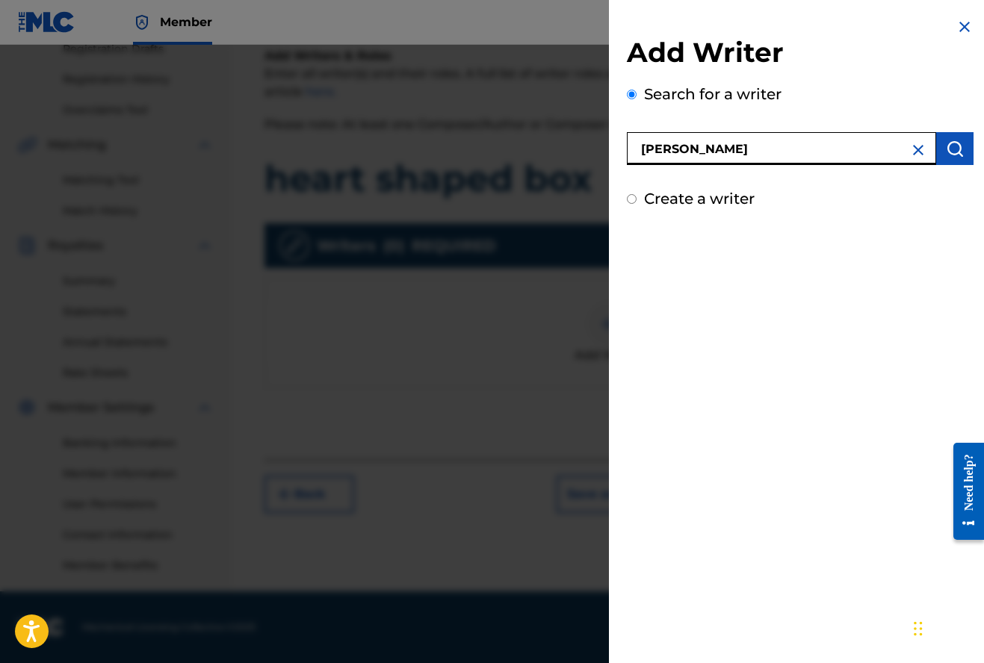
type input "[PERSON_NAME]"
click at [936, 152] on button "submit" at bounding box center [954, 148] width 37 height 33
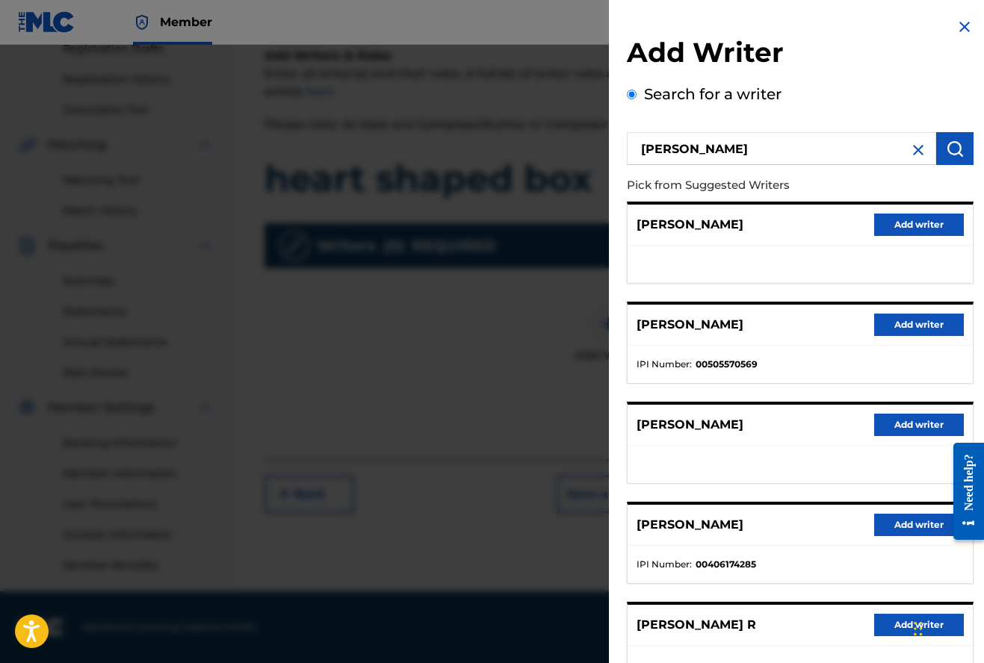
click at [913, 326] on button "Add writer" at bounding box center [919, 325] width 90 height 22
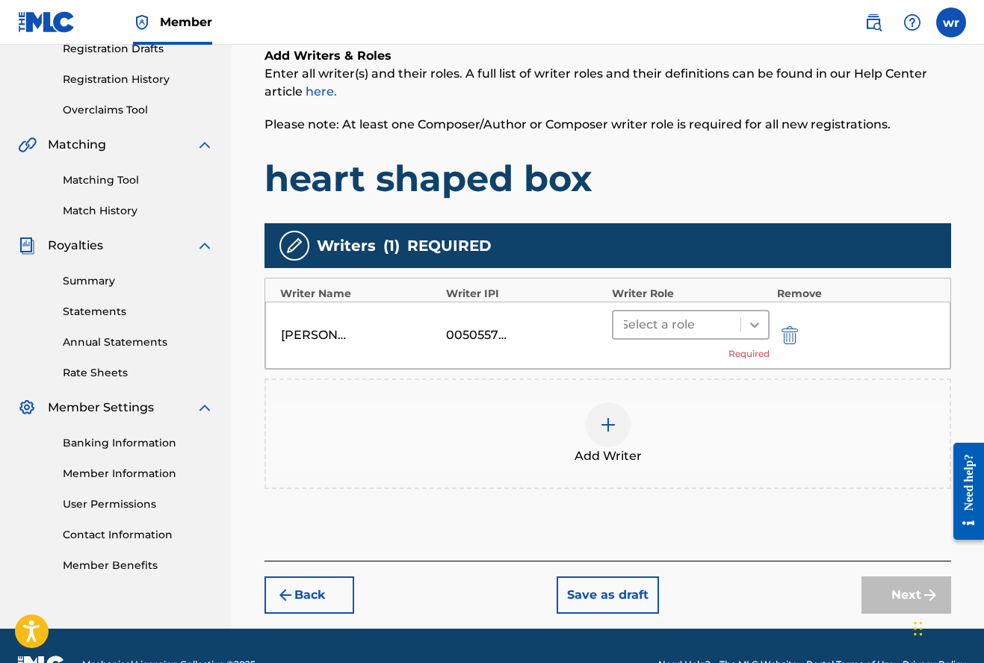
click at [759, 327] on icon at bounding box center [754, 324] width 15 height 15
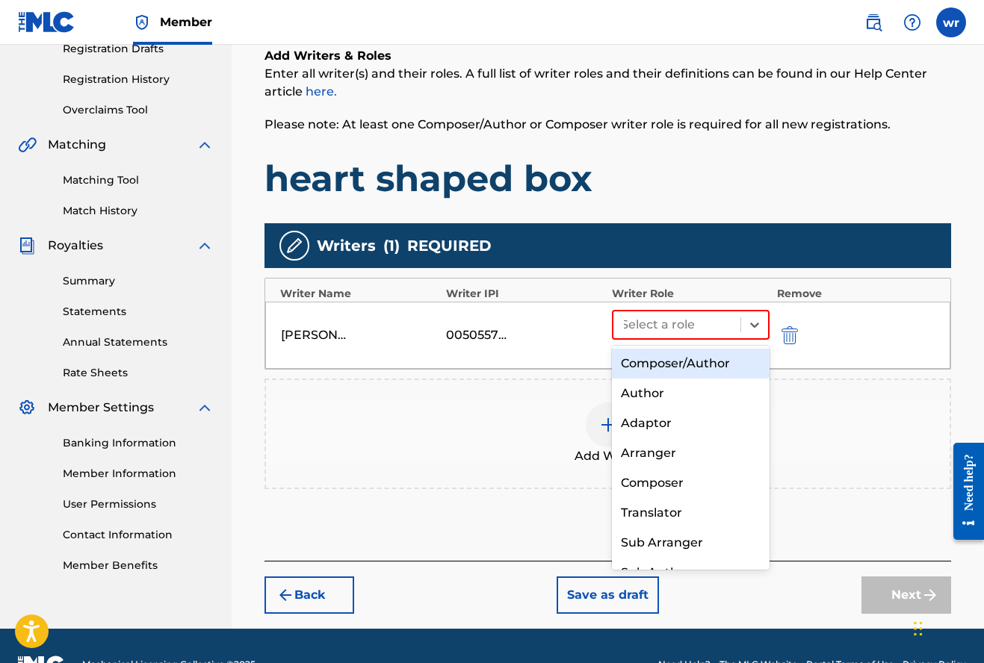
click at [722, 355] on div "Composer/Author" at bounding box center [691, 364] width 158 height 30
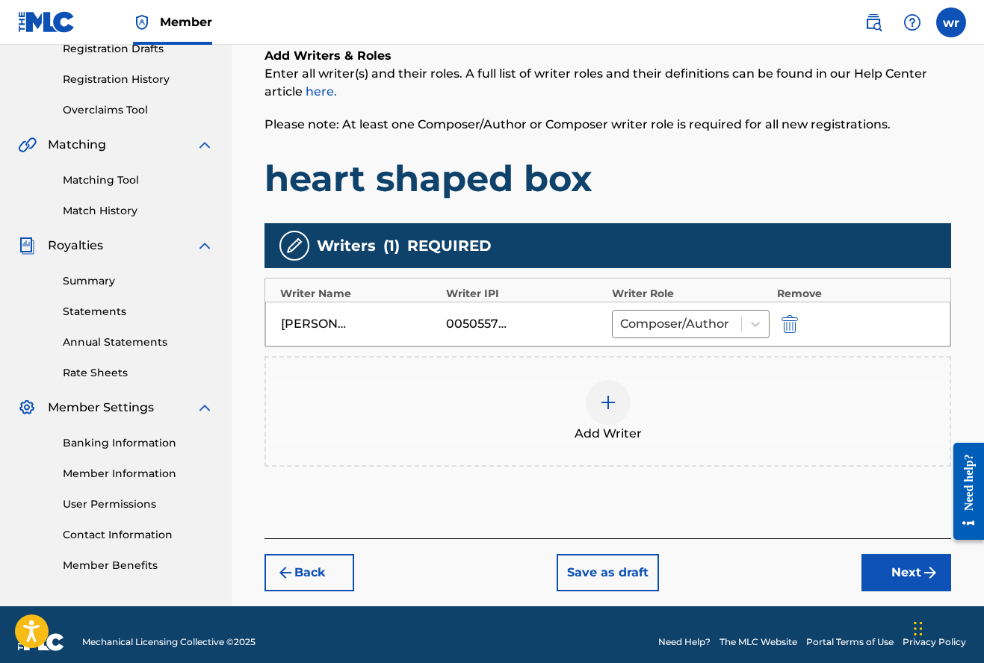
click at [900, 580] on button "Next" at bounding box center [906, 572] width 90 height 37
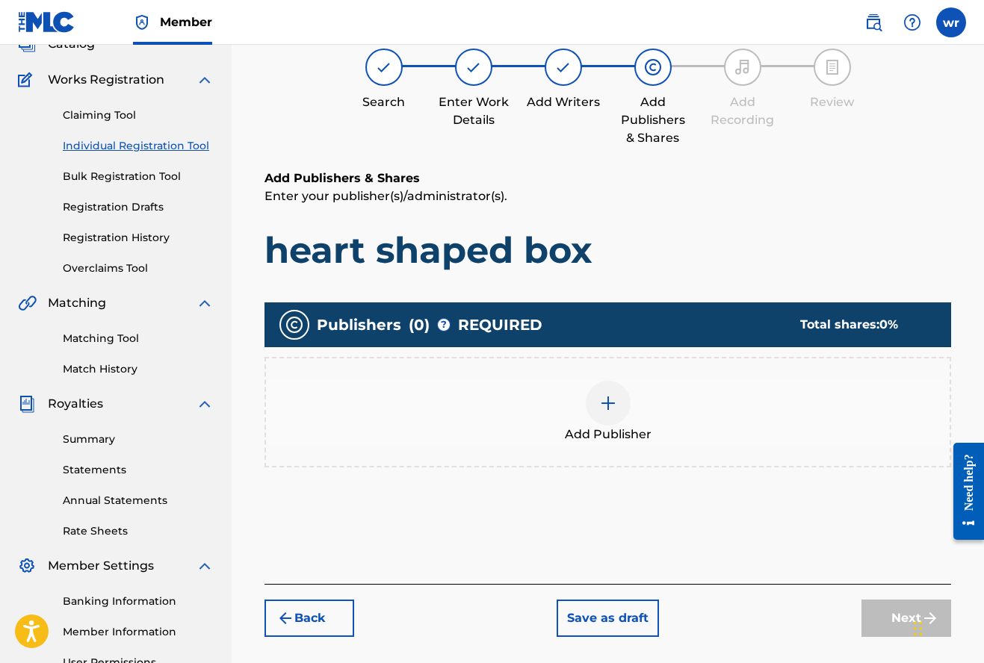
scroll to position [67, 0]
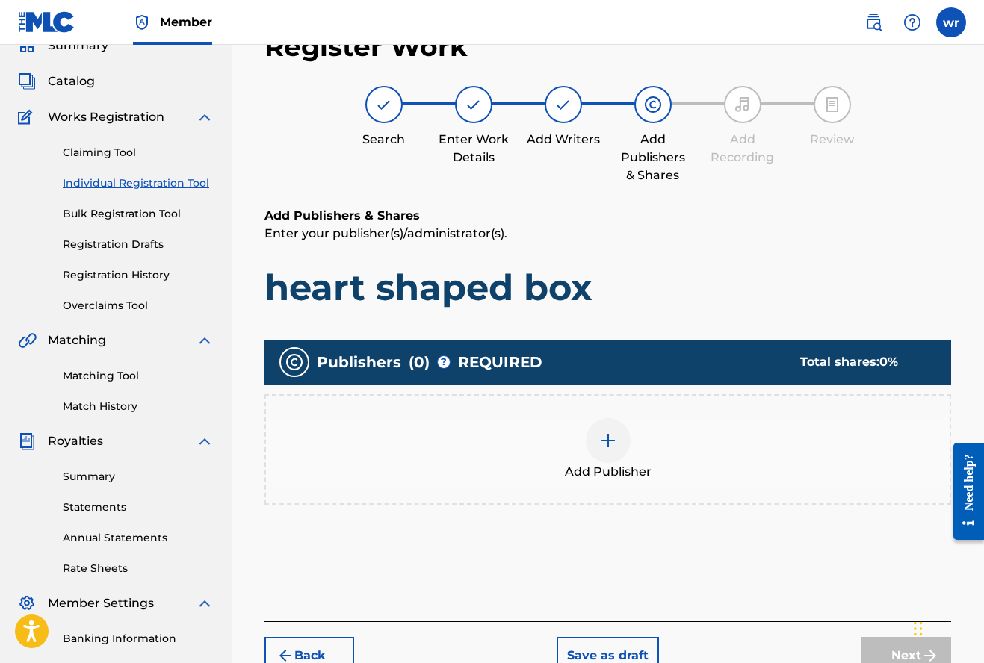
click at [616, 447] on img at bounding box center [608, 441] width 18 height 18
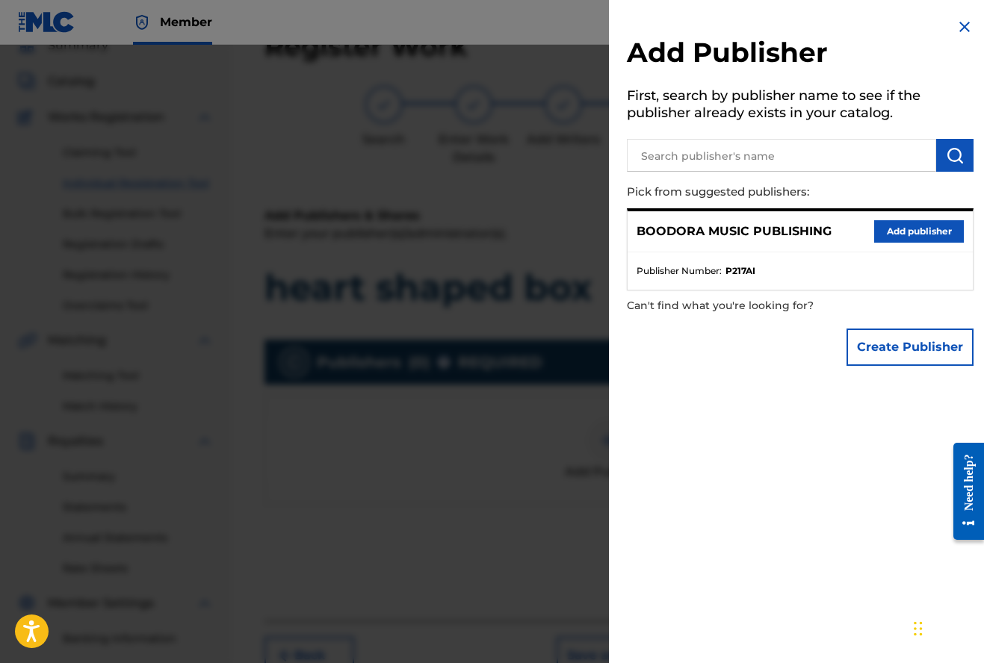
click at [889, 233] on button "Add publisher" at bounding box center [919, 231] width 90 height 22
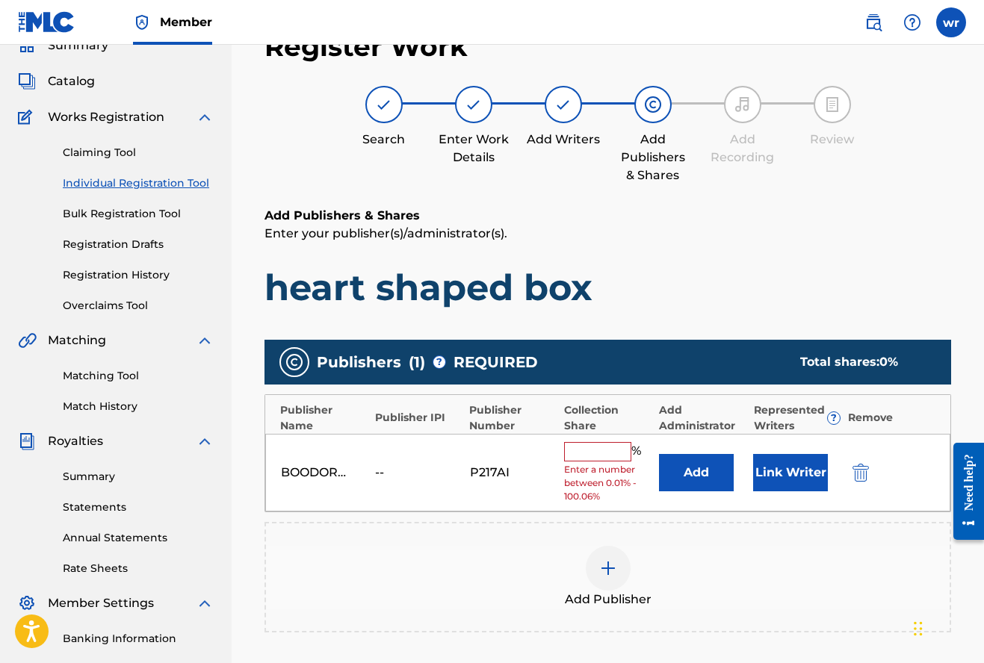
click at [603, 450] on input "text" at bounding box center [597, 451] width 67 height 19
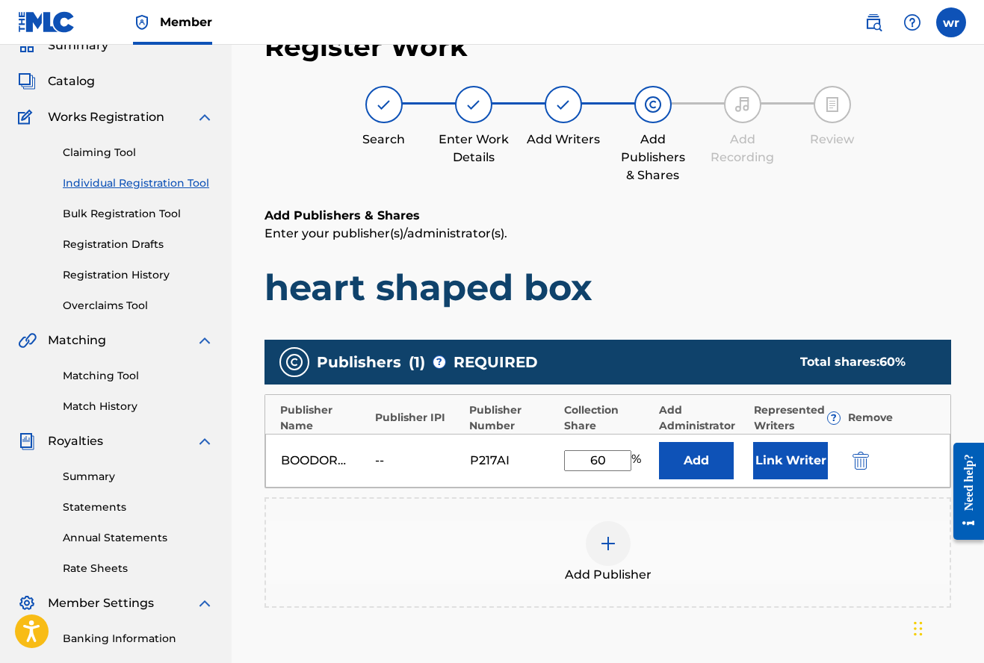
type input "60"
click at [795, 467] on button "Link Writer" at bounding box center [790, 460] width 75 height 37
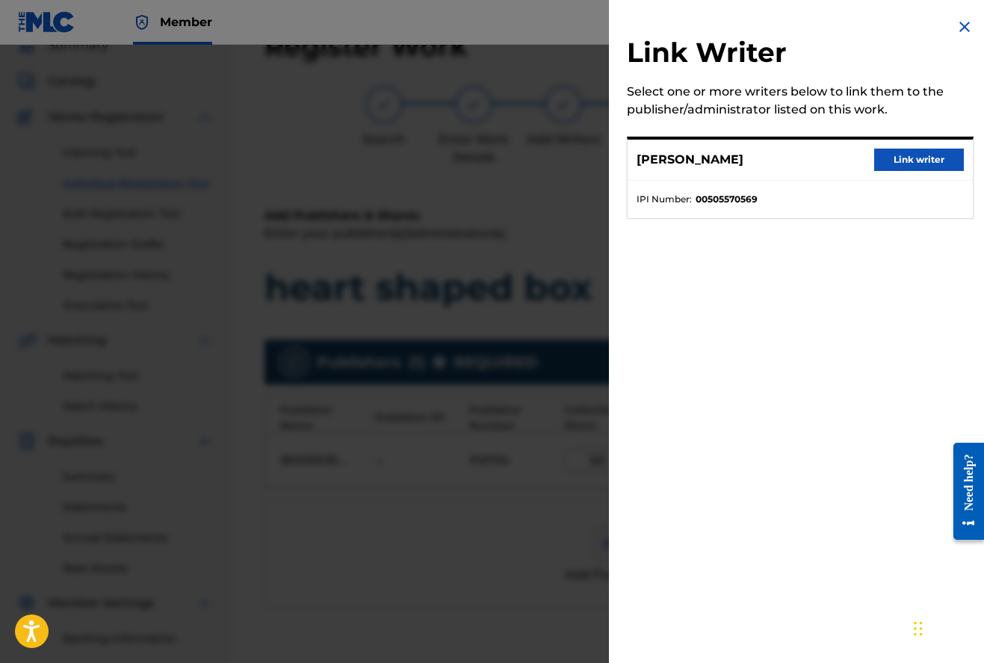
click at [909, 164] on button "Link writer" at bounding box center [919, 160] width 90 height 22
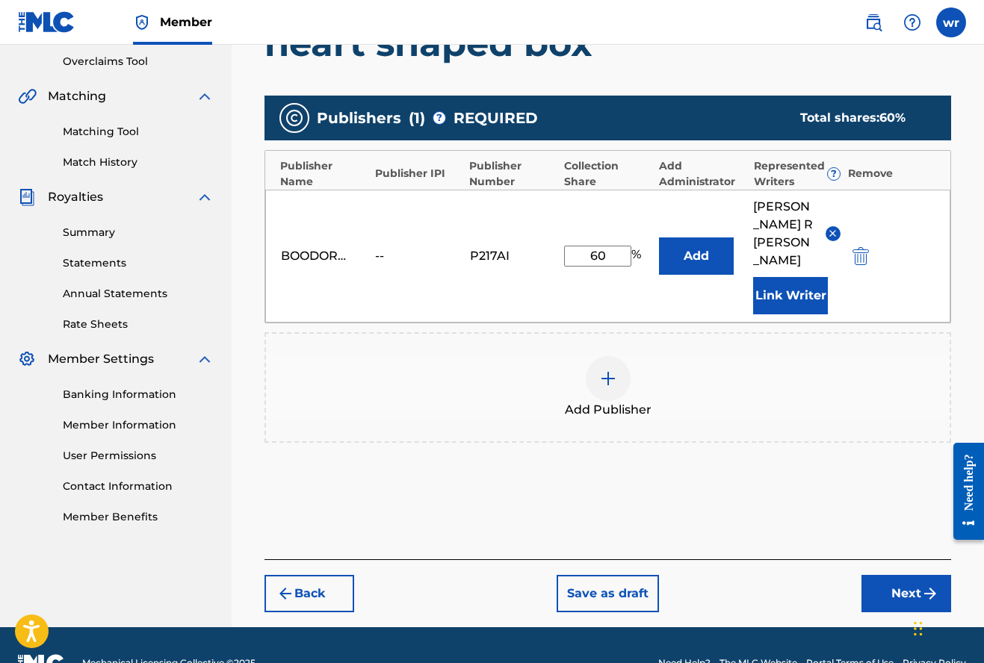
click at [921, 585] on img "submit" at bounding box center [930, 594] width 18 height 18
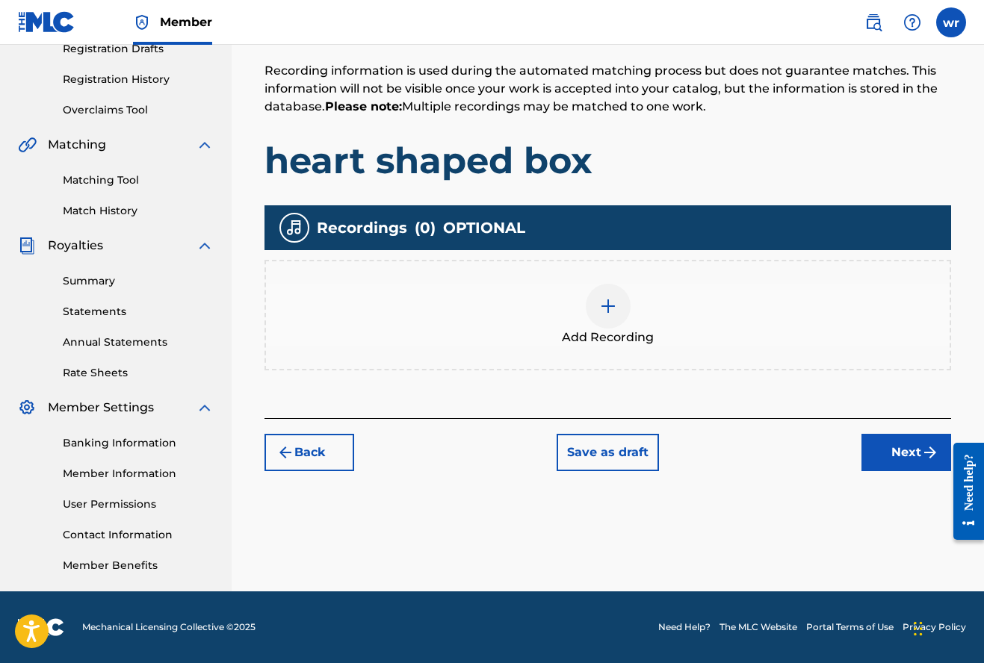
scroll to position [263, 0]
click at [611, 313] on img at bounding box center [608, 306] width 18 height 18
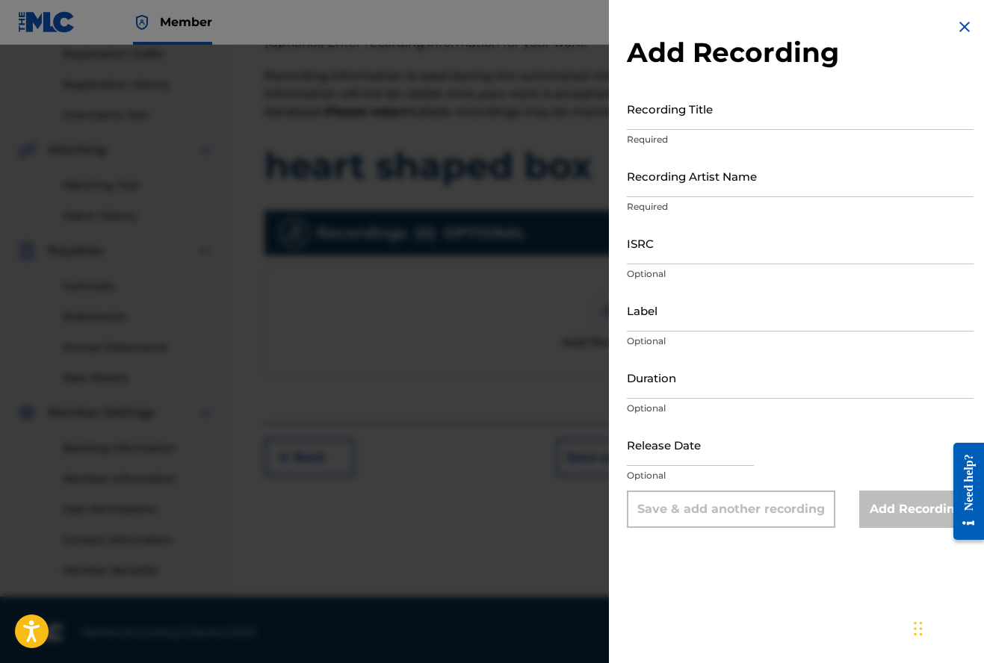
click at [658, 122] on input "Recording Title" at bounding box center [800, 108] width 347 height 43
type input "heart shaped box"
click at [641, 183] on input "Recording Artist Name" at bounding box center [800, 176] width 347 height 43
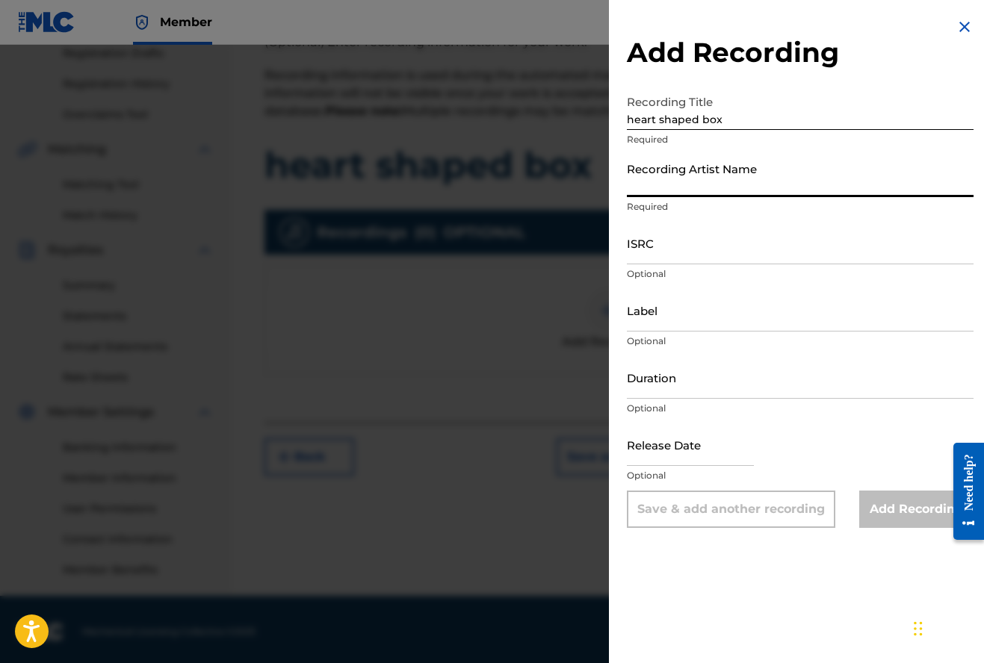
scroll to position [261, 0]
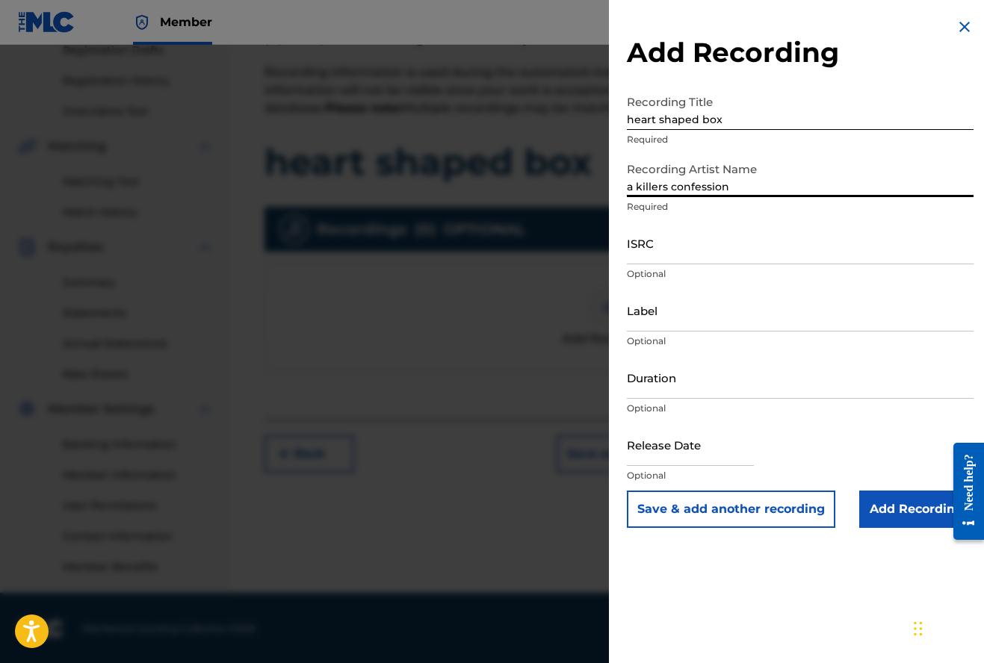
type input "a killers confession"
click at [643, 260] on input "ISRC" at bounding box center [800, 243] width 347 height 43
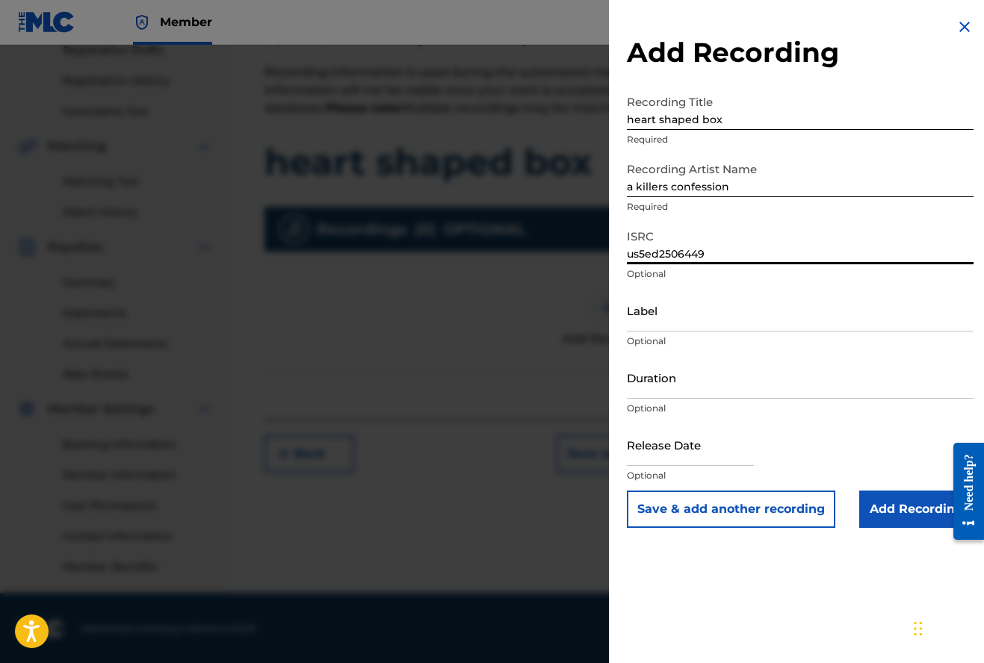
type input "us5ed2506449"
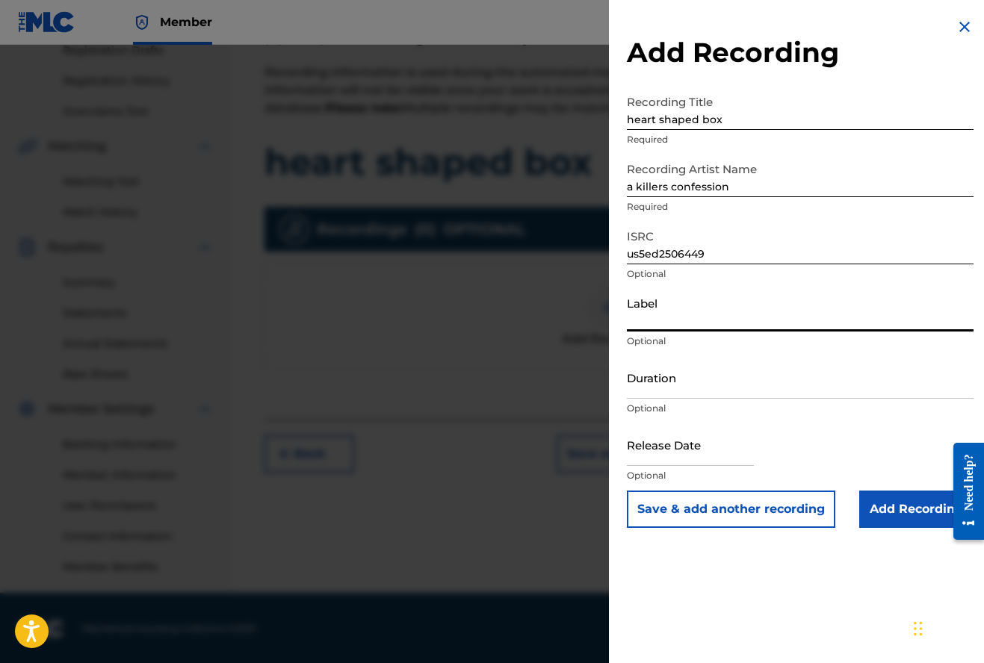
click at [661, 323] on input "Label" at bounding box center [800, 310] width 347 height 43
type input "mnrk heavy"
click at [913, 516] on input "Add Recording" at bounding box center [916, 509] width 114 height 37
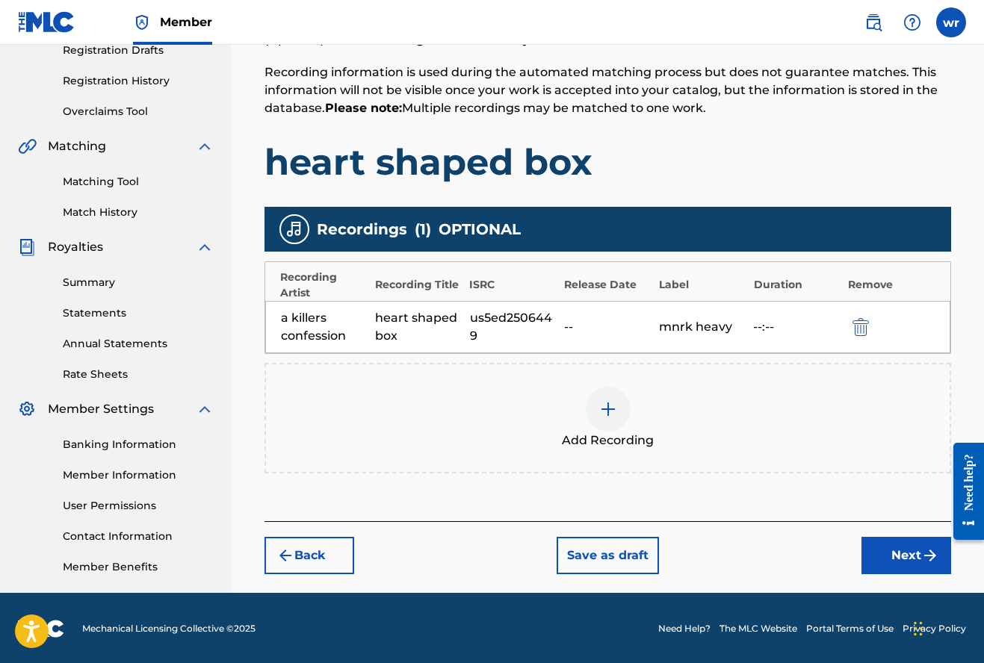
click at [894, 553] on button "Next" at bounding box center [906, 555] width 90 height 37
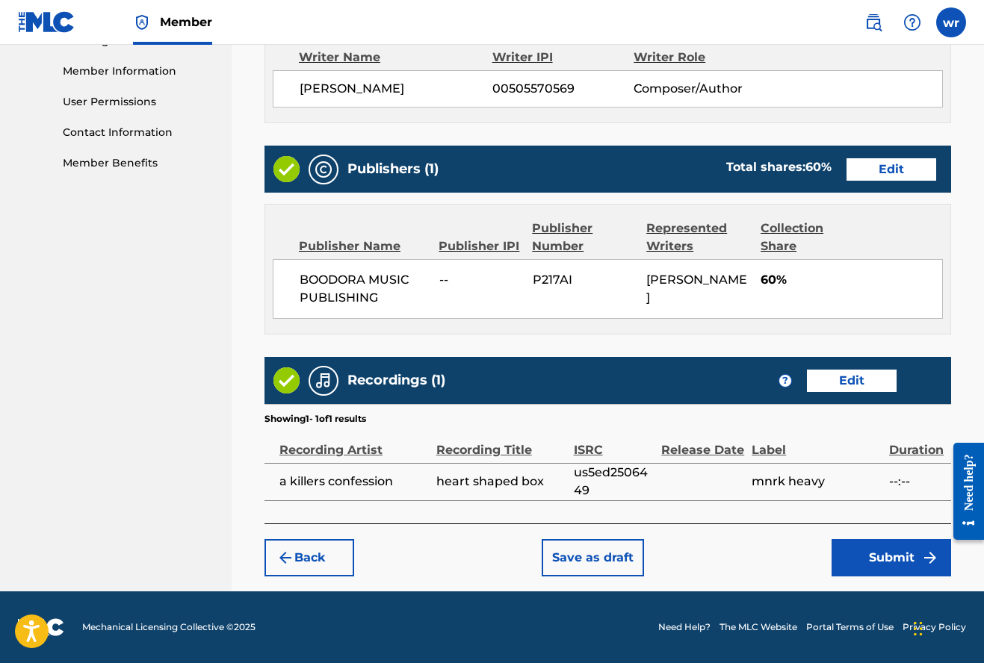
scroll to position [665, 0]
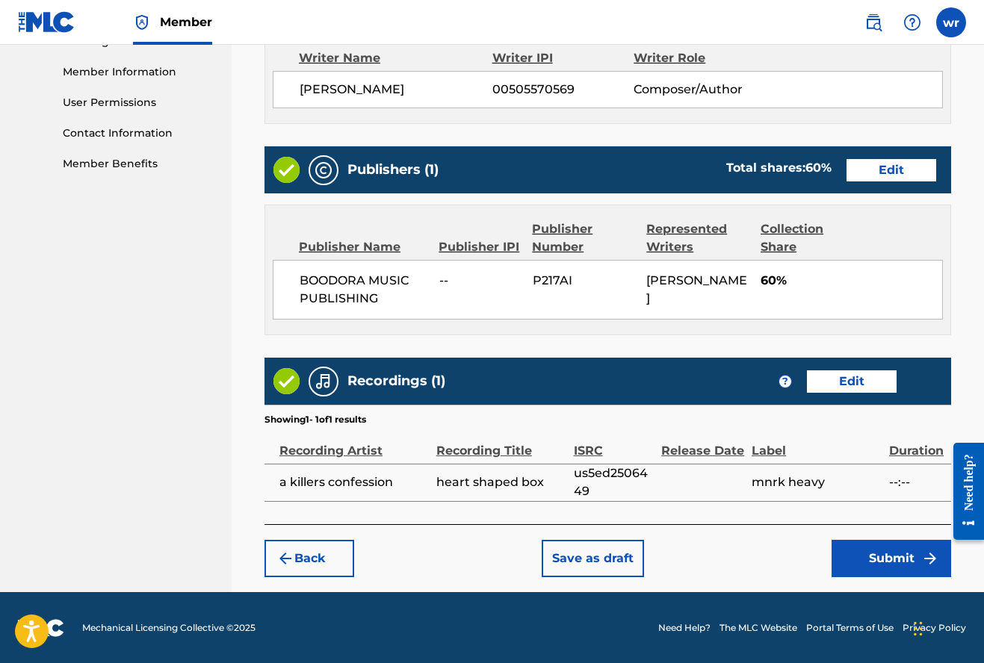
click at [883, 557] on button "Submit" at bounding box center [890, 558] width 119 height 37
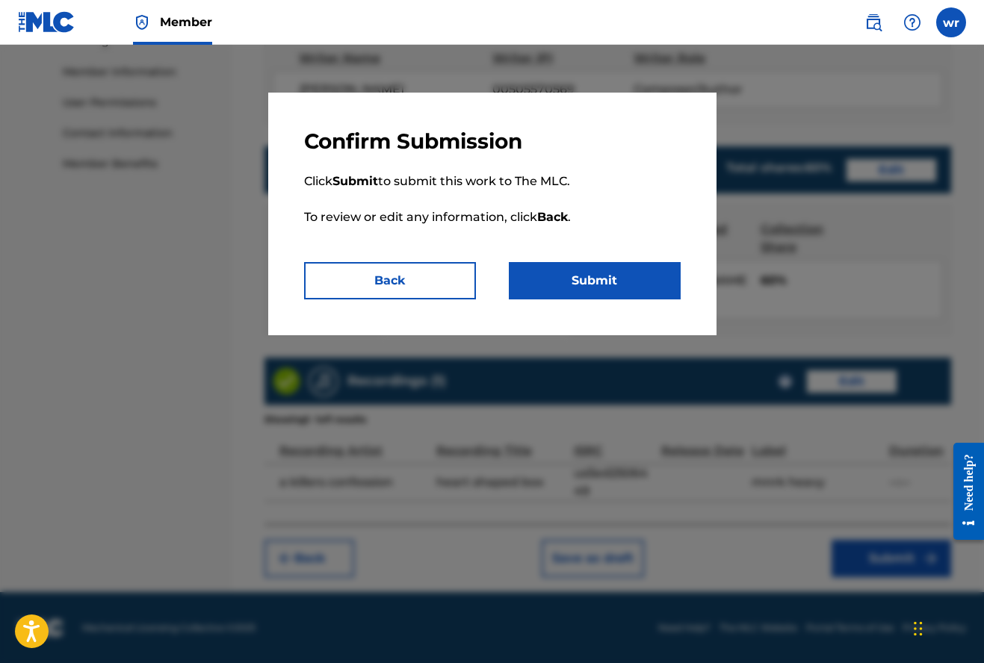
click at [585, 285] on button "Submit" at bounding box center [595, 280] width 172 height 37
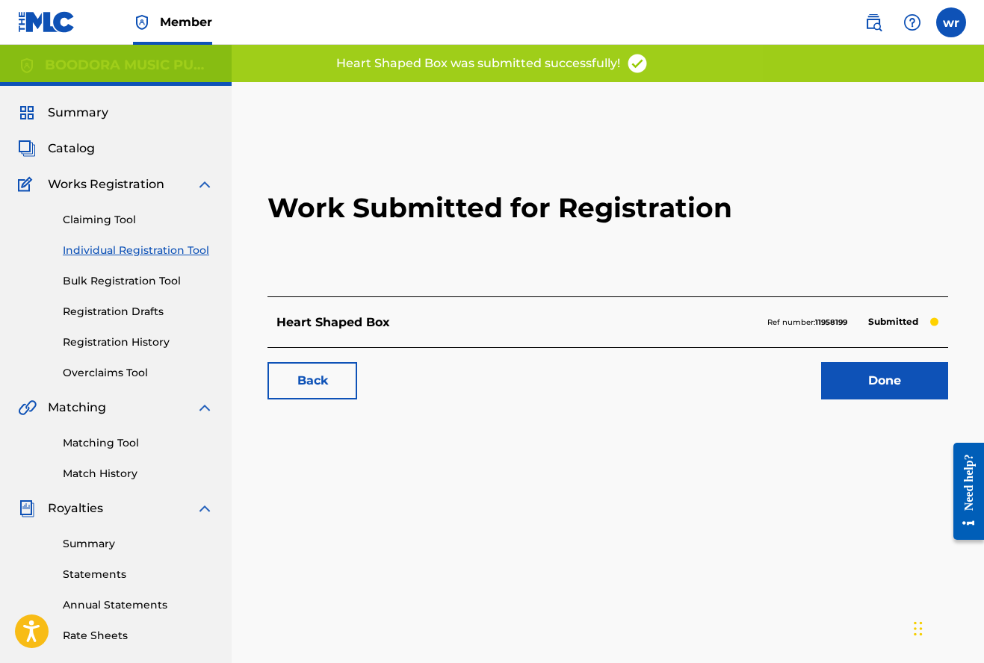
click at [138, 344] on link "Registration History" at bounding box center [138, 343] width 151 height 16
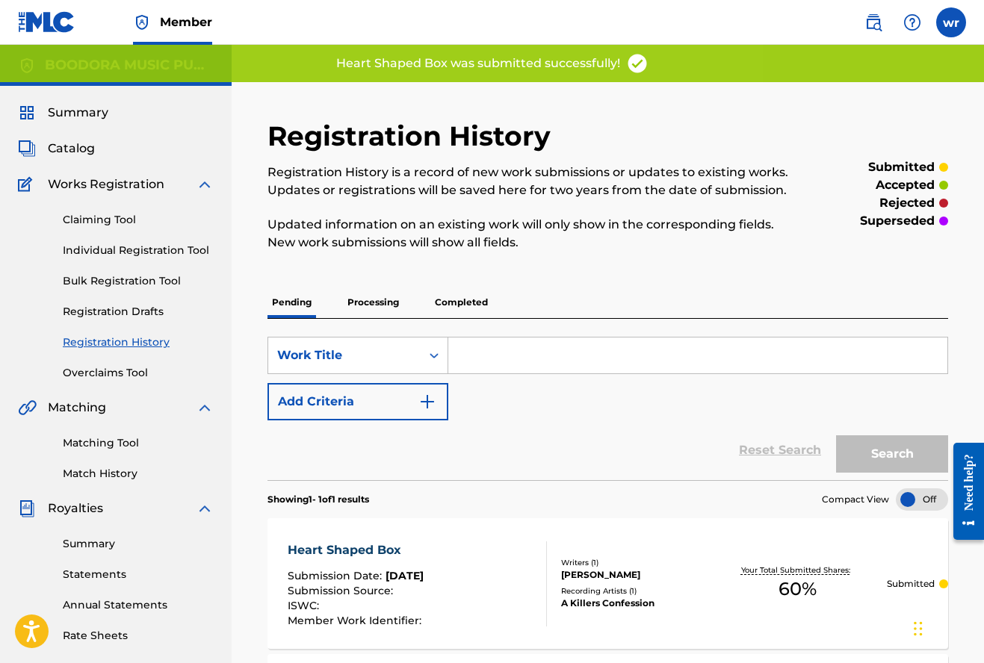
click at [465, 302] on p "Completed" at bounding box center [461, 302] width 62 height 31
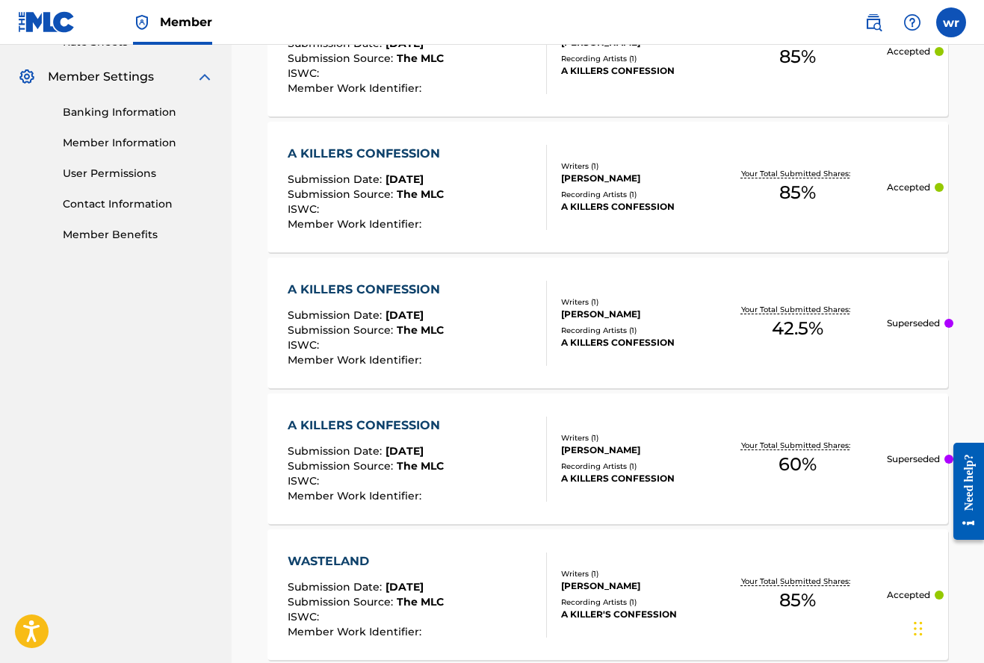
scroll to position [587, 0]
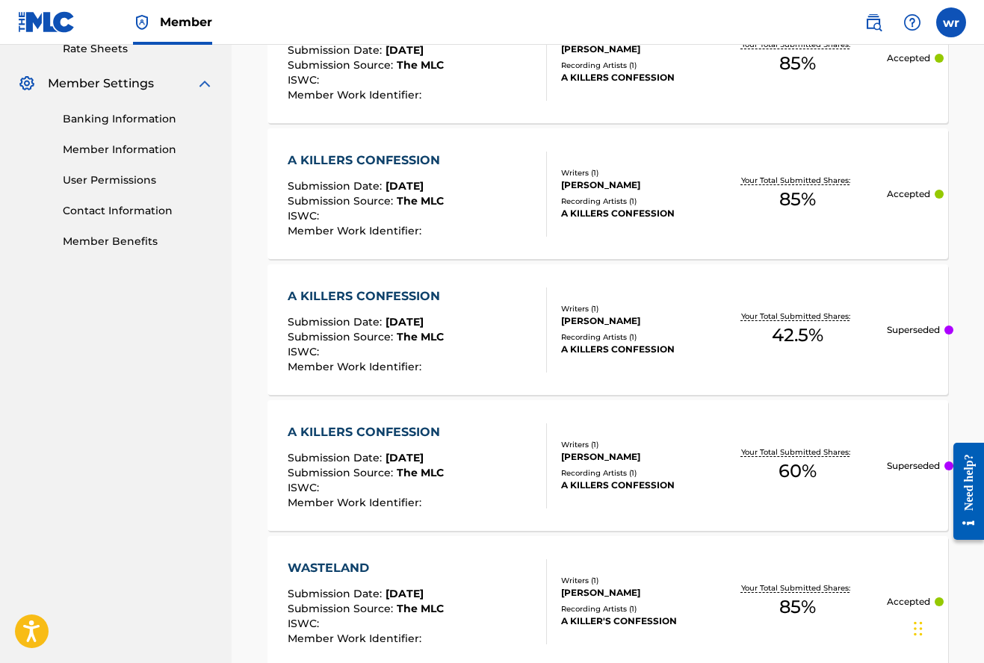
click at [599, 308] on div "Writers ( 1 )" at bounding box center [634, 308] width 147 height 11
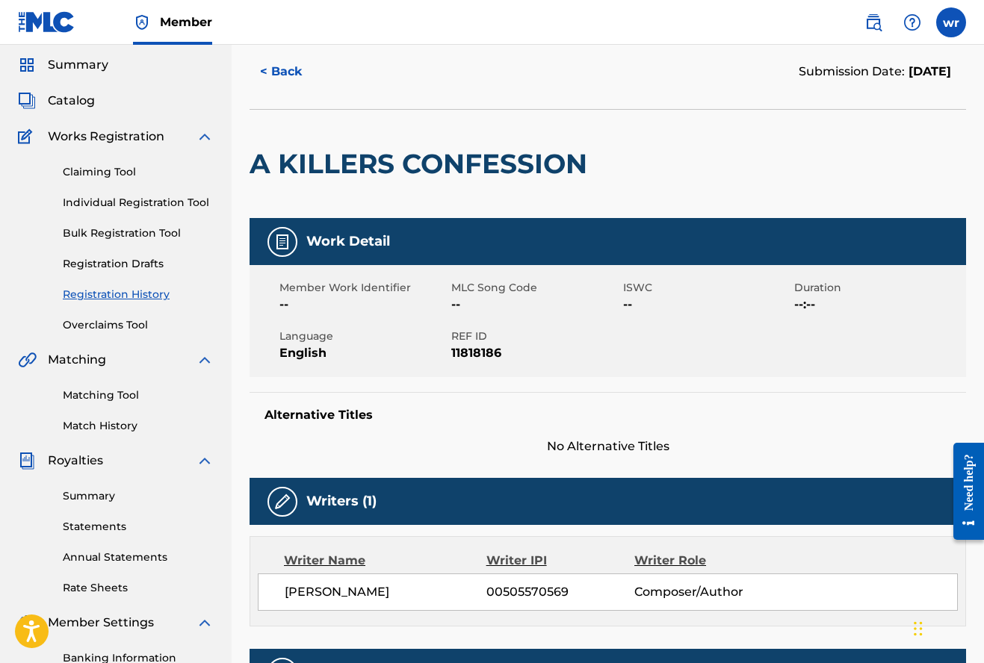
scroll to position [6, 0]
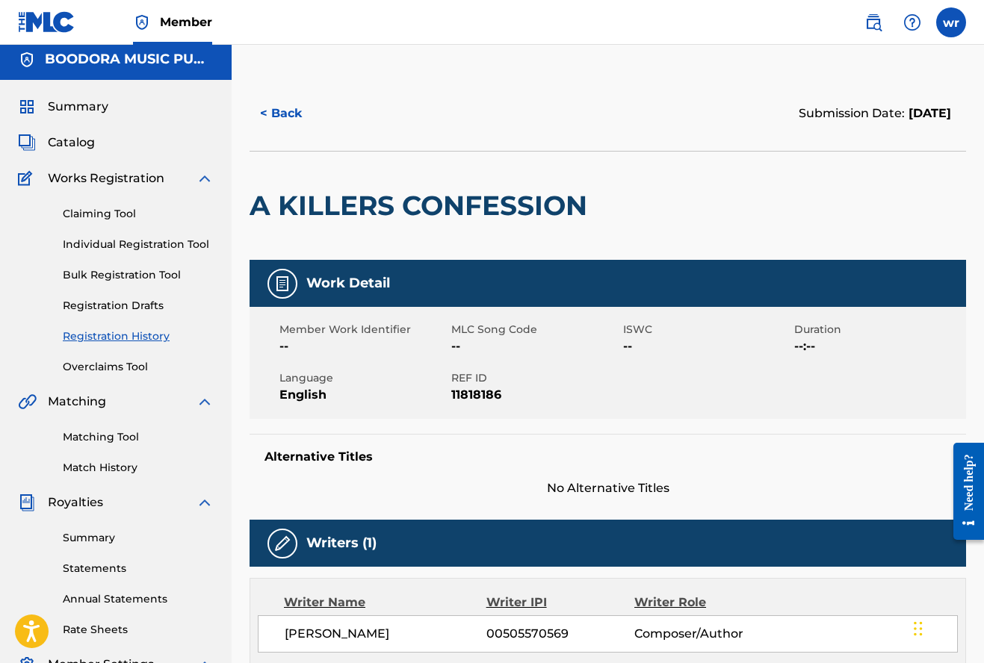
click at [276, 112] on button "< Back" at bounding box center [294, 113] width 90 height 37
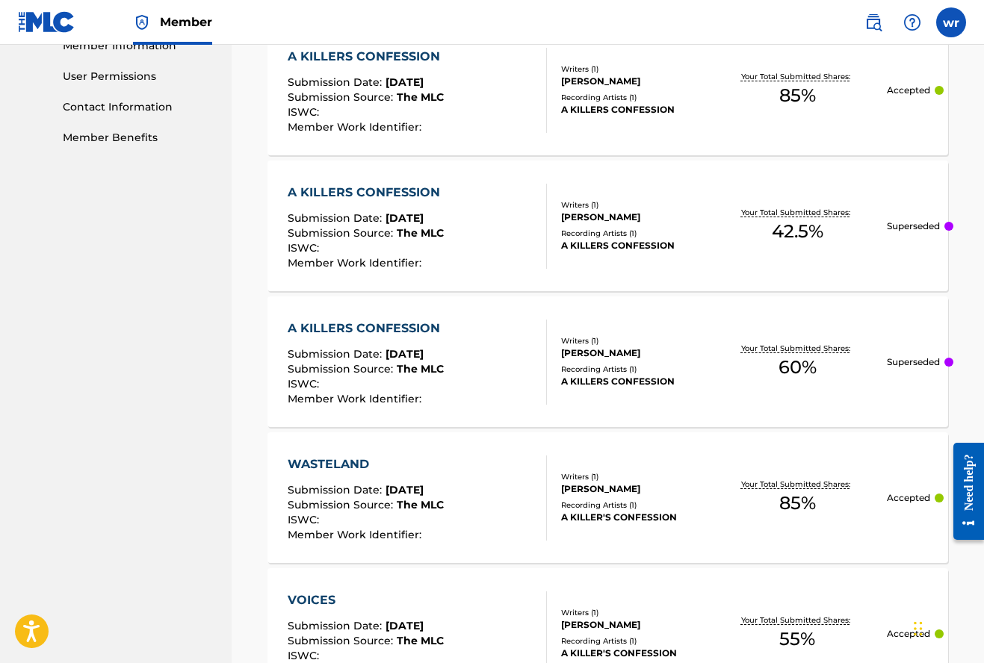
scroll to position [683, 0]
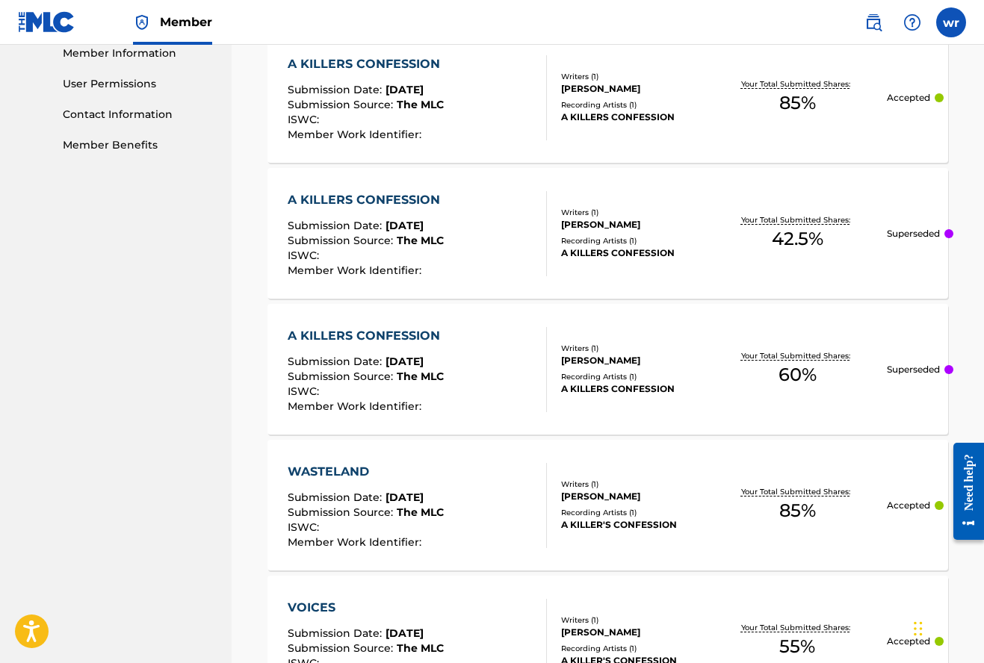
click at [577, 232] on div "Writers ( 1 ) [PERSON_NAME] Recording Artists ( 1 ) A KILLERS CONFESSION" at bounding box center [627, 233] width 161 height 53
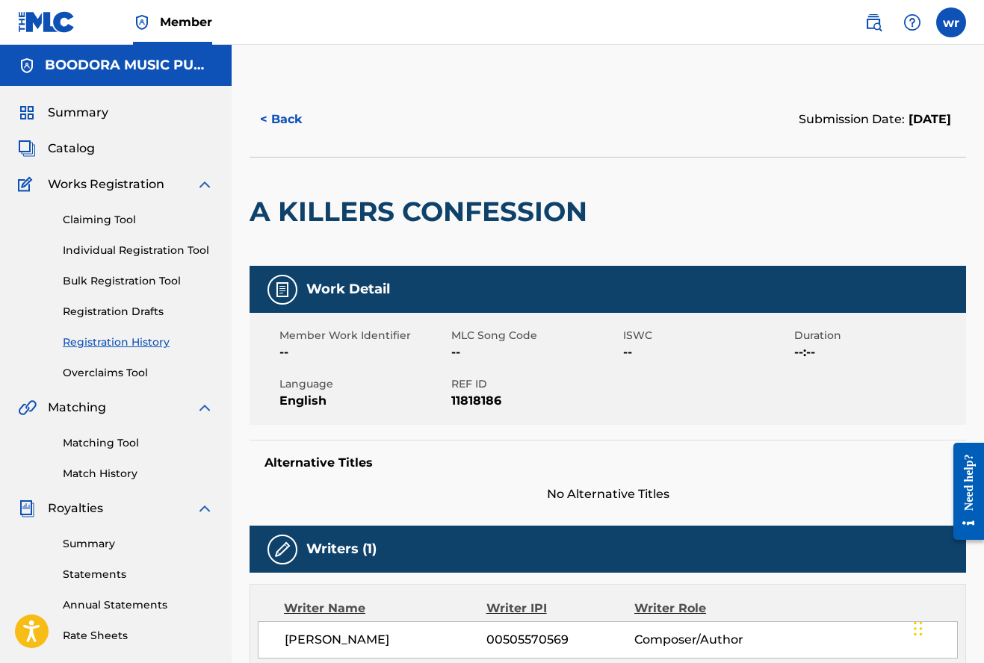
click at [301, 125] on button "< Back" at bounding box center [294, 119] width 90 height 37
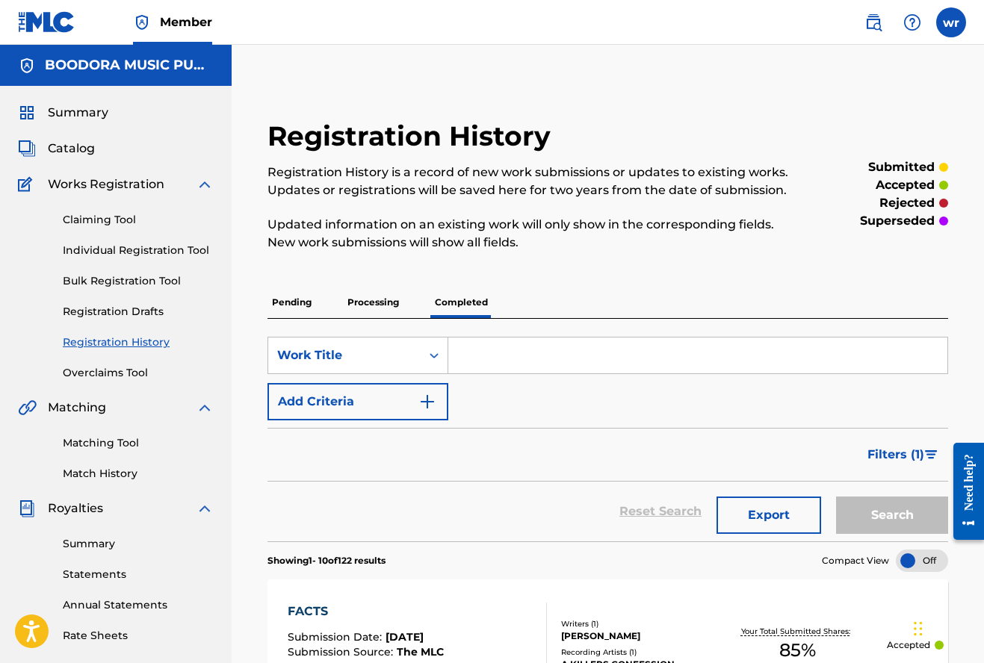
drag, startPoint x: 214, startPoint y: 358, endPoint x: 131, endPoint y: 354, distance: 83.0
click at [208, 356] on div "Summary Catalog Works Registration Claiming Tool Individual Registration Tool B…" at bounding box center [116, 470] width 232 height 768
click at [301, 302] on p "Pending" at bounding box center [291, 302] width 49 height 31
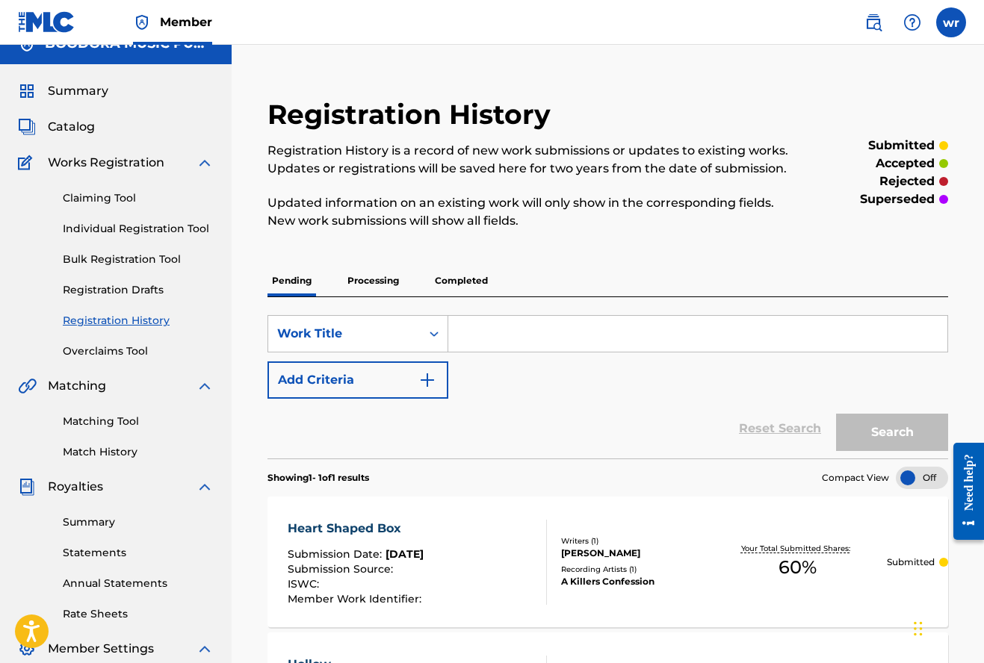
scroll to position [13, 0]
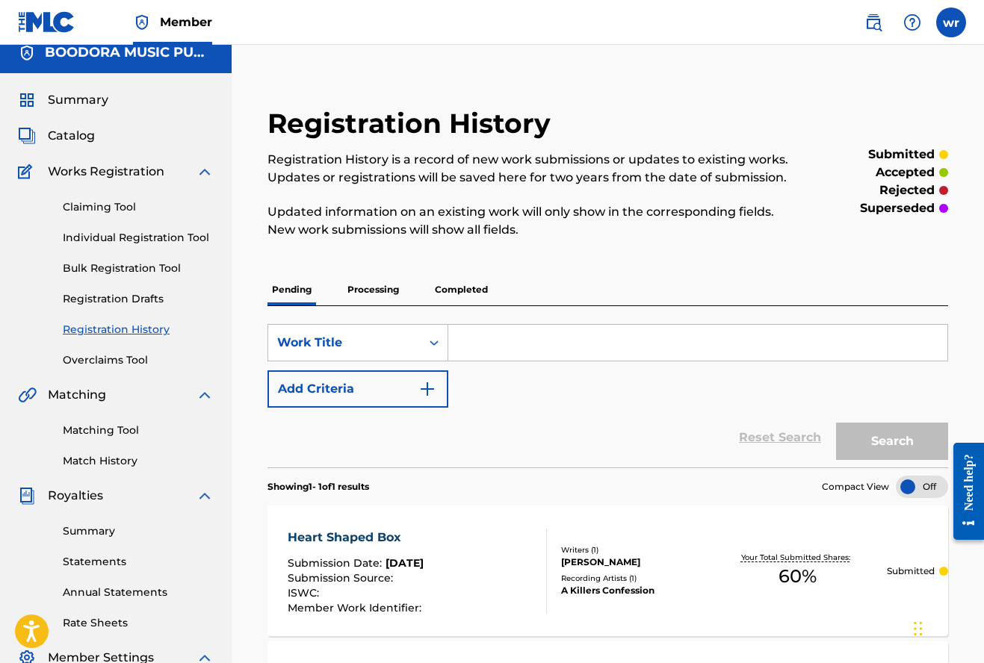
drag, startPoint x: 473, startPoint y: 286, endPoint x: 475, endPoint y: 305, distance: 18.8
click at [473, 286] on p "Completed" at bounding box center [461, 289] width 62 height 31
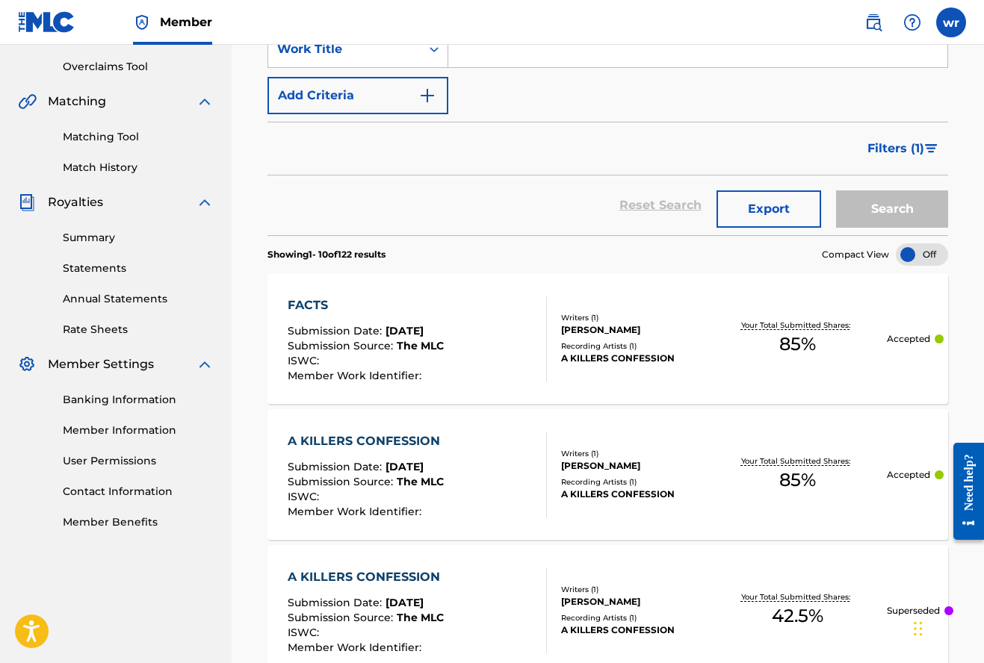
scroll to position [324, 0]
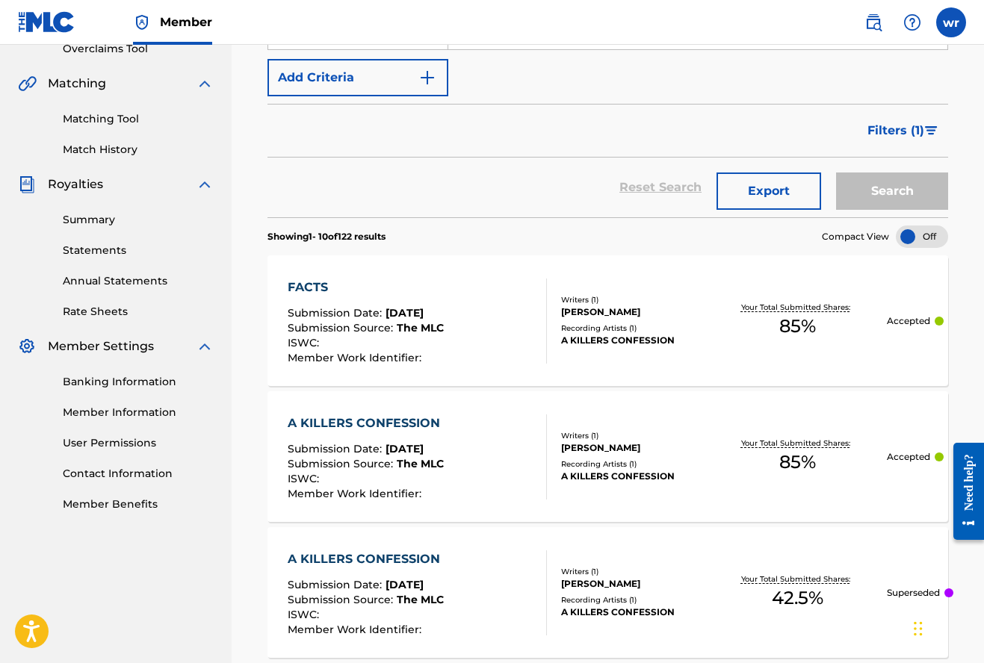
click at [496, 451] on div "A KILLERS CONFESSION Submission Date : [DATE] Submission Source : The MLC ISWC …" at bounding box center [417, 456] width 258 height 85
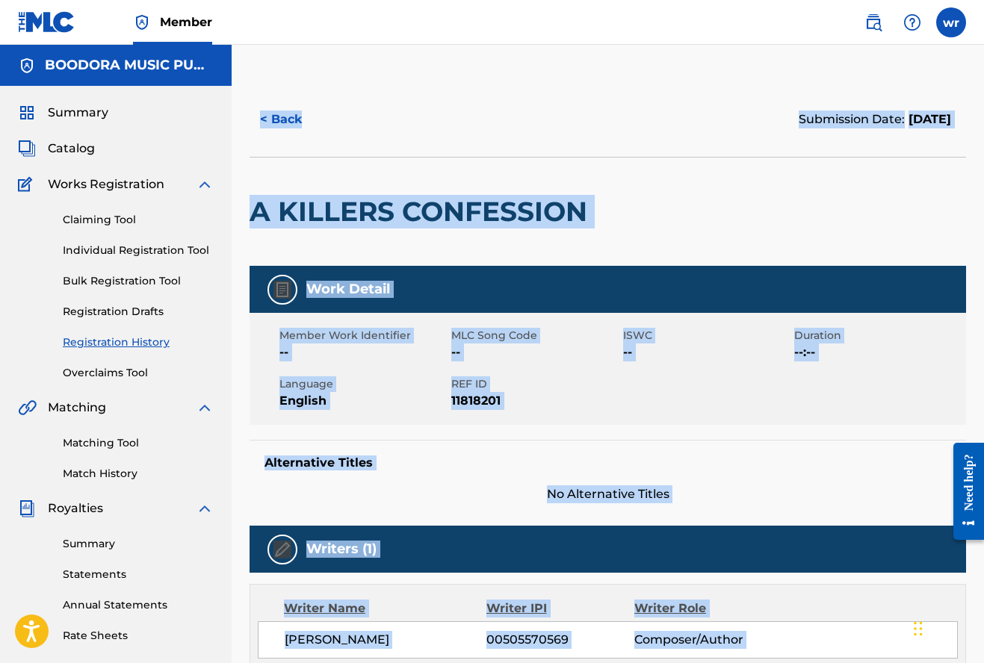
click at [496, 451] on div "< Back Submission Date: [DATE] A KILLERS CONFESSION Work Detail Member Work Ide…" at bounding box center [608, 597] width 752 height 1030
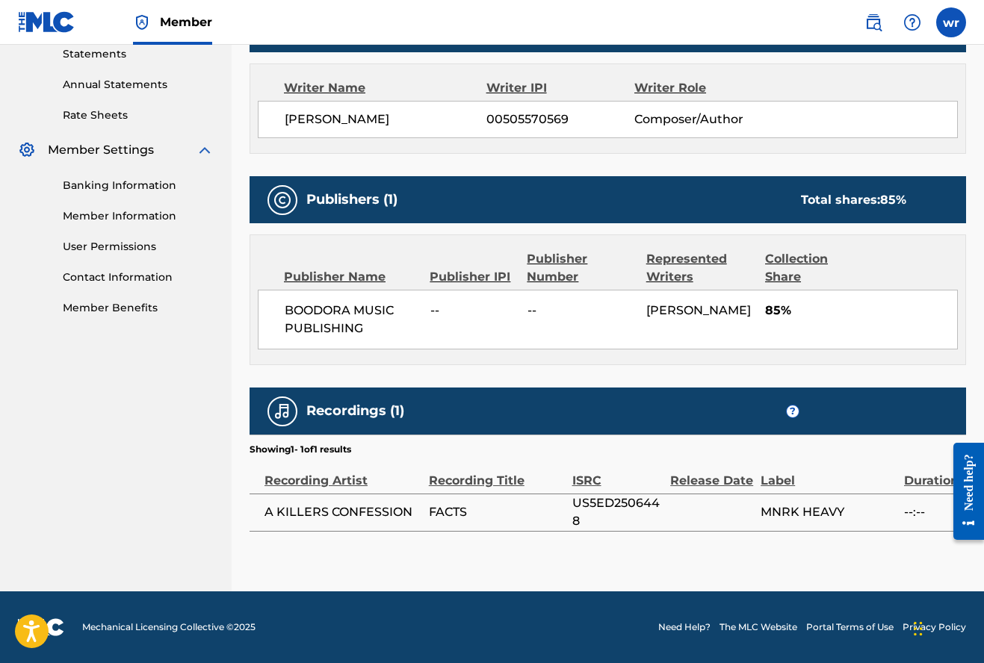
scroll to position [520, 0]
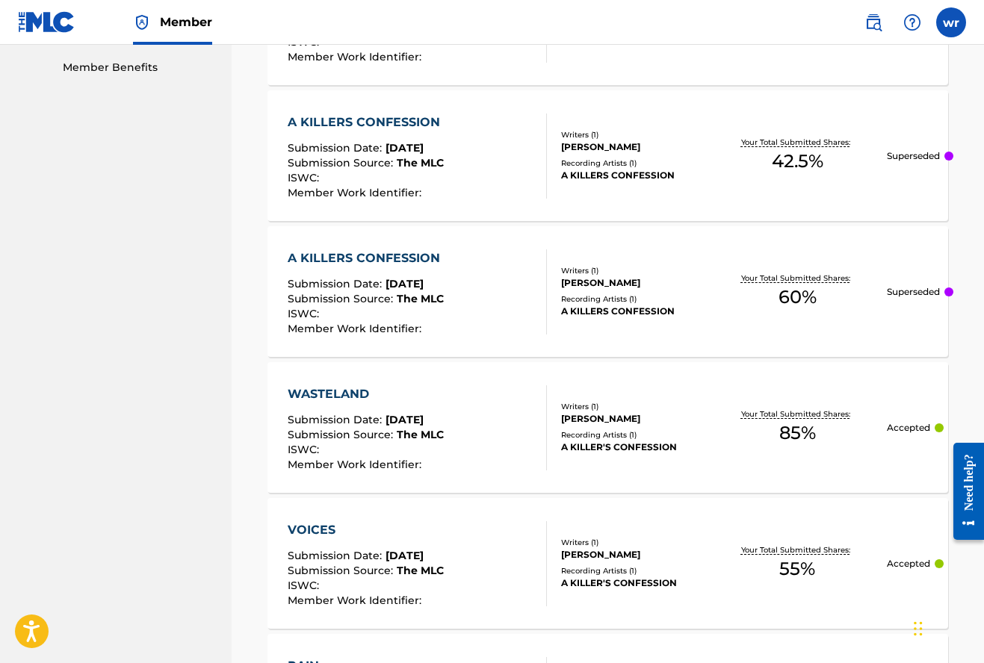
scroll to position [751, 0]
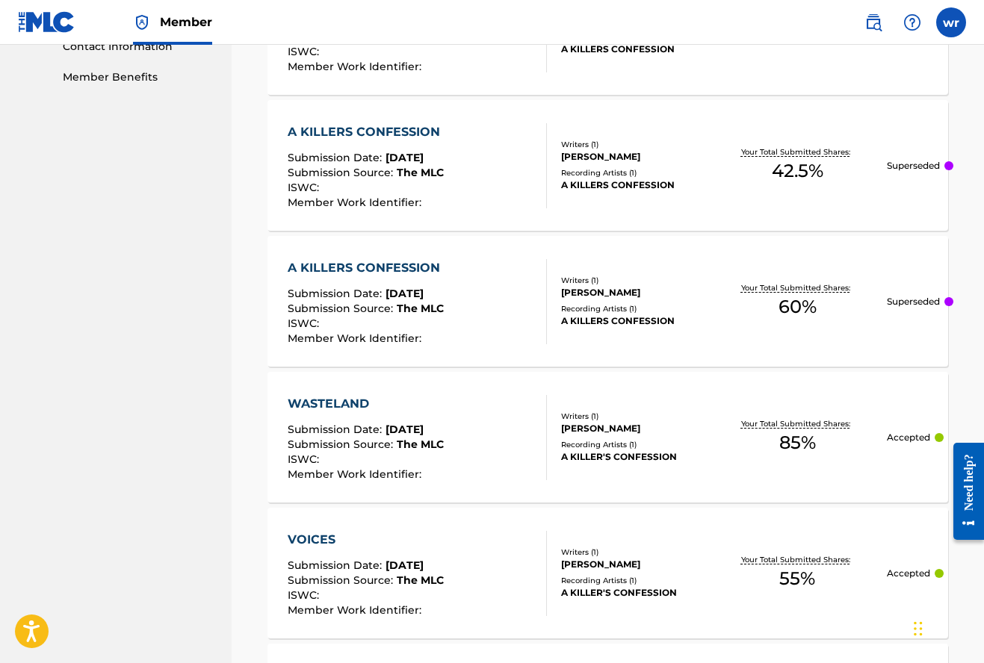
click at [366, 287] on span "Submission Date :" at bounding box center [337, 293] width 98 height 13
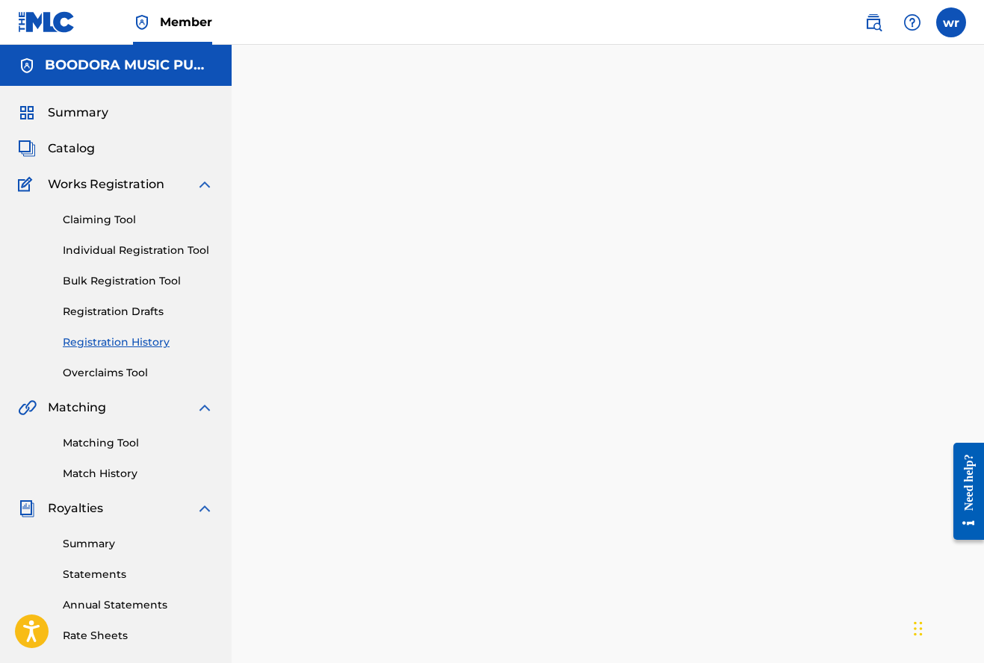
click at [365, 286] on div at bounding box center [608, 468] width 752 height 772
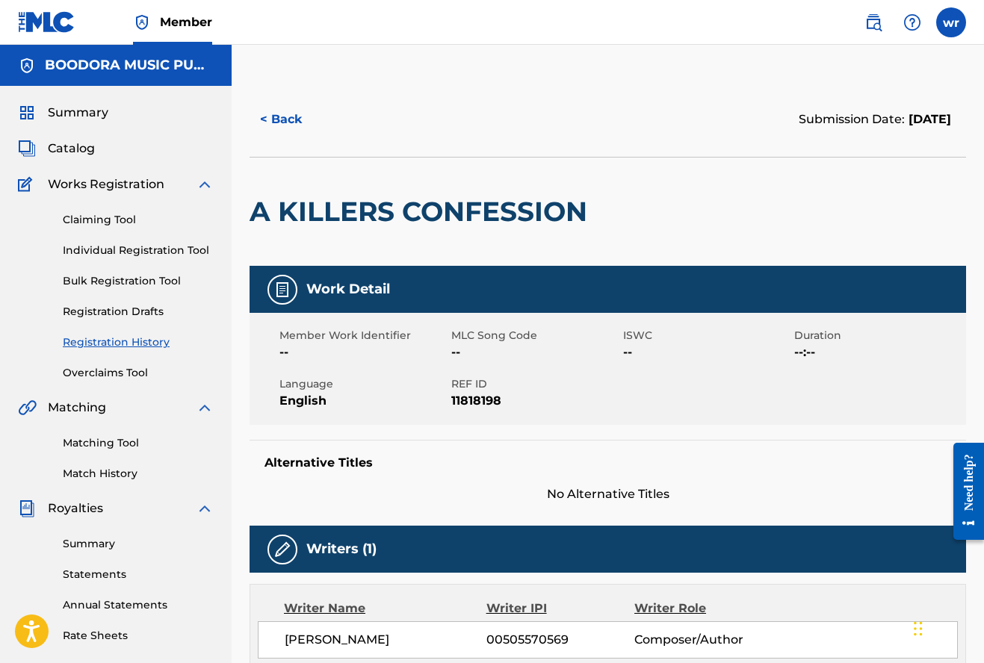
click at [286, 121] on button "< Back" at bounding box center [294, 119] width 90 height 37
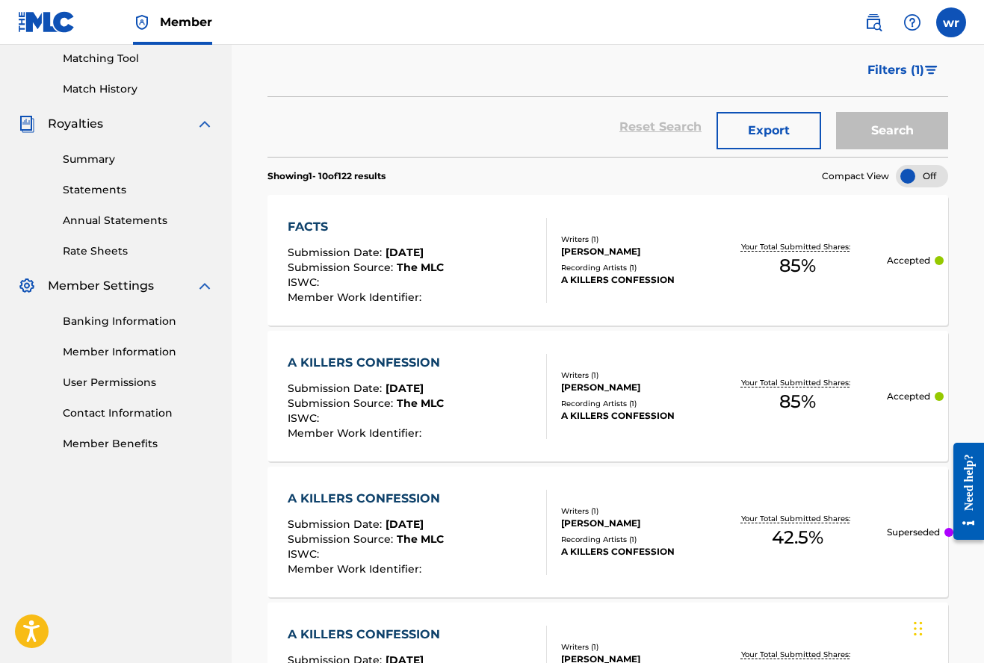
click at [480, 526] on div "A KILLERS CONFESSION Submission Date : [DATE] Submission Source : The MLC ISWC …" at bounding box center [417, 532] width 258 height 85
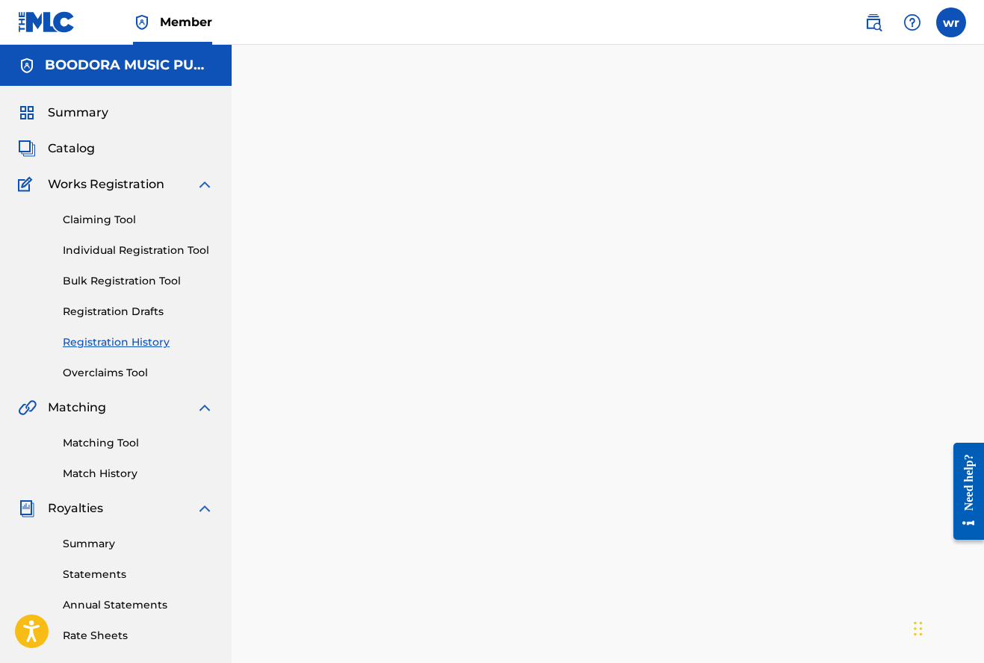
click at [480, 526] on div at bounding box center [608, 468] width 752 height 772
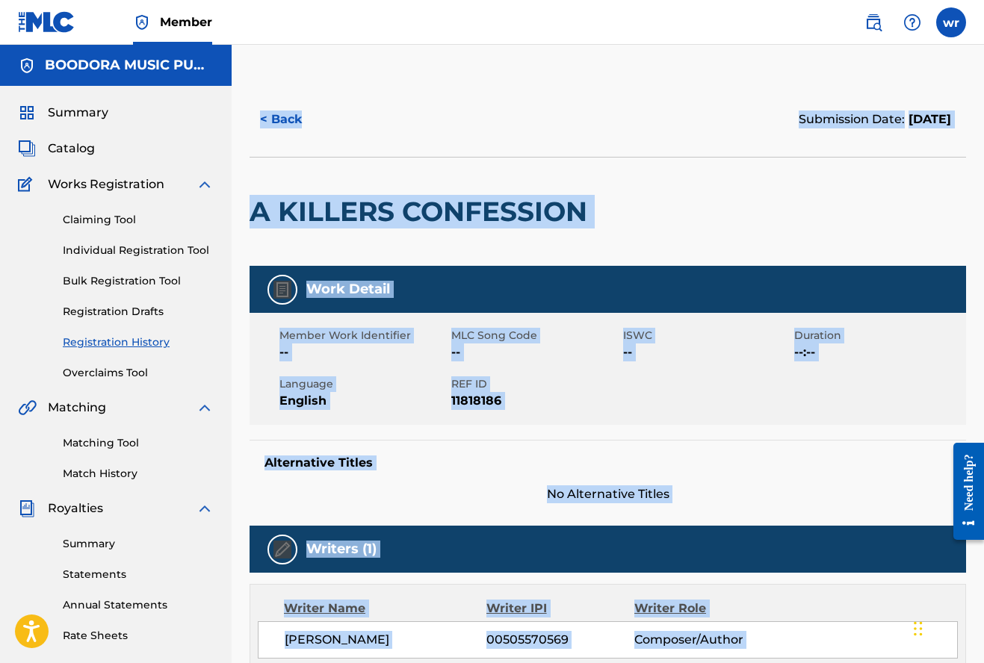
click at [279, 120] on button "< Back" at bounding box center [294, 119] width 90 height 37
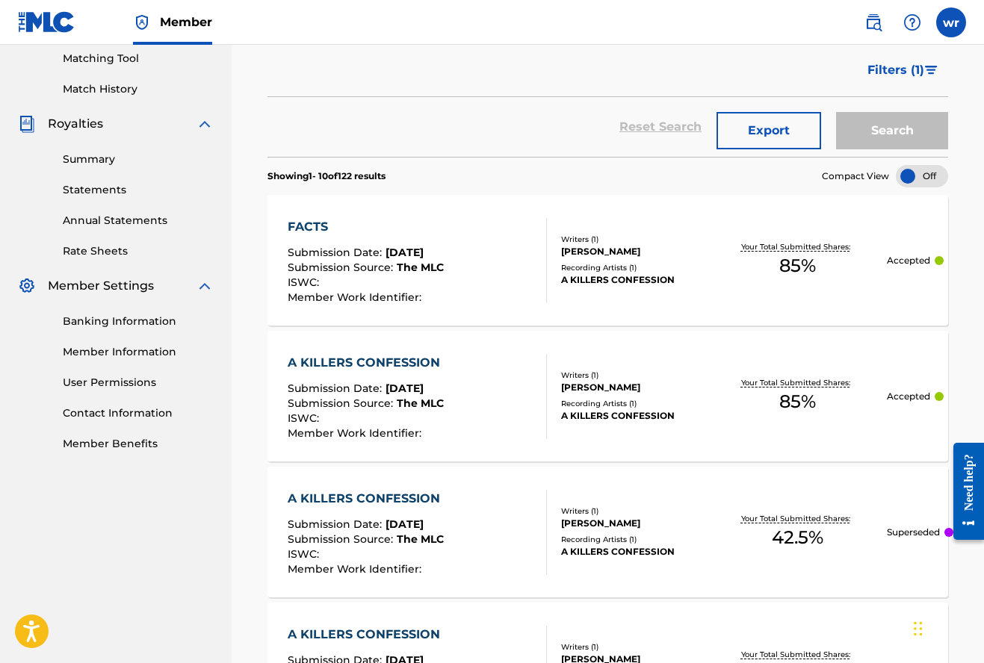
click at [953, 28] on label at bounding box center [951, 22] width 30 height 30
click at [951, 22] on input "wr [PERSON_NAME] [EMAIL_ADDRESS][DOMAIN_NAME] Notification Preferences Profile …" at bounding box center [951, 22] width 0 height 0
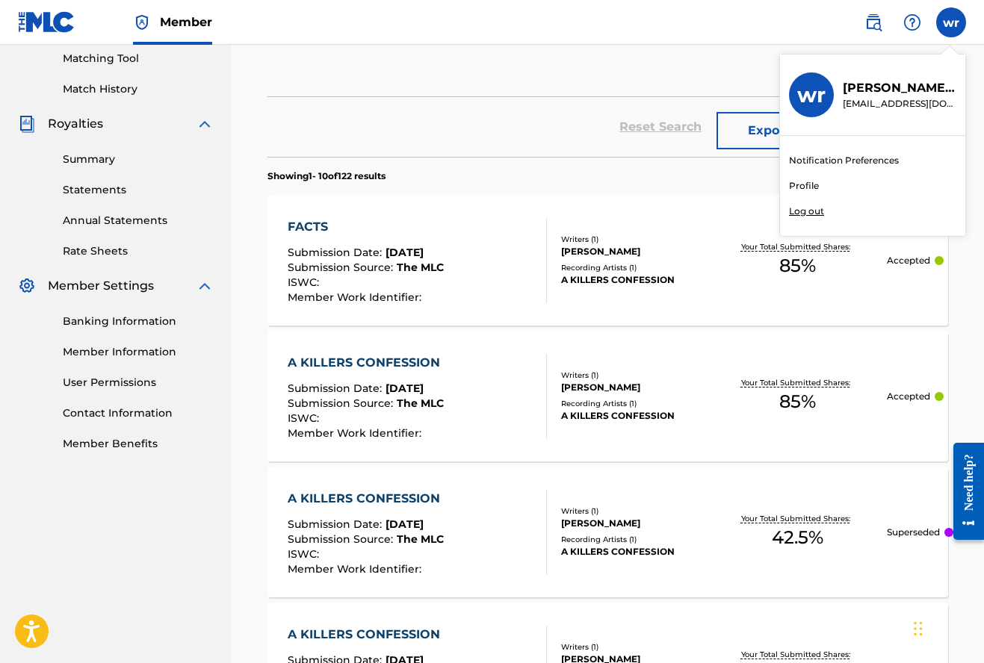
click at [810, 211] on p "Log out" at bounding box center [806, 211] width 35 height 13
click at [951, 22] on input "wr [PERSON_NAME] [EMAIL_ADDRESS][DOMAIN_NAME] Notification Preferences Profile …" at bounding box center [951, 22] width 0 height 0
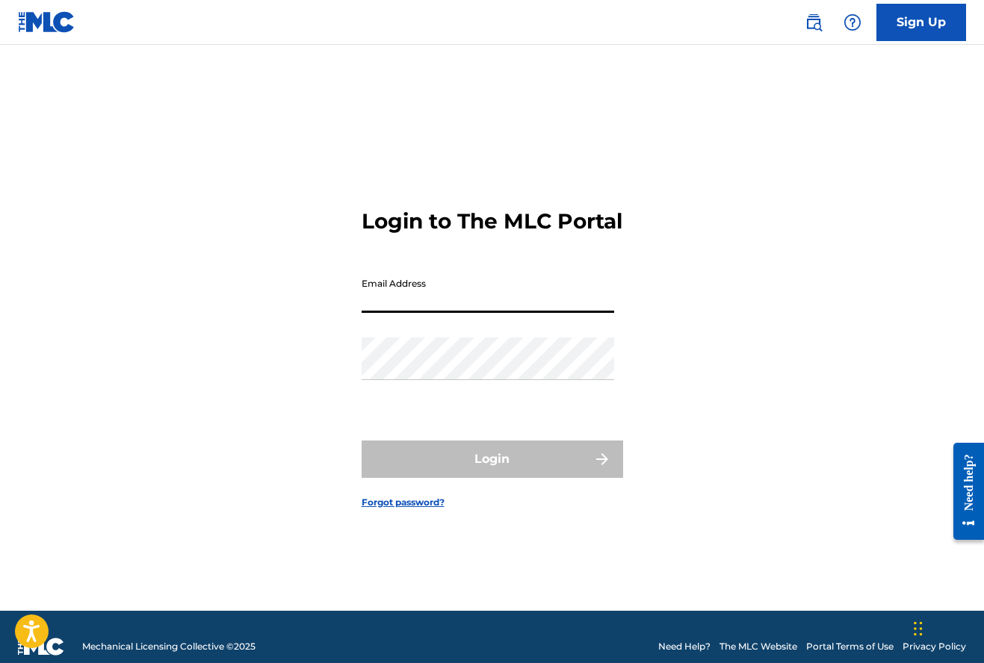
type input "[EMAIL_ADDRESS][DOMAIN_NAME]"
click at [491, 472] on button "Login" at bounding box center [491, 459] width 261 height 37
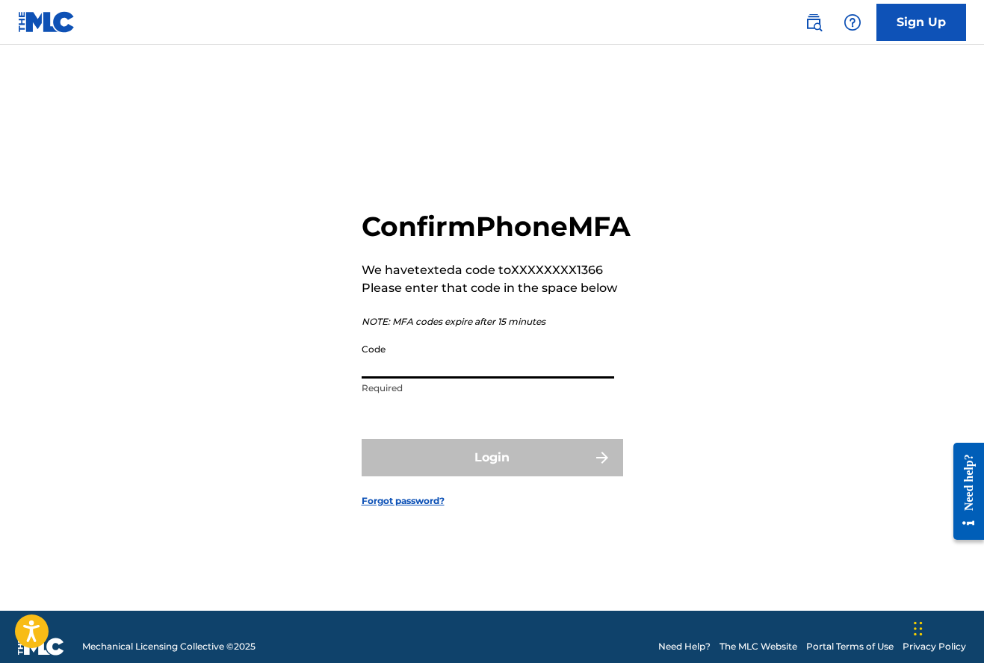
click at [399, 379] on input "Code" at bounding box center [487, 357] width 252 height 43
